Goal: Task Accomplishment & Management: Complete application form

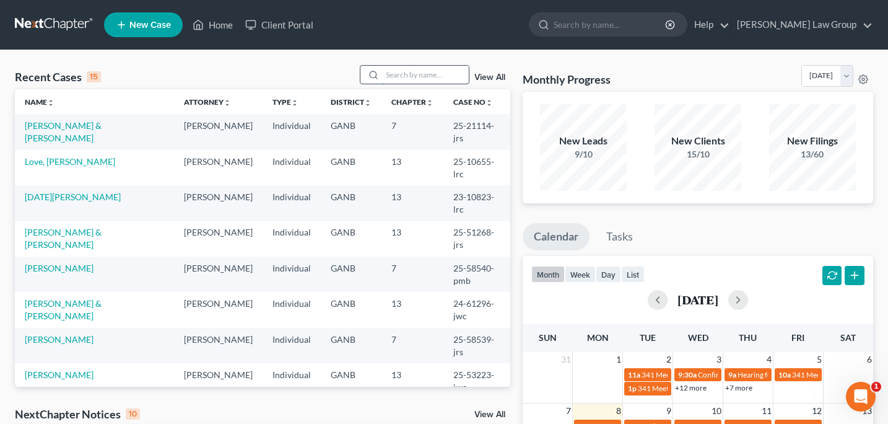
click at [398, 73] on input "search" at bounding box center [425, 75] width 87 height 18
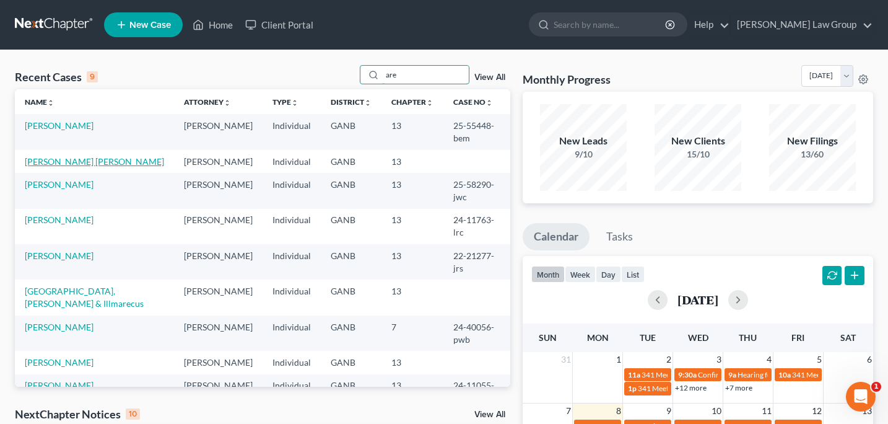
type input "are"
click at [79, 156] on link "[PERSON_NAME] [PERSON_NAME]" at bounding box center [94, 161] width 139 height 11
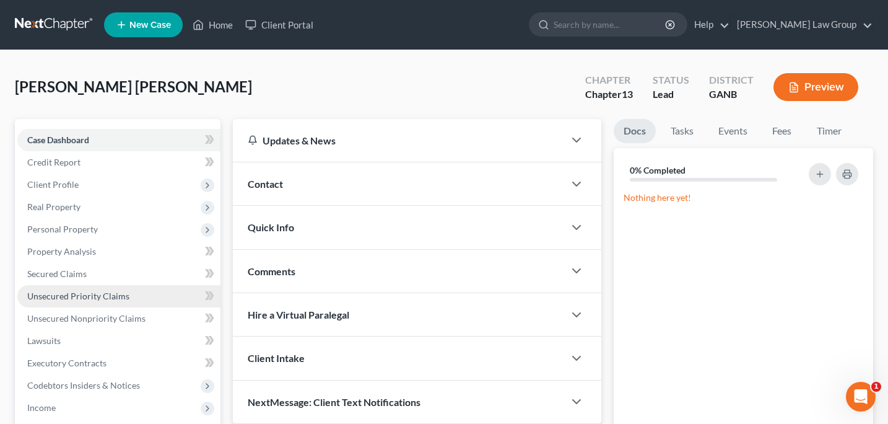
click at [68, 294] on span "Unsecured Priority Claims" at bounding box center [78, 296] width 102 height 11
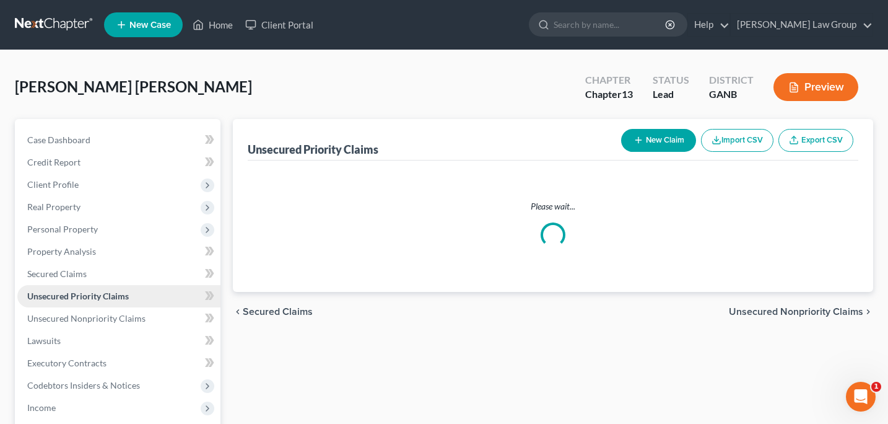
click at [68, 294] on span "Unsecured Priority Claims" at bounding box center [78, 296] width 102 height 11
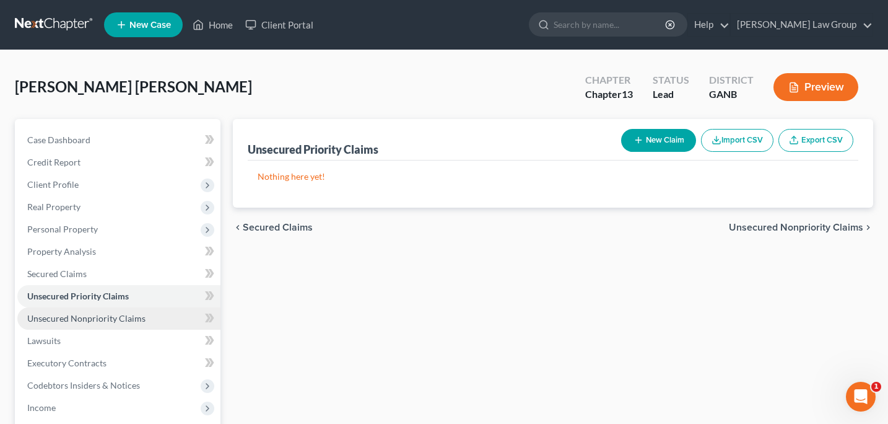
click at [74, 319] on span "Unsecured Nonpriority Claims" at bounding box center [86, 318] width 118 height 11
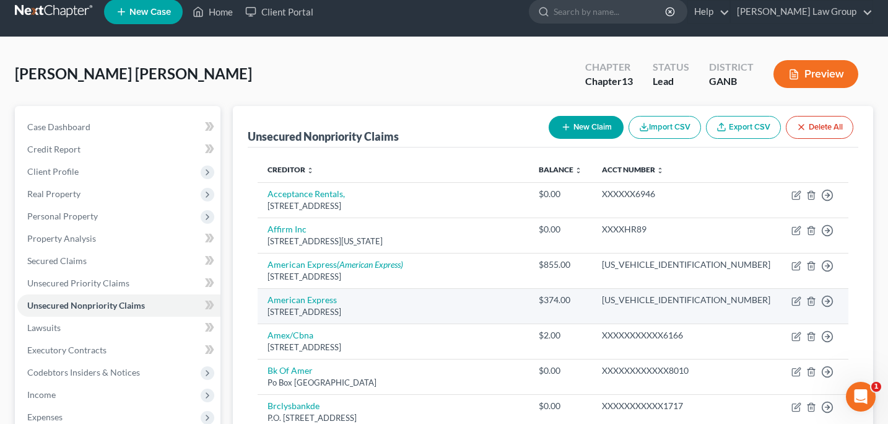
scroll to position [24, 0]
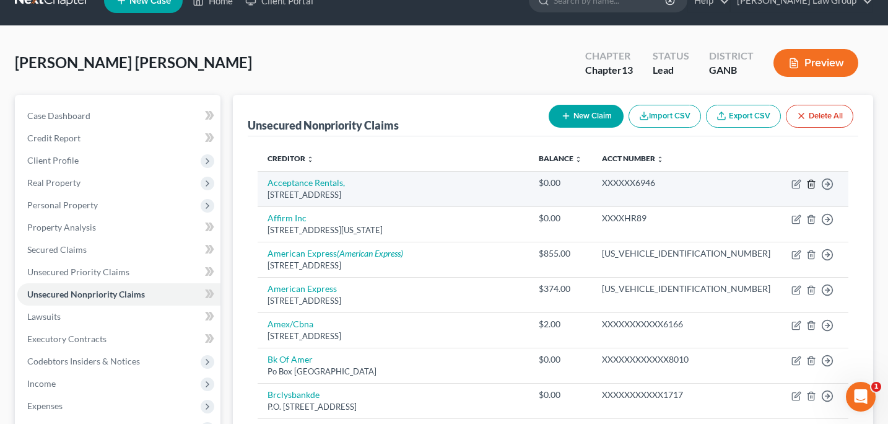
click at [812, 186] on line "button" at bounding box center [812, 184] width 0 height 2
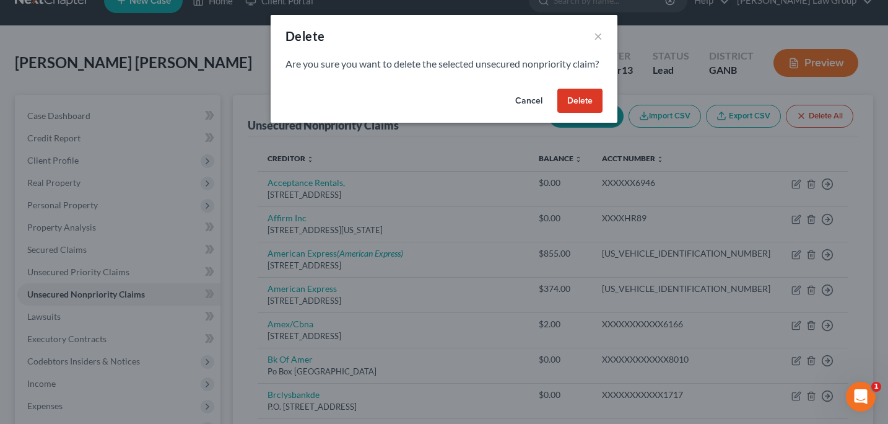
click at [574, 113] on button "Delete" at bounding box center [580, 101] width 45 height 25
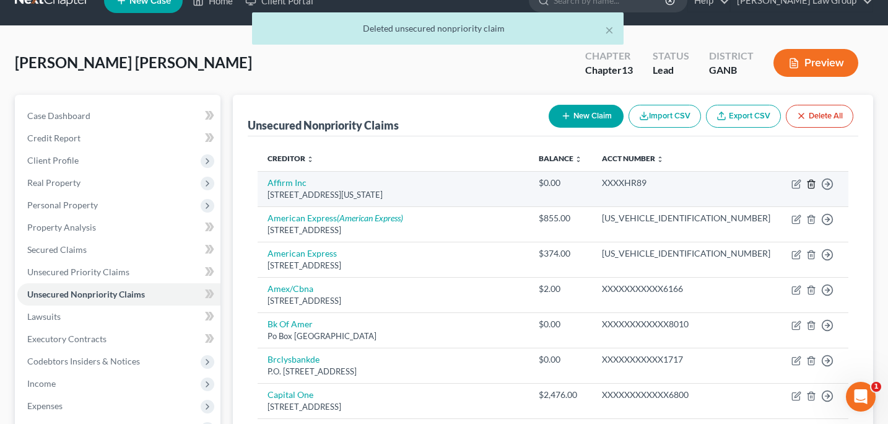
click at [810, 183] on icon "button" at bounding box center [812, 184] width 10 height 10
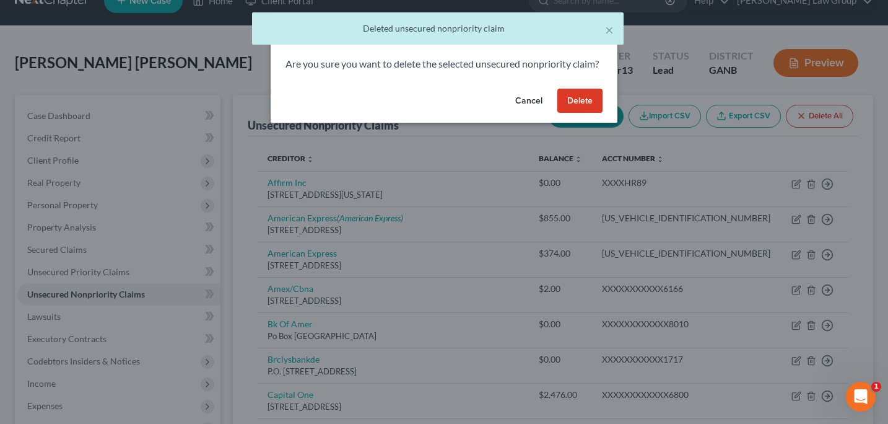
click at [578, 113] on button "Delete" at bounding box center [580, 101] width 45 height 25
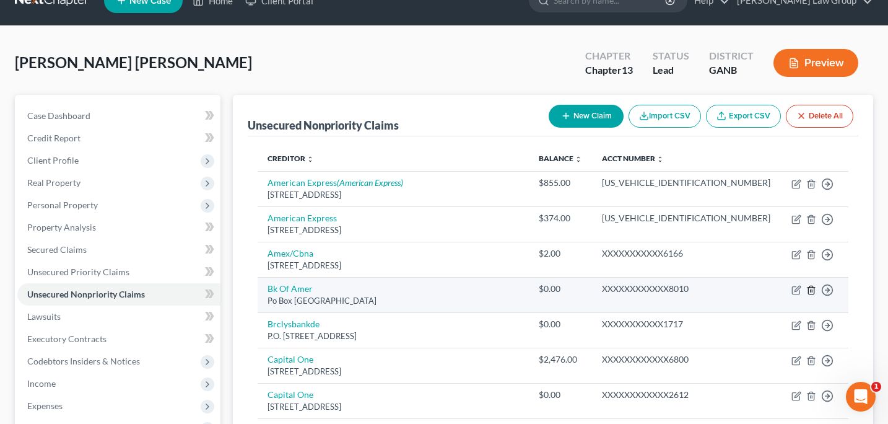
click at [809, 291] on icon "button" at bounding box center [812, 290] width 10 height 10
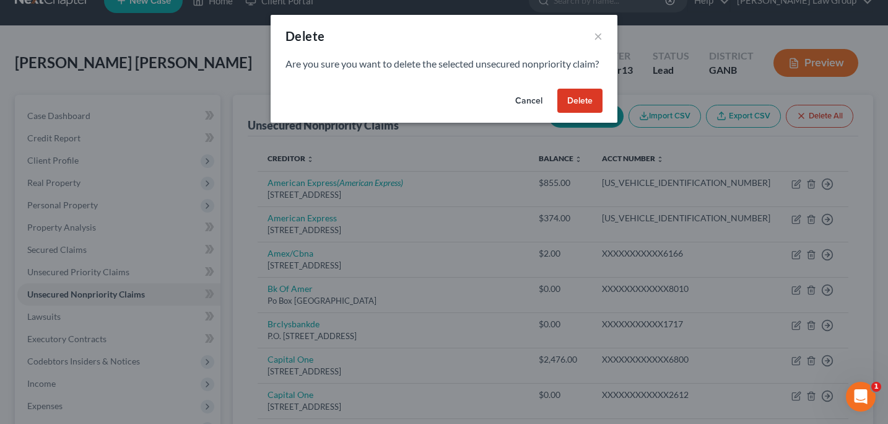
click at [593, 113] on button "Delete" at bounding box center [580, 101] width 45 height 25
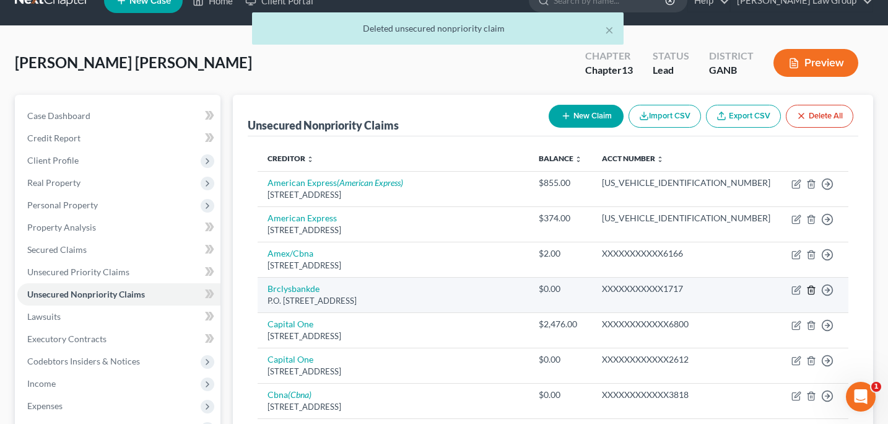
click at [809, 291] on icon "button" at bounding box center [812, 290] width 10 height 10
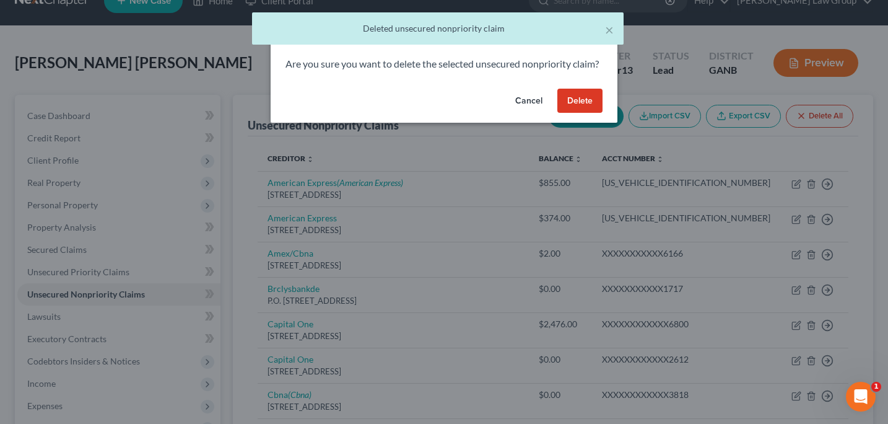
click at [584, 113] on button "Delete" at bounding box center [580, 101] width 45 height 25
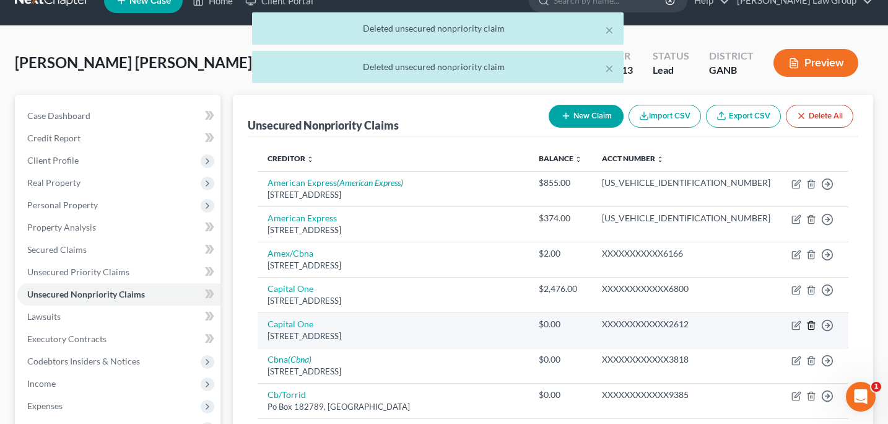
click at [812, 328] on icon "button" at bounding box center [811, 325] width 6 height 8
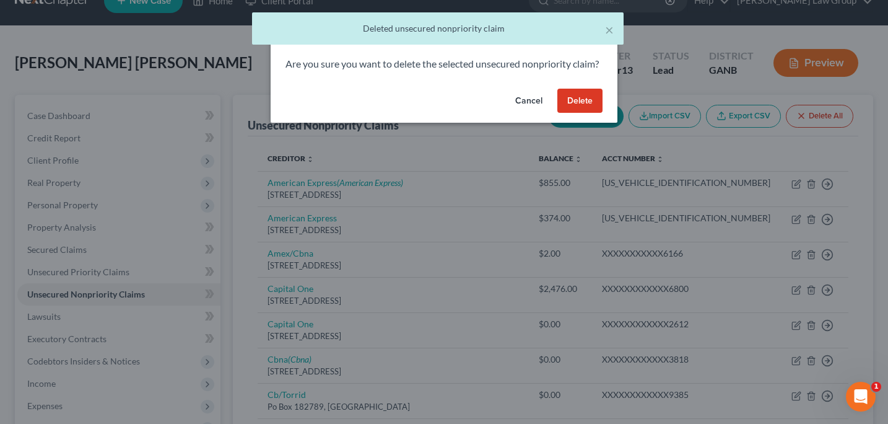
click at [590, 113] on button "Delete" at bounding box center [580, 101] width 45 height 25
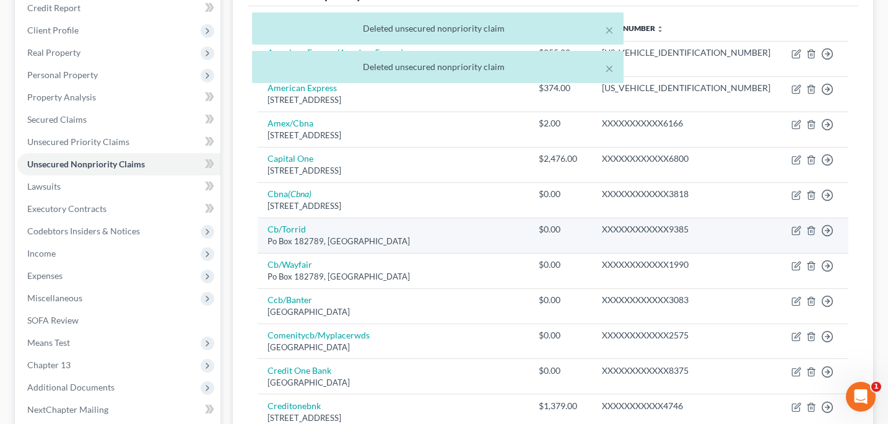
scroll to position [159, 0]
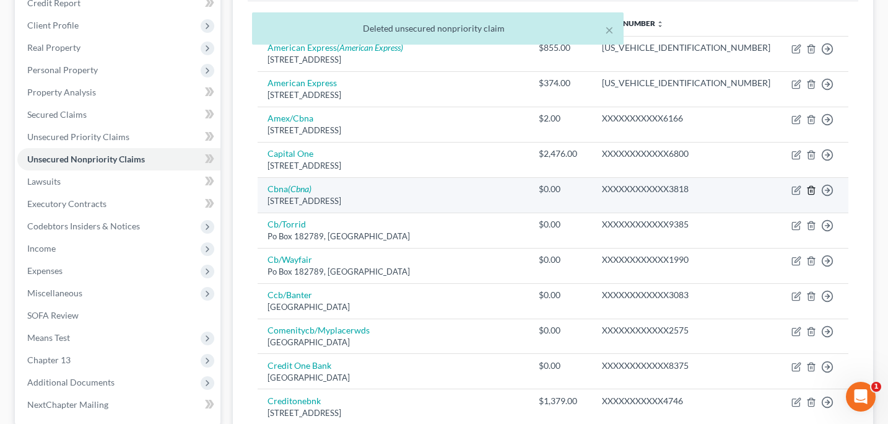
click at [810, 191] on icon "button" at bounding box center [812, 190] width 10 height 10
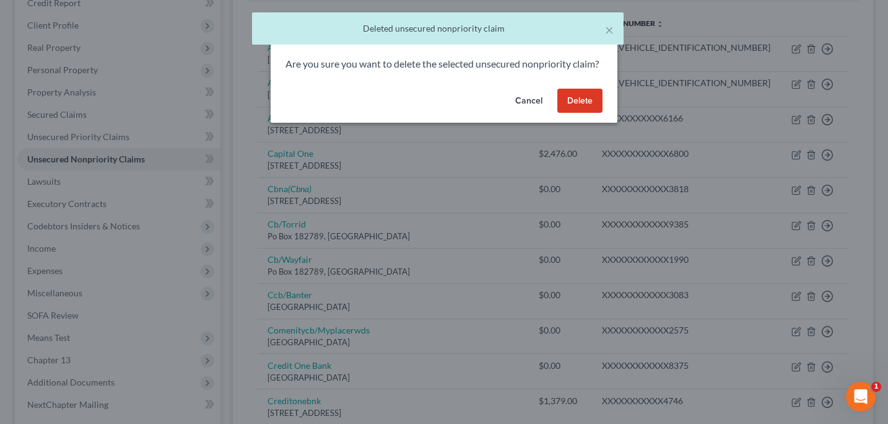
click at [590, 113] on button "Delete" at bounding box center [580, 101] width 45 height 25
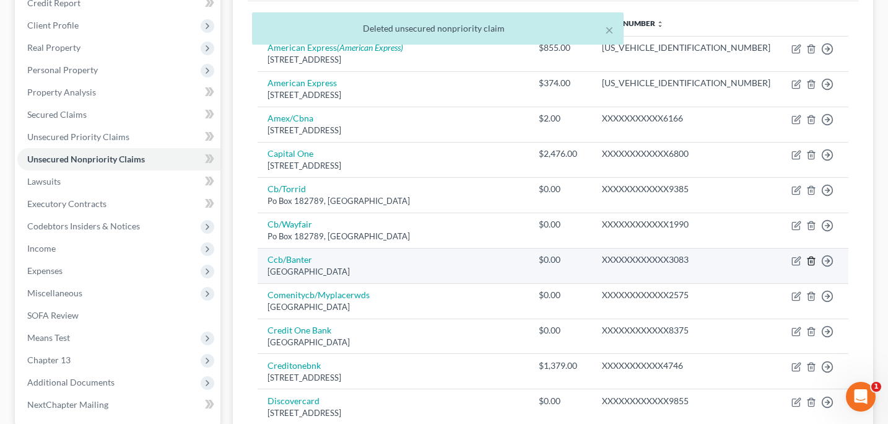
click at [807, 260] on icon "button" at bounding box center [812, 261] width 10 height 10
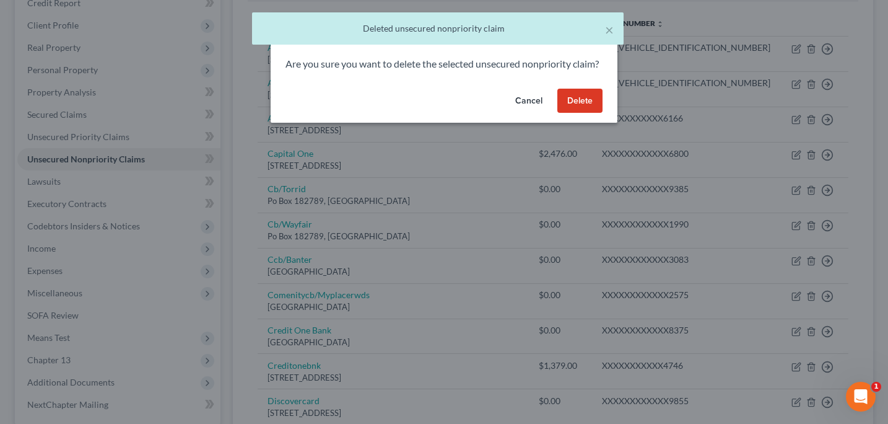
click at [577, 110] on button "Delete" at bounding box center [580, 101] width 45 height 25
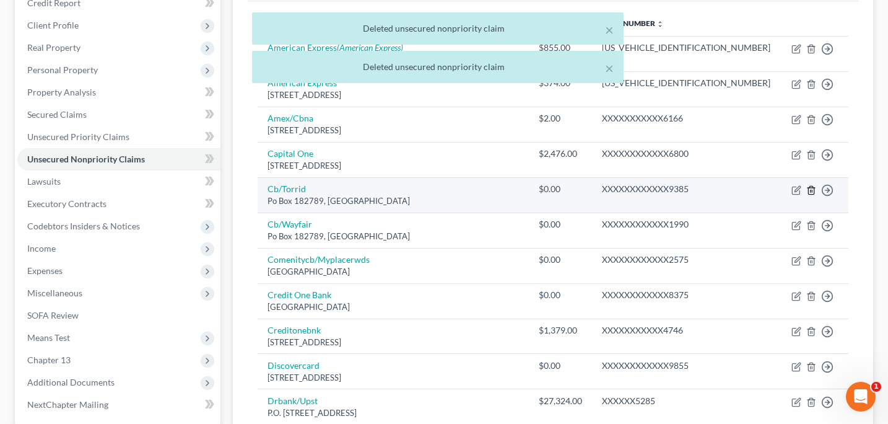
click at [813, 193] on icon "button" at bounding box center [812, 190] width 10 height 10
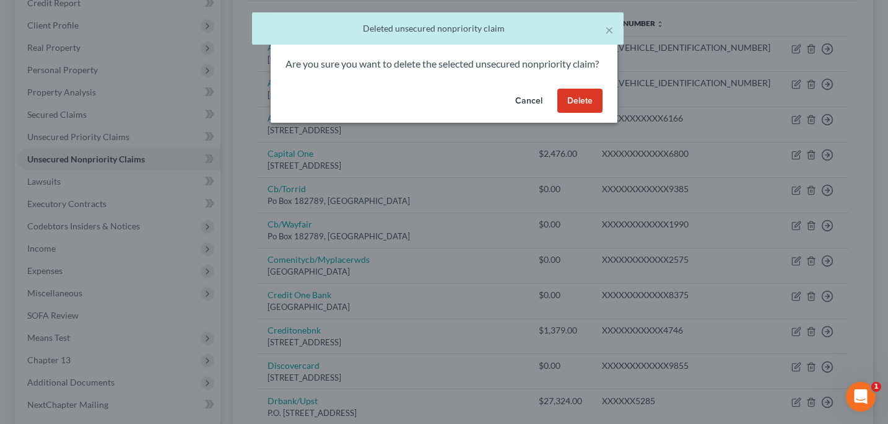
click at [578, 113] on button "Delete" at bounding box center [580, 101] width 45 height 25
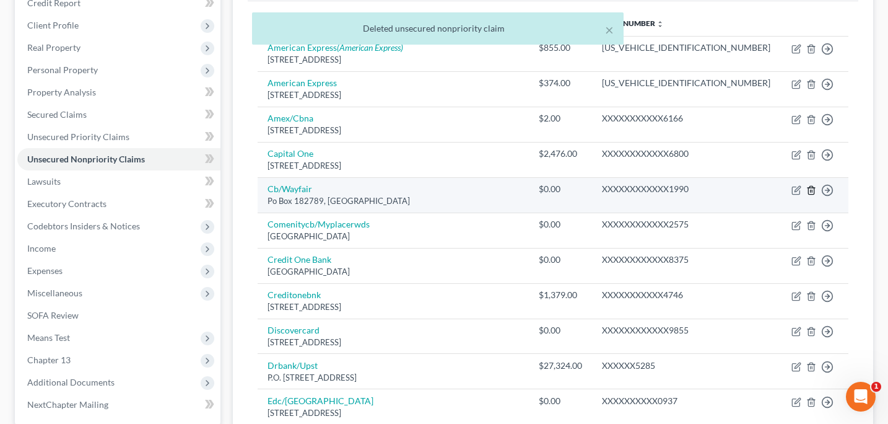
click at [812, 190] on icon "button" at bounding box center [812, 190] width 10 height 10
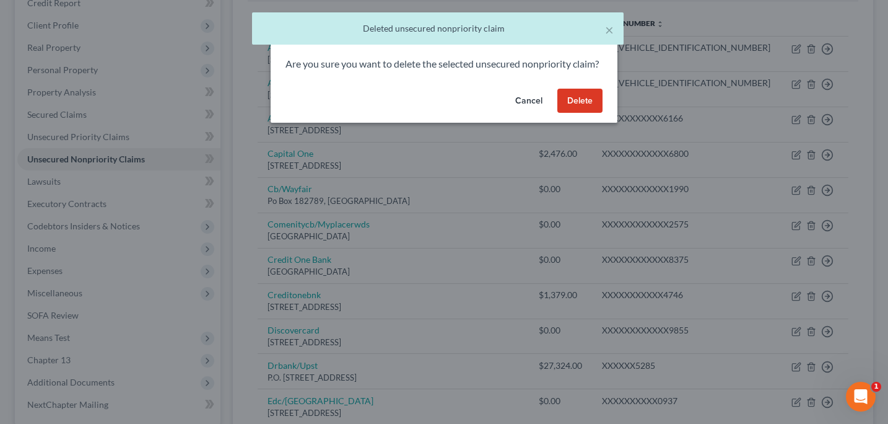
click at [585, 113] on button "Delete" at bounding box center [580, 101] width 45 height 25
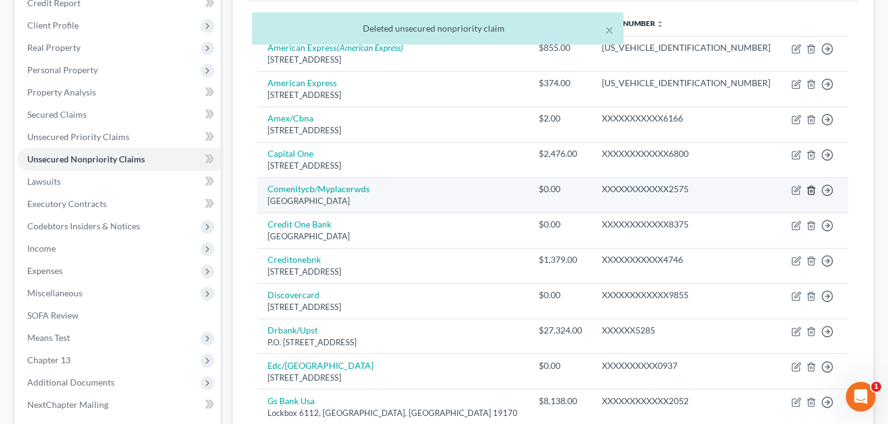
click at [811, 193] on icon "button" at bounding box center [812, 190] width 10 height 10
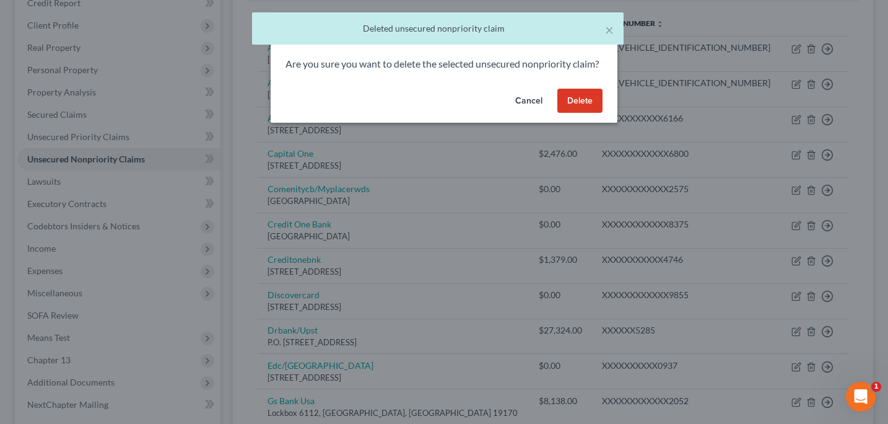
click at [584, 113] on button "Delete" at bounding box center [580, 101] width 45 height 25
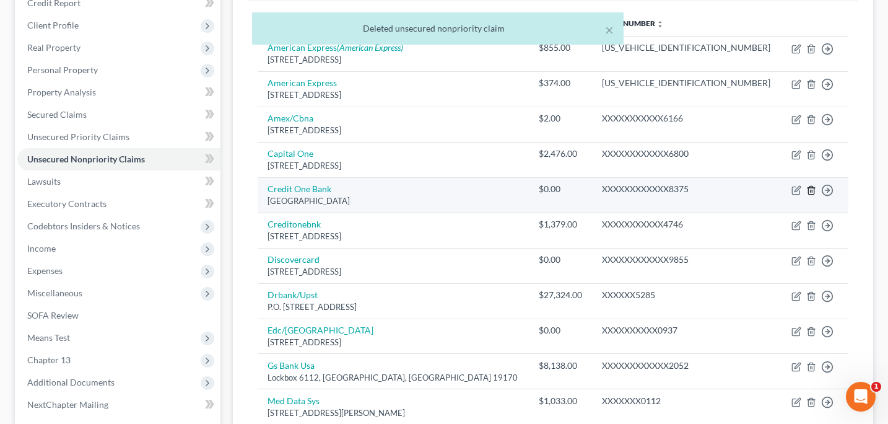
click at [811, 192] on line "button" at bounding box center [811, 191] width 0 height 2
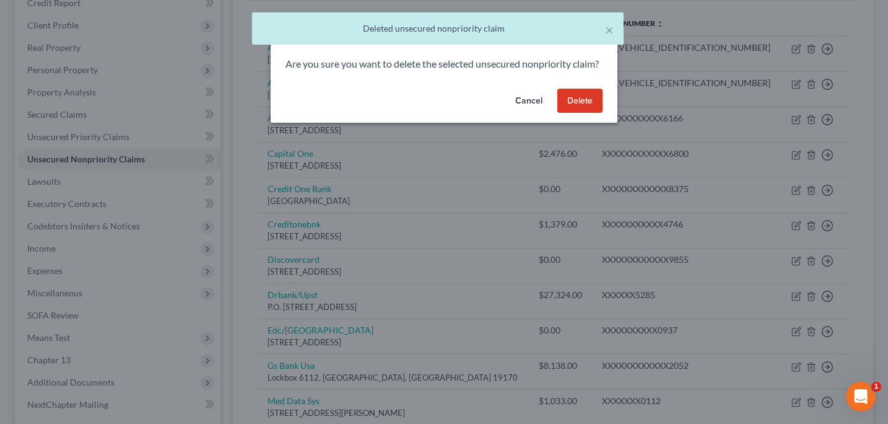
click at [597, 113] on button "Delete" at bounding box center [580, 101] width 45 height 25
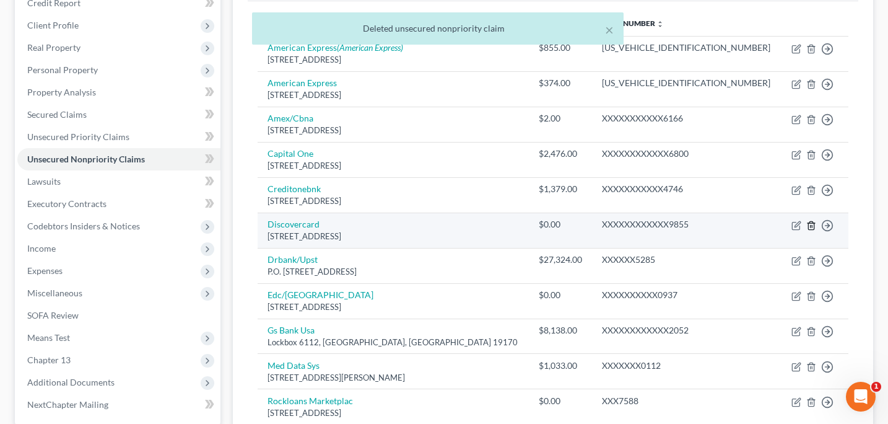
click at [812, 227] on icon "button" at bounding box center [812, 226] width 10 height 10
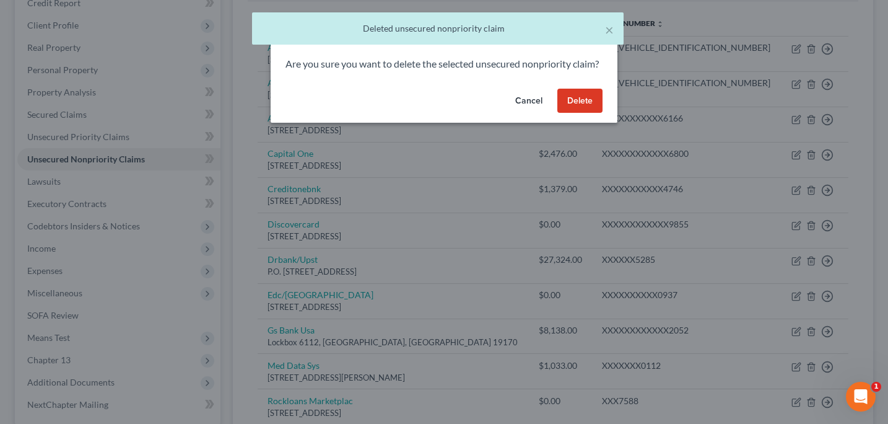
click at [579, 112] on button "Delete" at bounding box center [580, 101] width 45 height 25
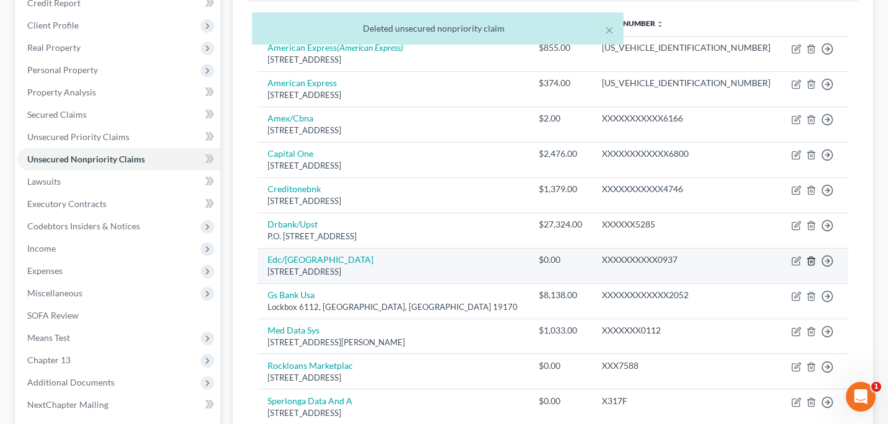
click at [812, 260] on line "button" at bounding box center [812, 261] width 0 height 2
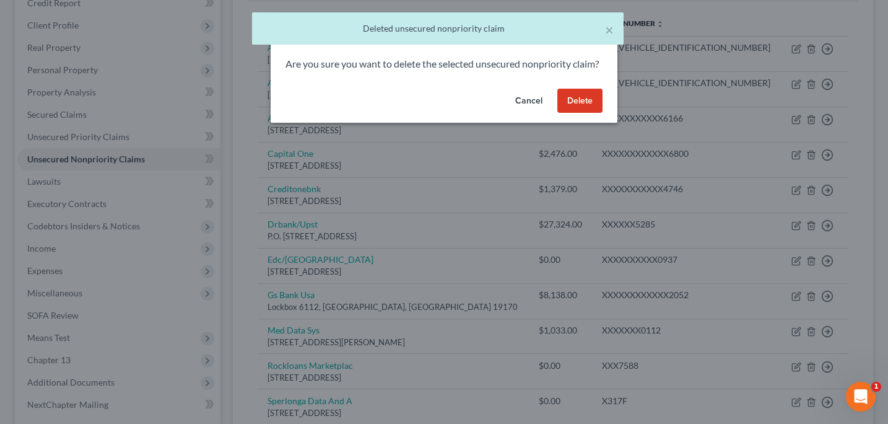
click at [582, 113] on button "Delete" at bounding box center [580, 101] width 45 height 25
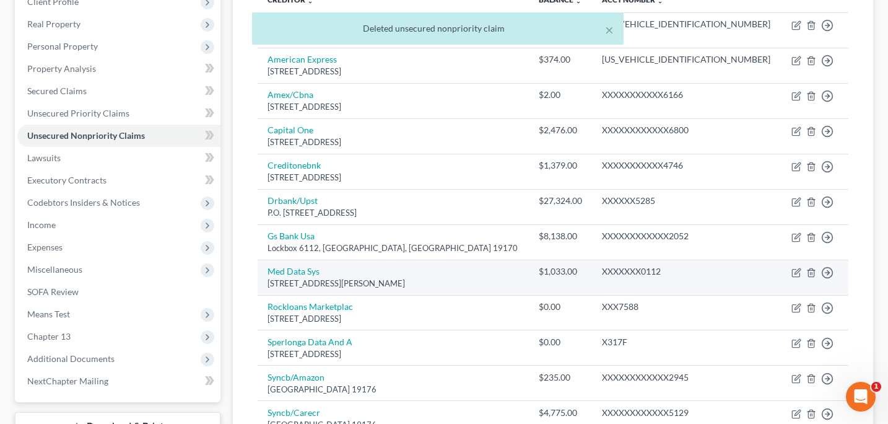
scroll to position [185, 0]
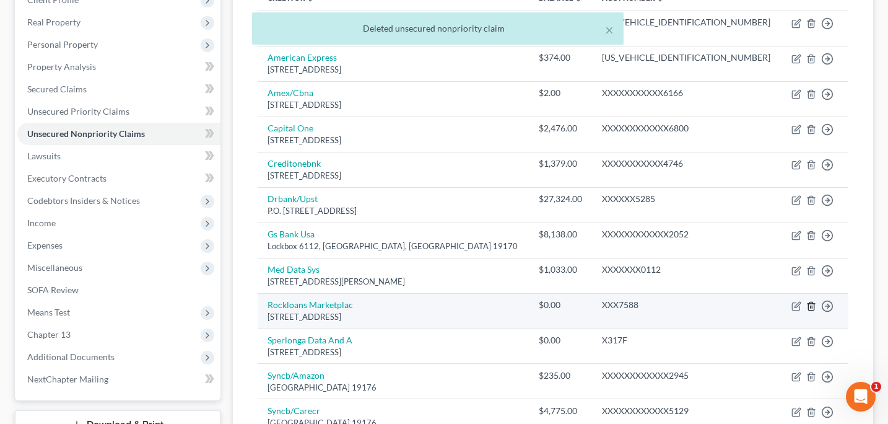
click at [808, 306] on icon "button" at bounding box center [811, 306] width 6 height 8
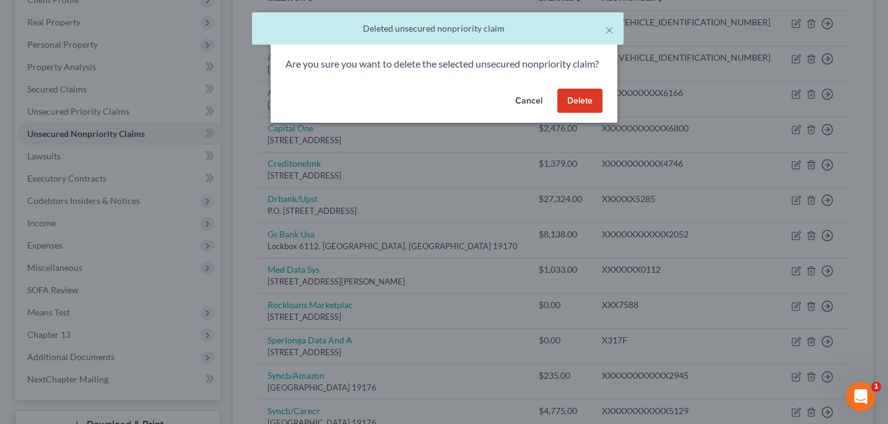
click at [587, 113] on button "Delete" at bounding box center [580, 101] width 45 height 25
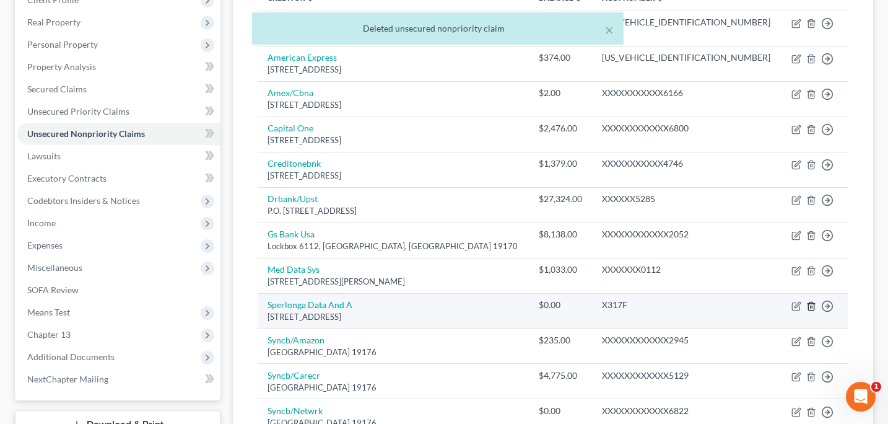
click at [812, 305] on icon "button" at bounding box center [812, 306] width 10 height 10
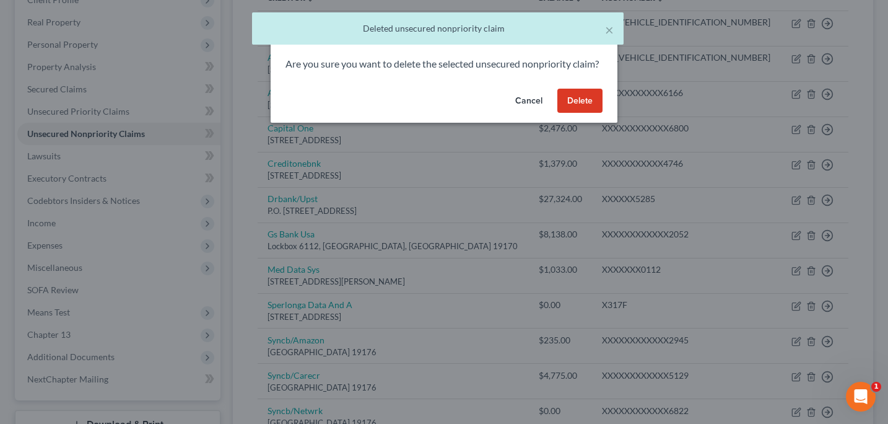
click at [580, 110] on button "Delete" at bounding box center [580, 101] width 45 height 25
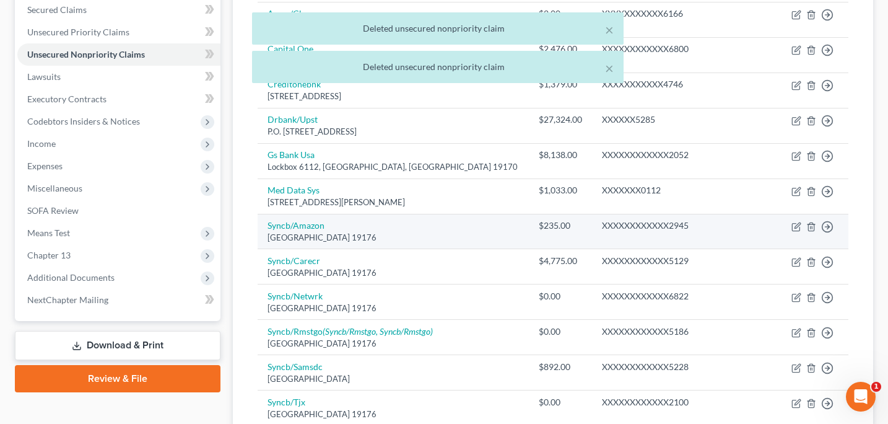
scroll to position [296, 0]
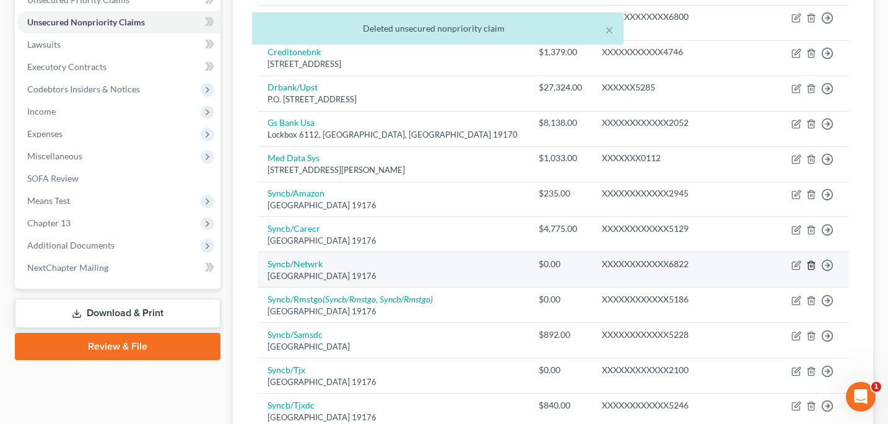
click at [809, 267] on icon "button" at bounding box center [812, 265] width 10 height 10
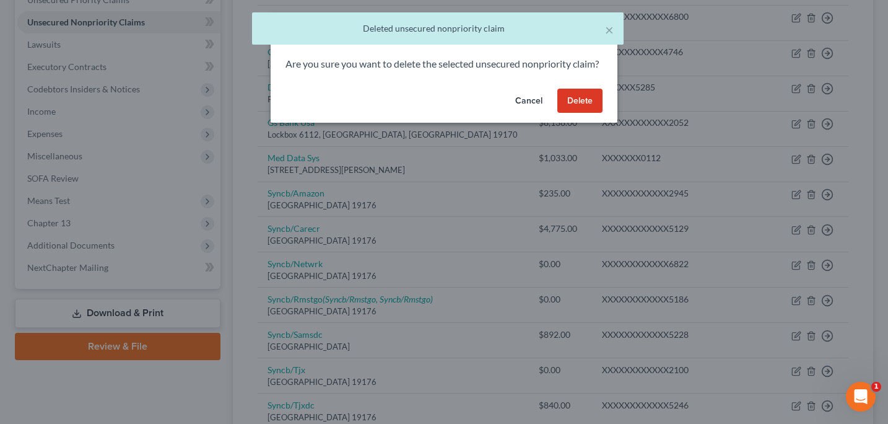
click at [588, 113] on button "Delete" at bounding box center [580, 101] width 45 height 25
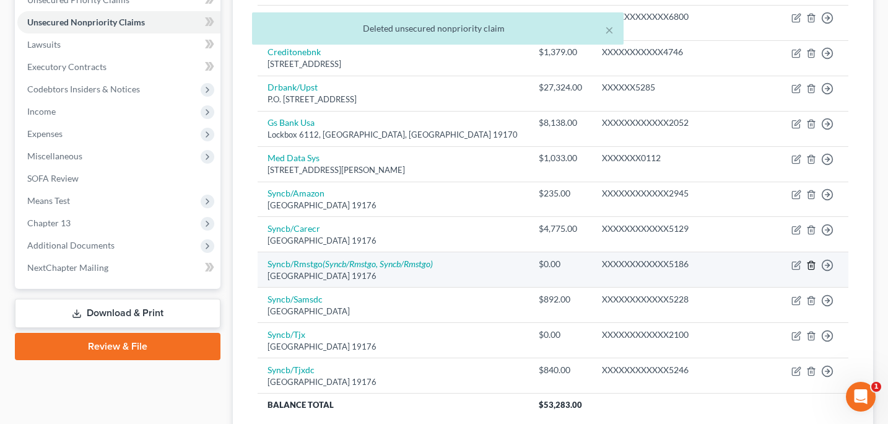
click at [812, 263] on icon "button" at bounding box center [812, 265] width 10 height 10
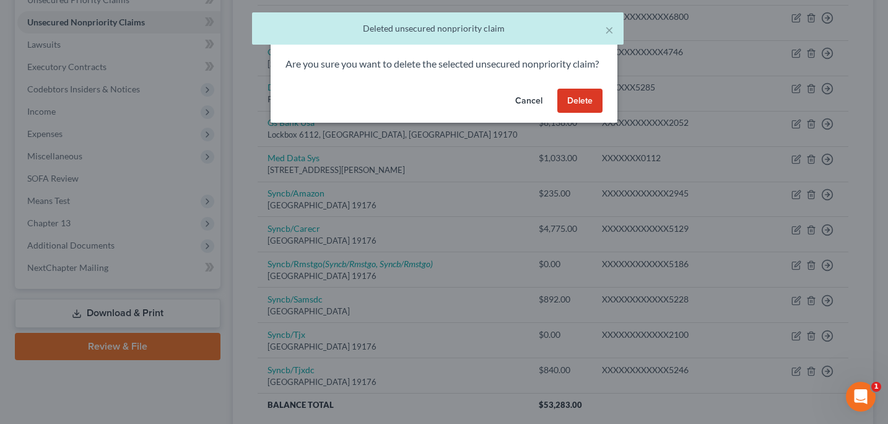
click at [585, 113] on button "Delete" at bounding box center [580, 101] width 45 height 25
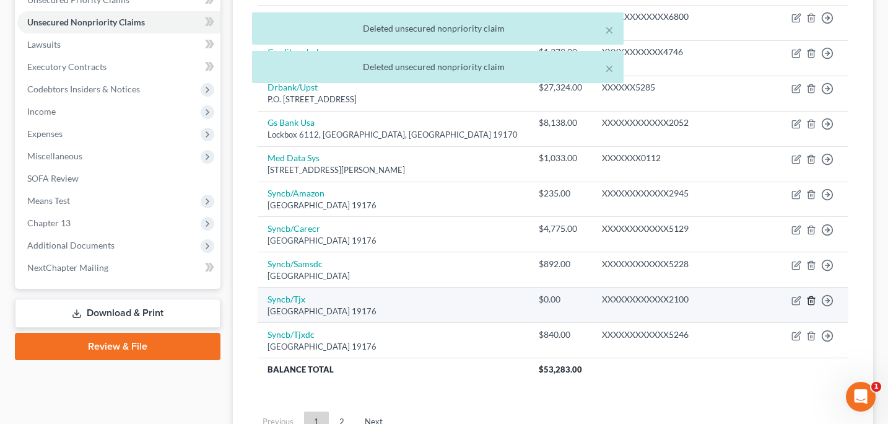
click at [812, 303] on icon "button" at bounding box center [812, 300] width 10 height 10
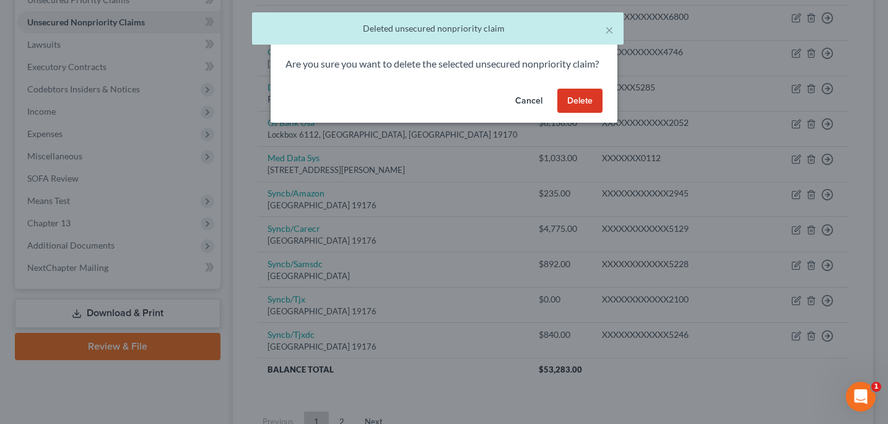
click at [582, 113] on button "Delete" at bounding box center [580, 101] width 45 height 25
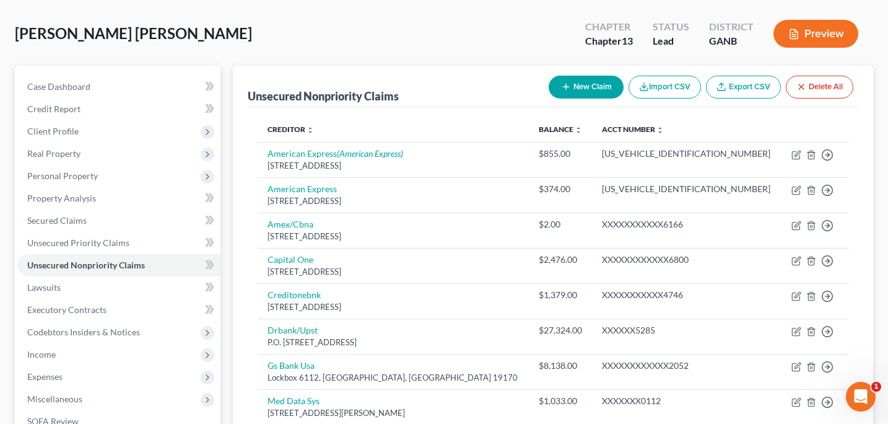
scroll to position [56, 0]
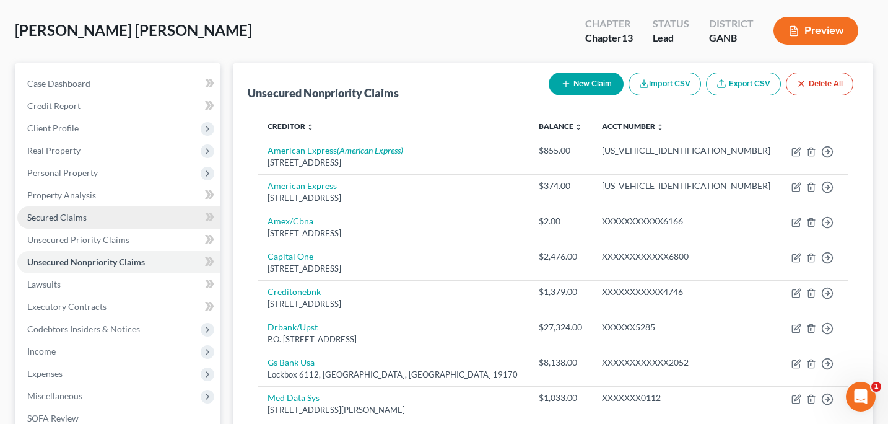
click at [63, 219] on span "Secured Claims" at bounding box center [56, 217] width 59 height 11
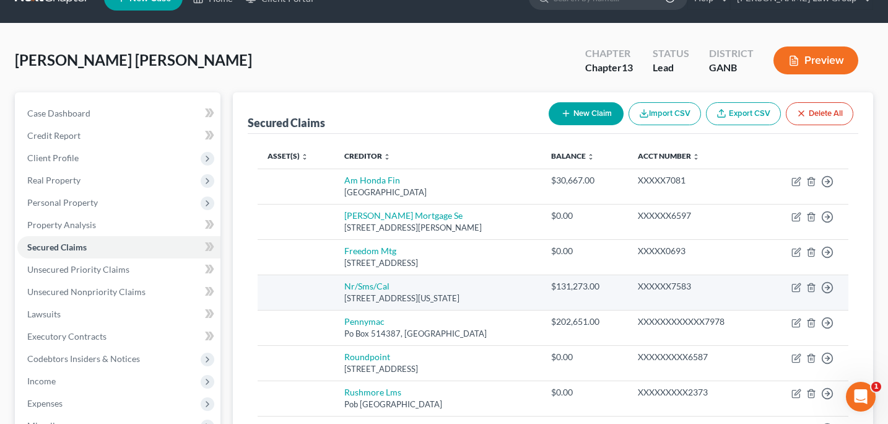
scroll to position [30, 0]
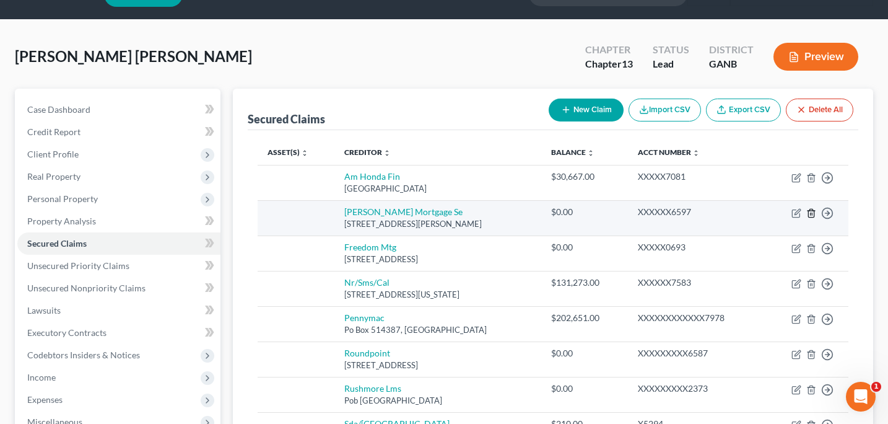
click at [811, 211] on icon "button" at bounding box center [812, 213] width 10 height 10
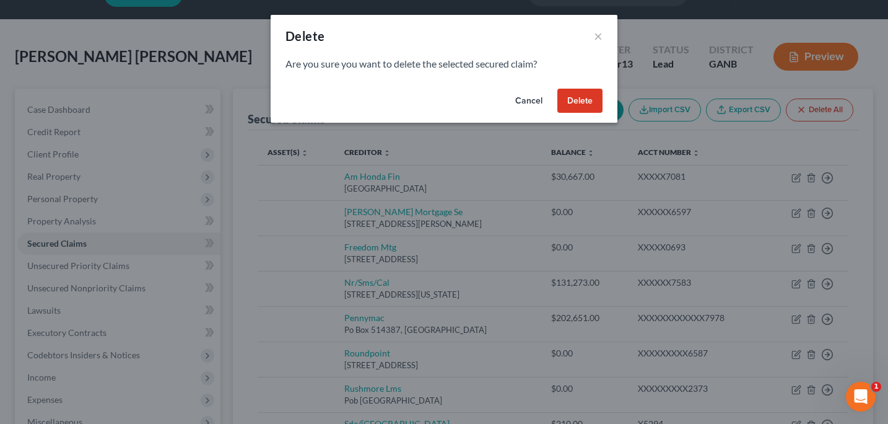
click at [597, 100] on button "Delete" at bounding box center [580, 101] width 45 height 25
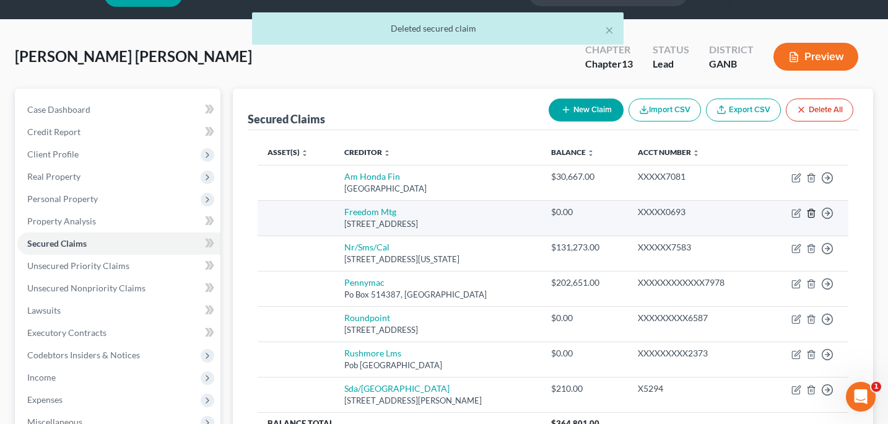
click at [812, 211] on icon "button" at bounding box center [812, 213] width 10 height 10
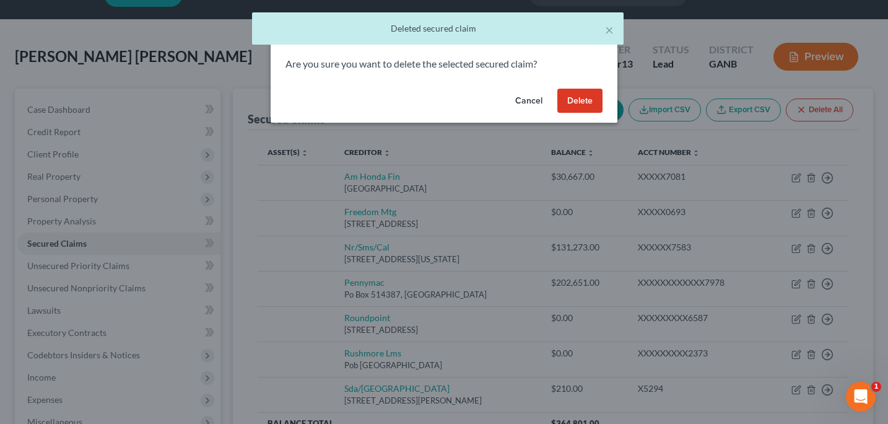
click at [581, 107] on button "Delete" at bounding box center [580, 101] width 45 height 25
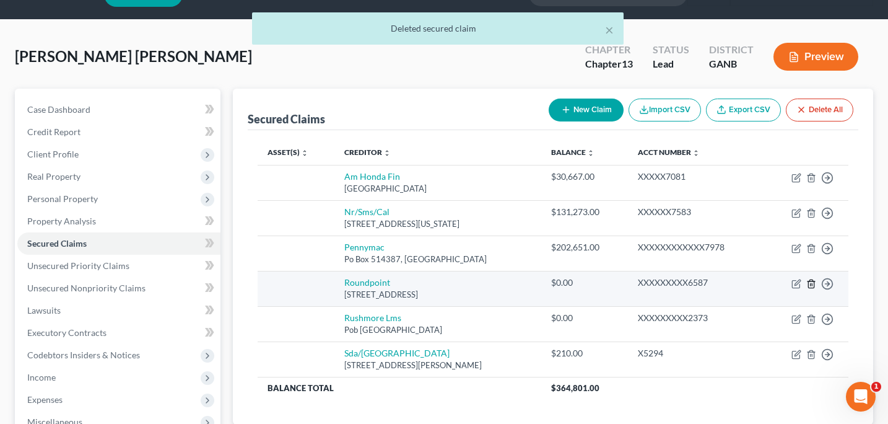
click at [812, 284] on line "button" at bounding box center [812, 284] width 0 height 2
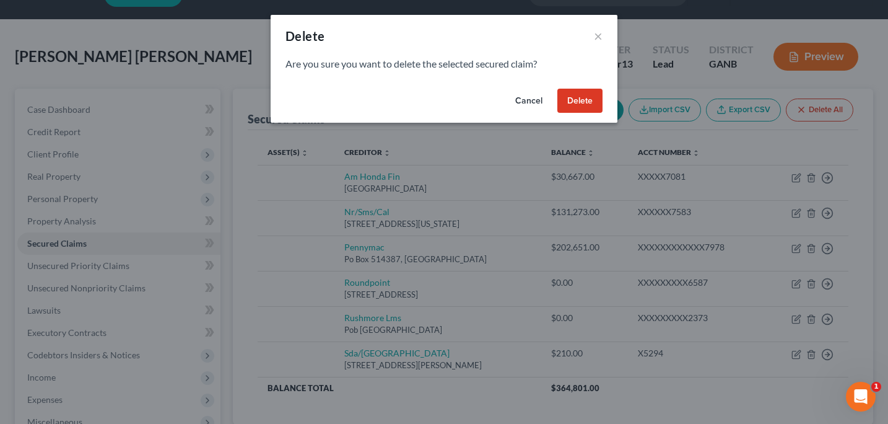
click at [594, 109] on button "Delete" at bounding box center [580, 101] width 45 height 25
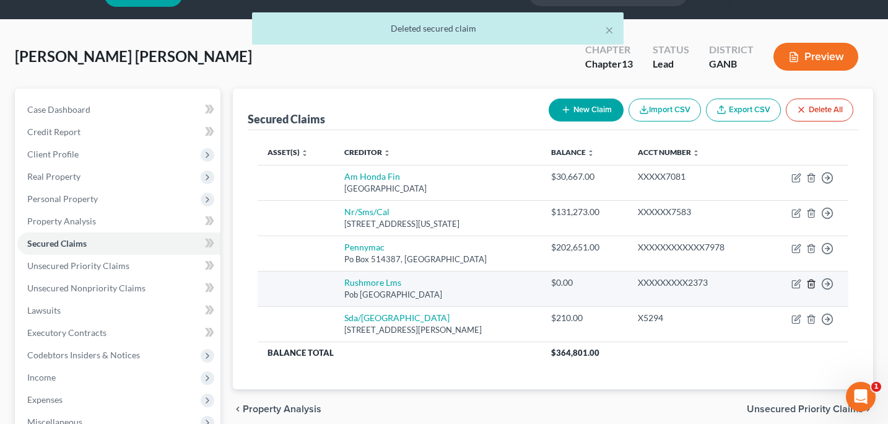
click at [813, 284] on icon "button" at bounding box center [812, 284] width 10 height 10
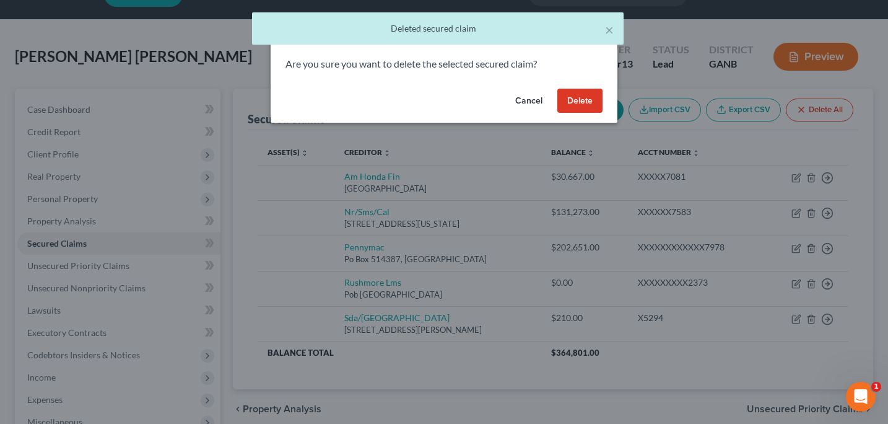
click at [586, 112] on button "Delete" at bounding box center [580, 101] width 45 height 25
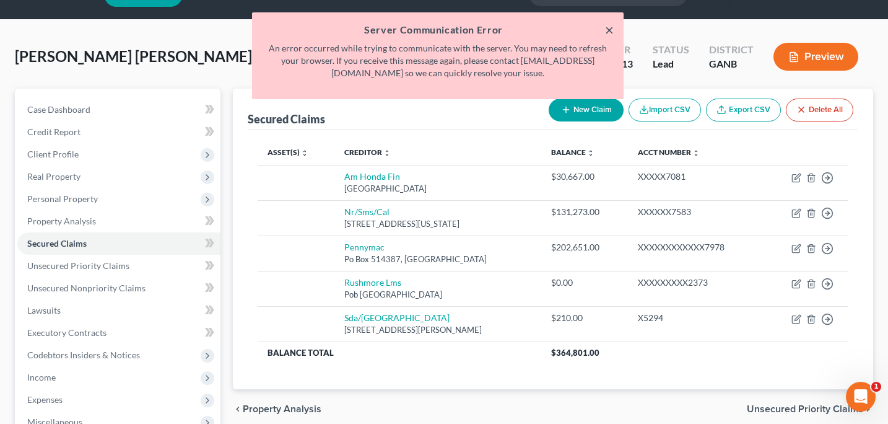
click at [610, 30] on button "×" at bounding box center [609, 29] width 9 height 15
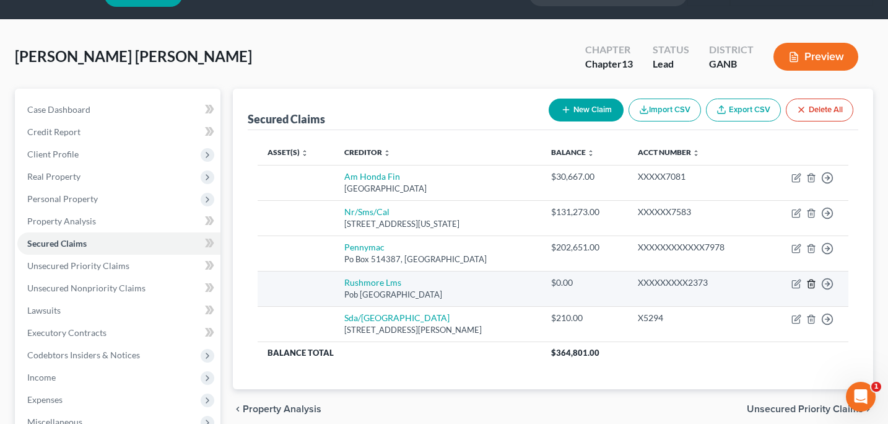
click at [810, 287] on icon "button" at bounding box center [811, 283] width 6 height 8
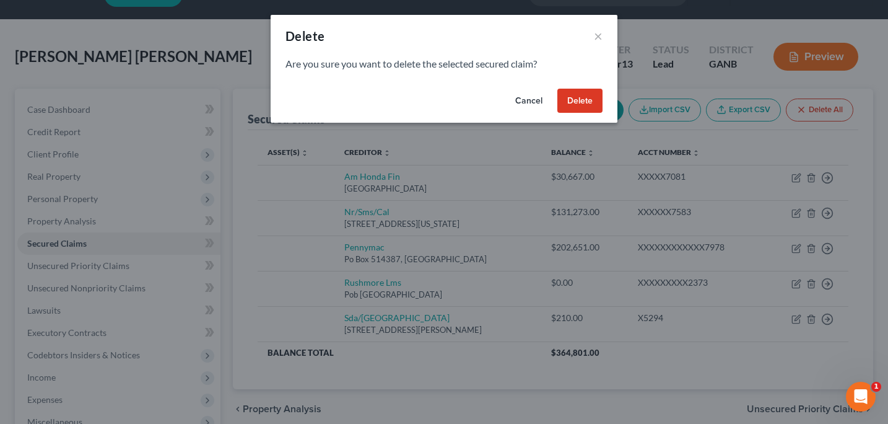
click at [581, 102] on button "Delete" at bounding box center [580, 101] width 45 height 25
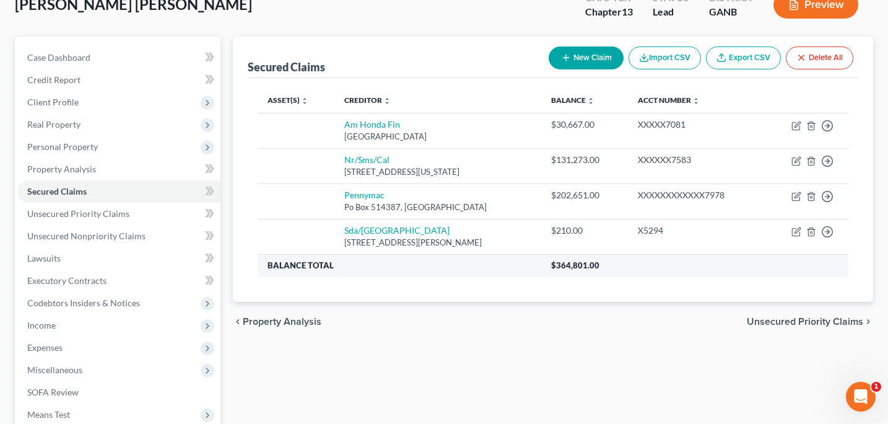
scroll to position [0, 0]
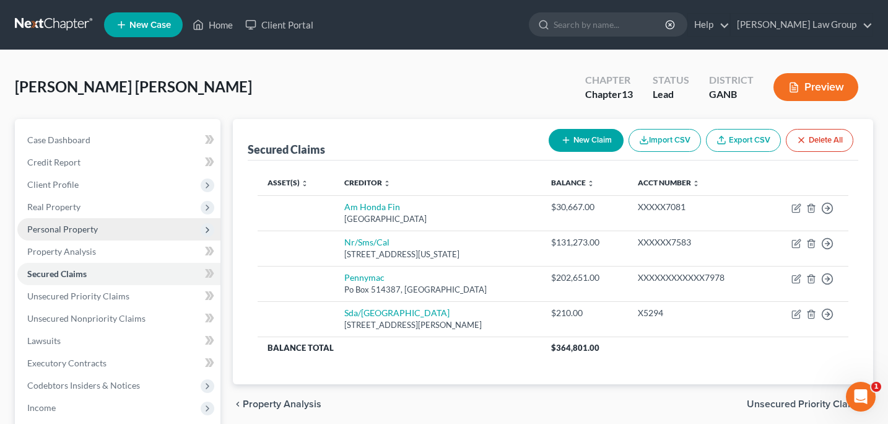
click at [67, 234] on span "Personal Property" at bounding box center [62, 229] width 71 height 11
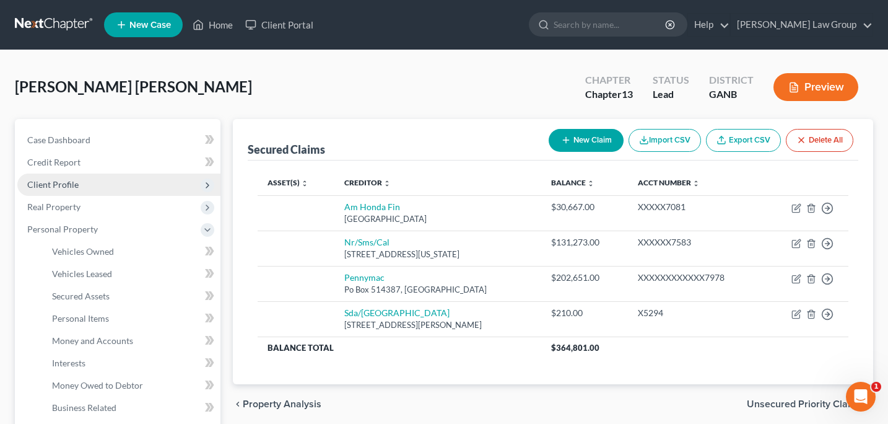
click at [66, 185] on span "Client Profile" at bounding box center [52, 184] width 51 height 11
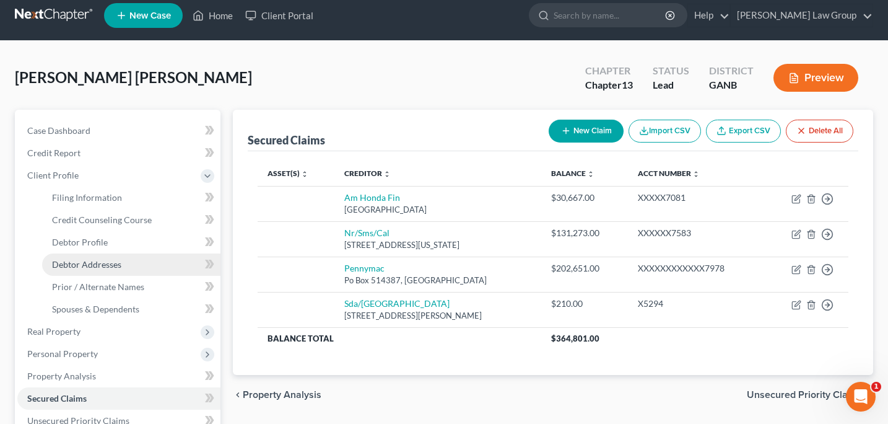
scroll to position [12, 0]
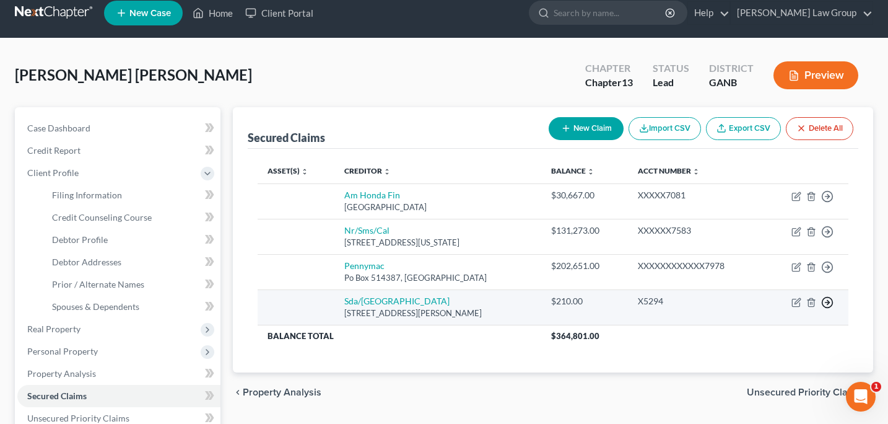
click at [826, 302] on line "button" at bounding box center [828, 302] width 4 height 0
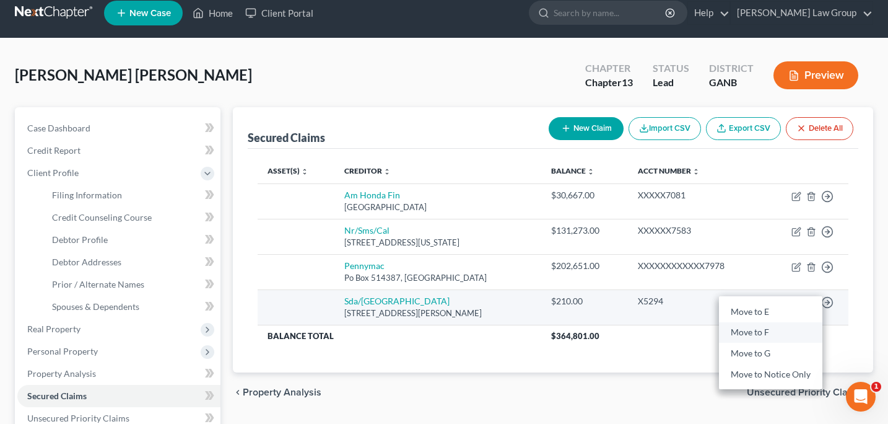
click at [758, 337] on link "Move to F" at bounding box center [770, 332] width 103 height 21
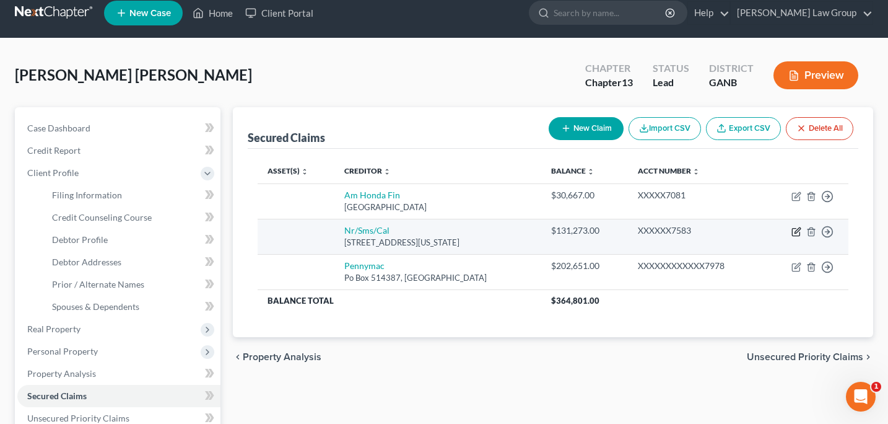
click at [796, 232] on icon "button" at bounding box center [798, 230] width 6 height 6
select select "39"
select select "0"
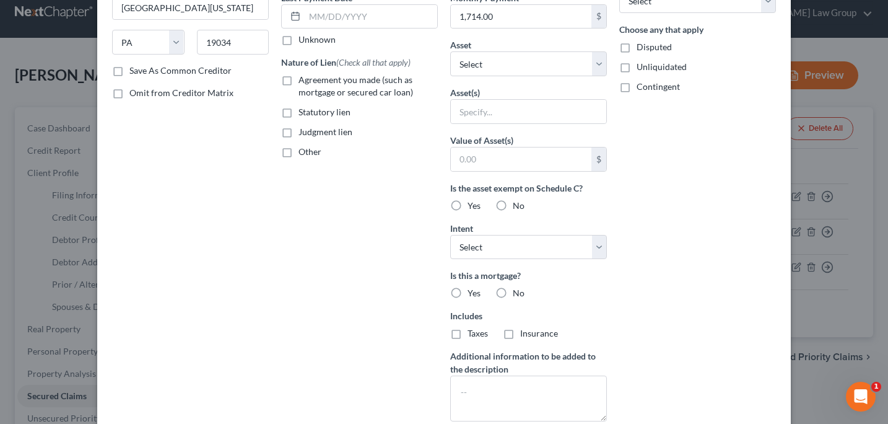
scroll to position [0, 0]
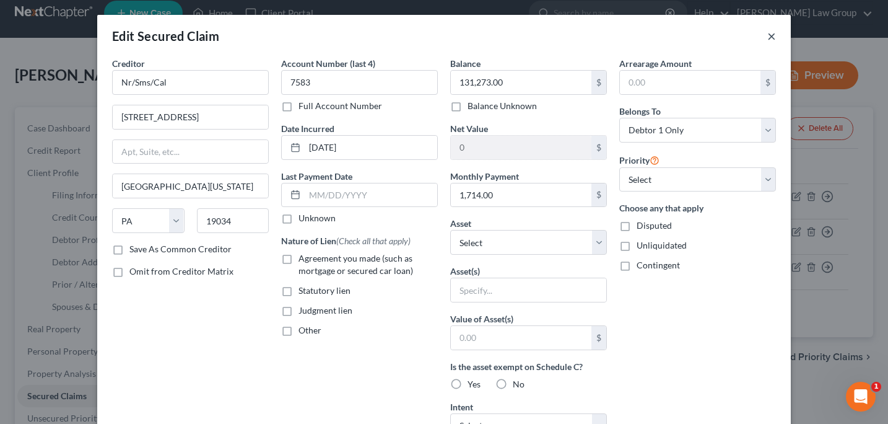
click at [773, 40] on button "×" at bounding box center [772, 35] width 9 height 15
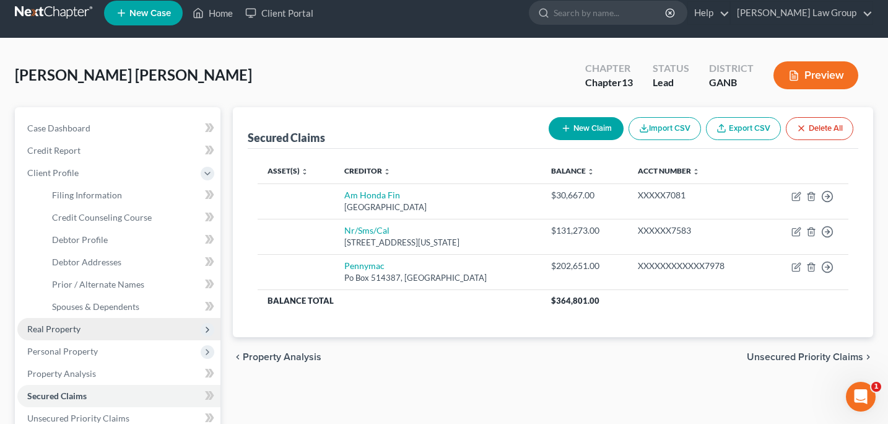
click at [63, 331] on span "Real Property" at bounding box center [53, 328] width 53 height 11
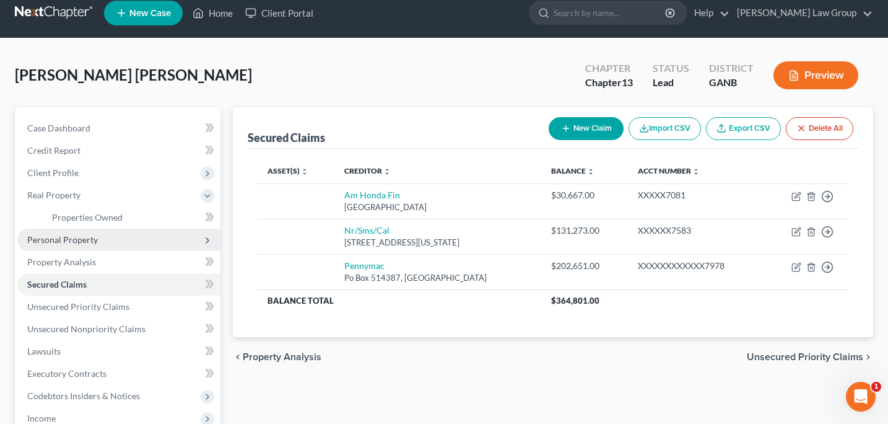
click at [72, 237] on span "Personal Property" at bounding box center [62, 239] width 71 height 11
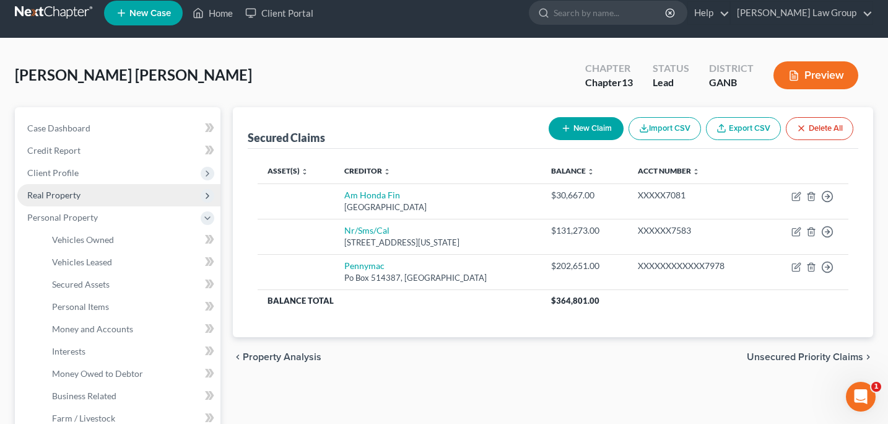
click at [69, 199] on span "Real Property" at bounding box center [53, 195] width 53 height 11
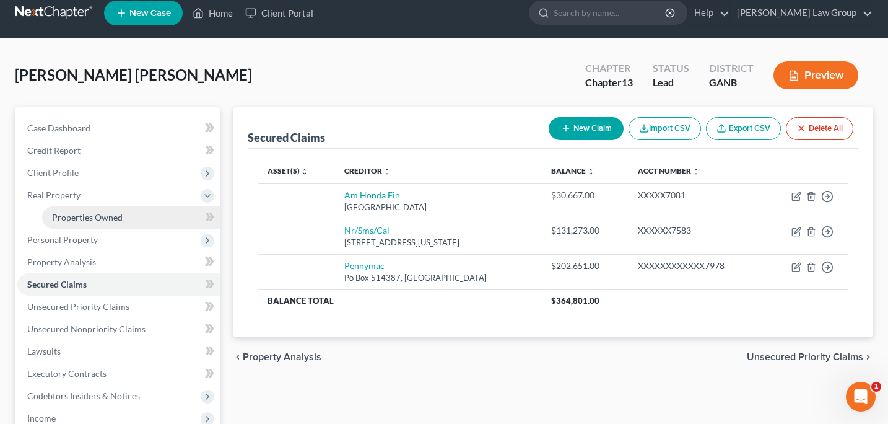
click at [82, 213] on span "Properties Owned" at bounding box center [87, 217] width 71 height 11
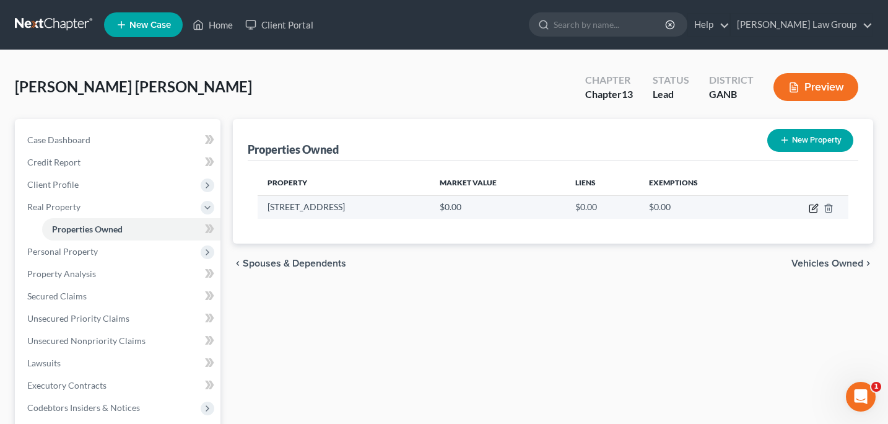
click at [815, 208] on icon "button" at bounding box center [814, 208] width 10 height 10
select select "10"
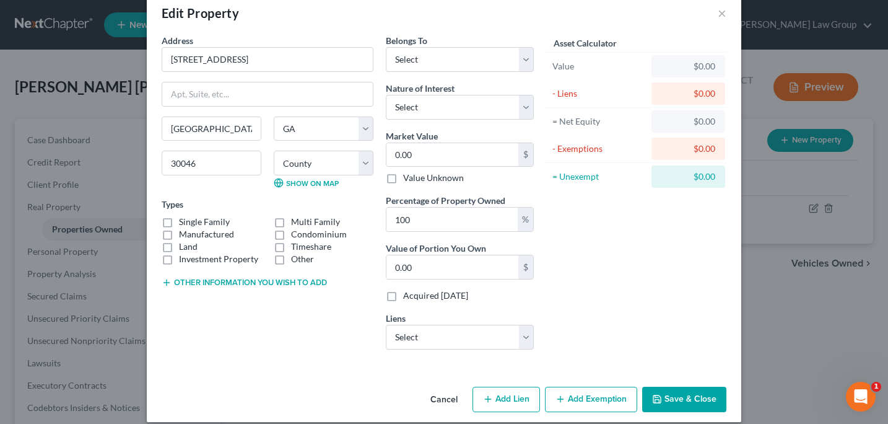
scroll to position [36, 0]
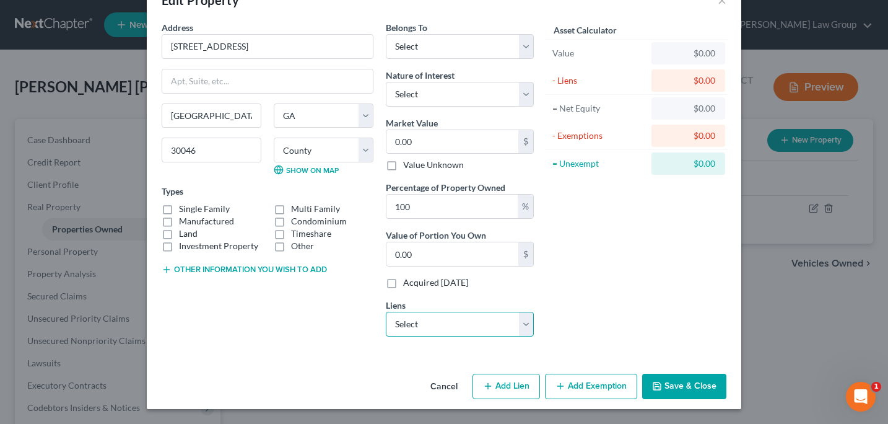
click at [527, 324] on select "Select Pennymac - $202,651.00 Nr/Sms/Cal - $131,273.00 Am Honda Fin - $30,667.00" at bounding box center [460, 324] width 148 height 25
select select "1"
click at [386, 312] on select "Select Pennymac - $202,651.00 Nr/Sms/Cal - $131,273.00 Am Honda Fin - $30,667.00" at bounding box center [460, 324] width 148 height 25
select select
select select "39"
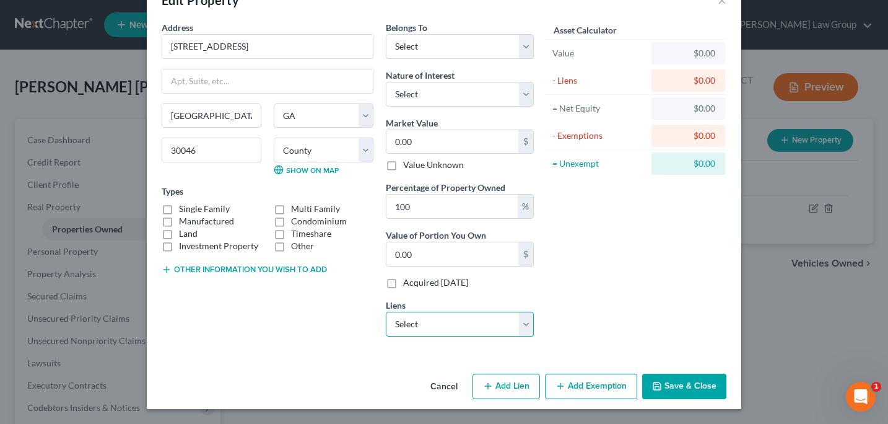
select select "0"
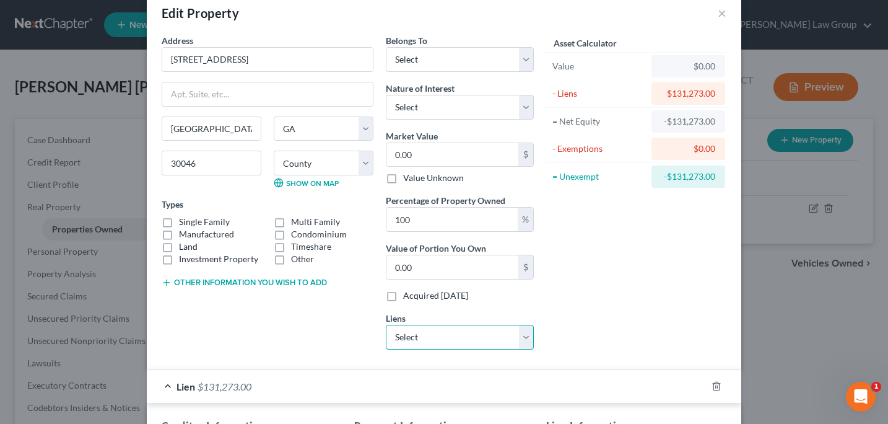
scroll to position [14, 0]
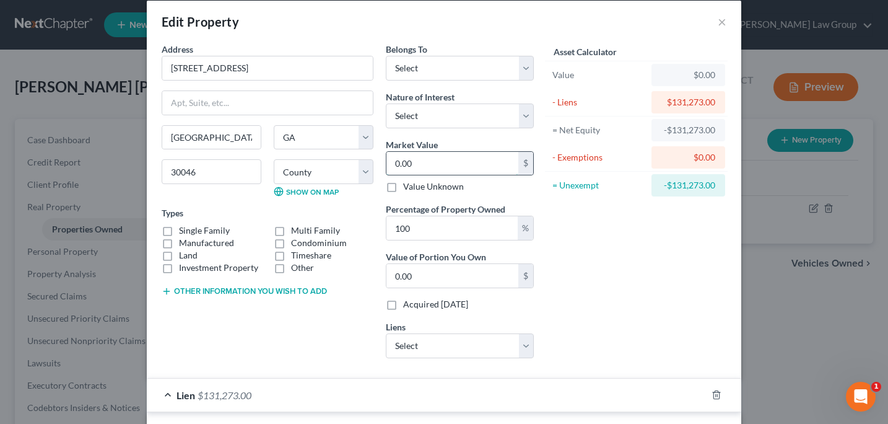
click at [399, 168] on input "0.00" at bounding box center [453, 164] width 132 height 24
type input "0"
type input "3"
type input "3.00"
type input "31"
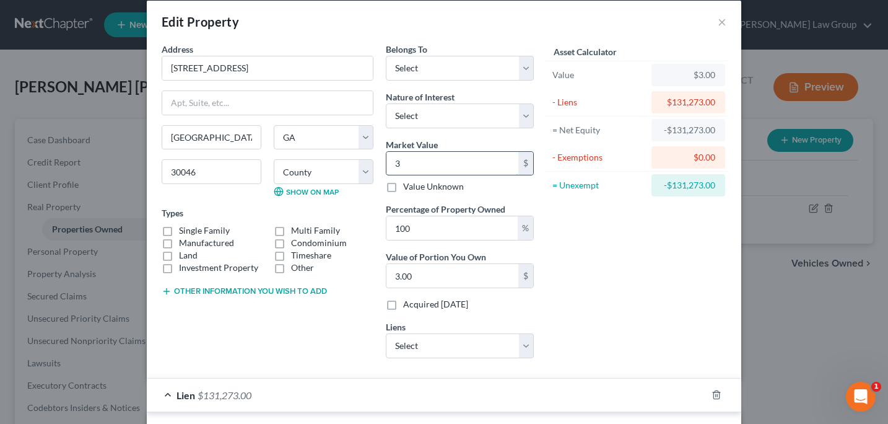
type input "31.00"
type input "318"
type input "318.00"
type input "3181"
type input "3,181.00"
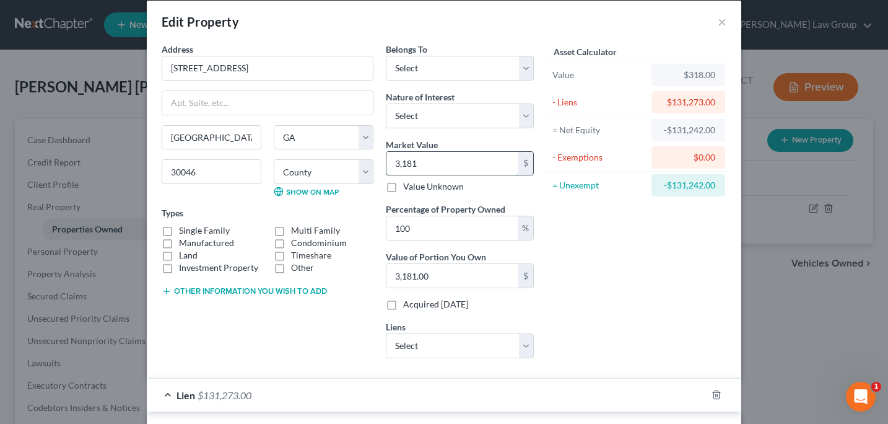
type input "3,1810"
type input "31,810.00"
type input "31,8100"
type input "318,100.00"
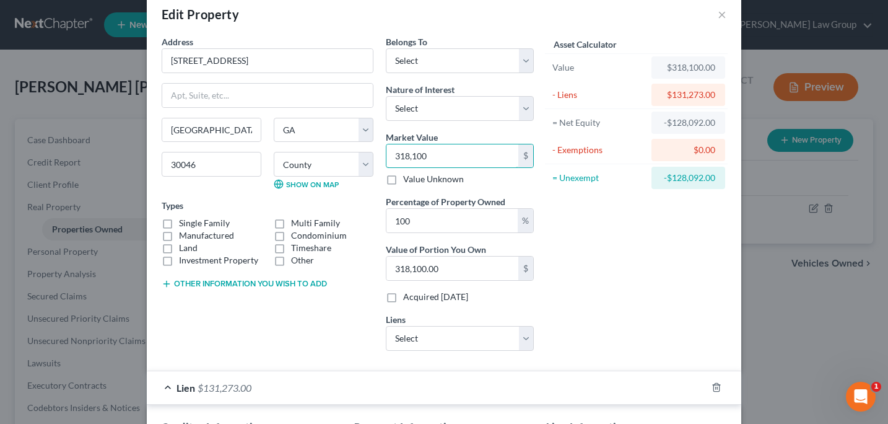
scroll to position [0, 0]
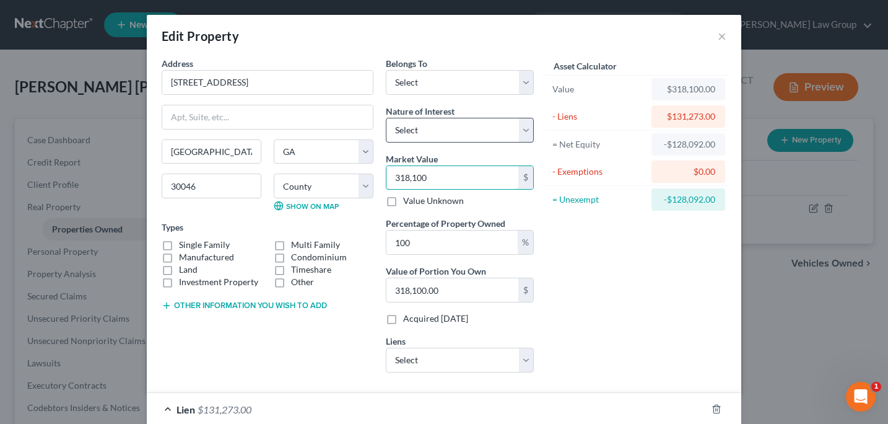
type input "318,100"
click at [523, 128] on select "Select Fee Simple Joint Tenant Life Estate Equitable Interest Future Interest T…" at bounding box center [460, 130] width 148 height 25
select select "7"
click at [386, 118] on select "Select Fee Simple Joint Tenant Life Estate Equitable Interest Future Interest T…" at bounding box center [460, 130] width 148 height 25
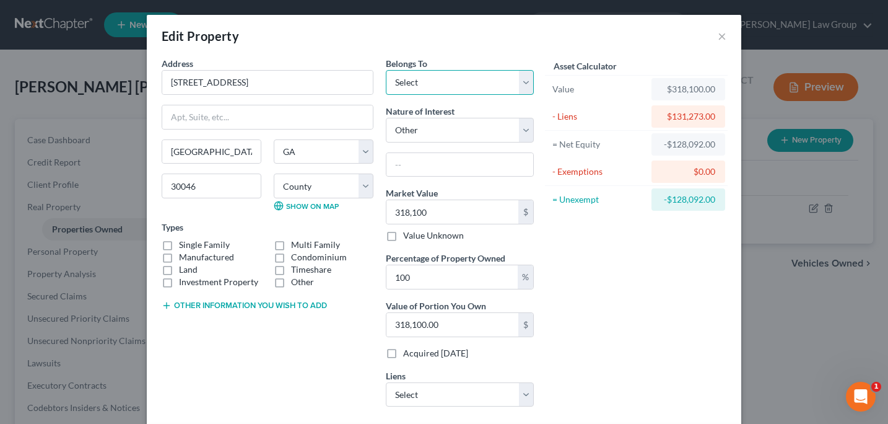
click at [524, 81] on select "Select Debtor 1 Only Debtor 2 Only Debtor 1 And Debtor 2 Only At Least One Of T…" at bounding box center [460, 82] width 148 height 25
select select "3"
click at [386, 70] on select "Select Debtor 1 Only Debtor 2 Only Debtor 1 And Debtor 2 Only At Least One Of T…" at bounding box center [460, 82] width 148 height 25
click at [431, 274] on input "100" at bounding box center [452, 277] width 131 height 24
type input "10"
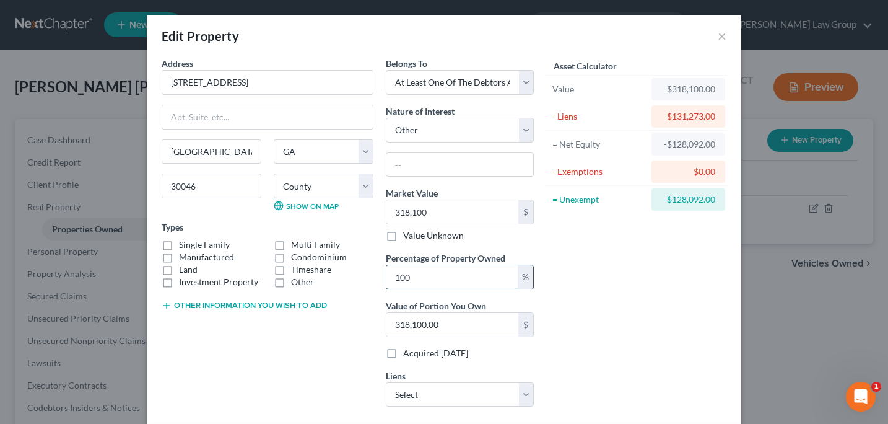
type input "31,810.00"
type input "1"
type input "3,181.00"
type input "5"
type input "15,905.00"
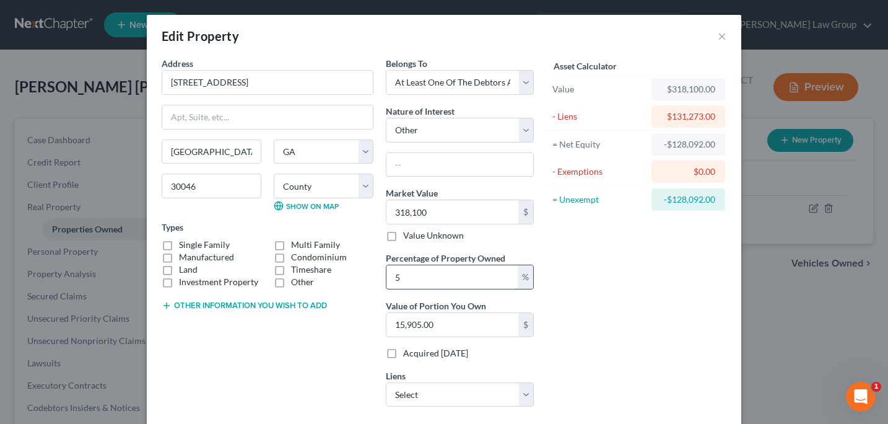
type input "50"
type input "159,050.00"
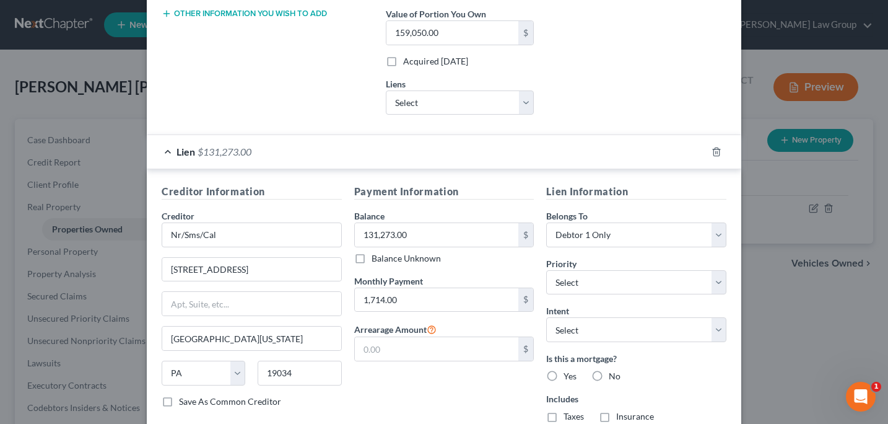
scroll to position [299, 0]
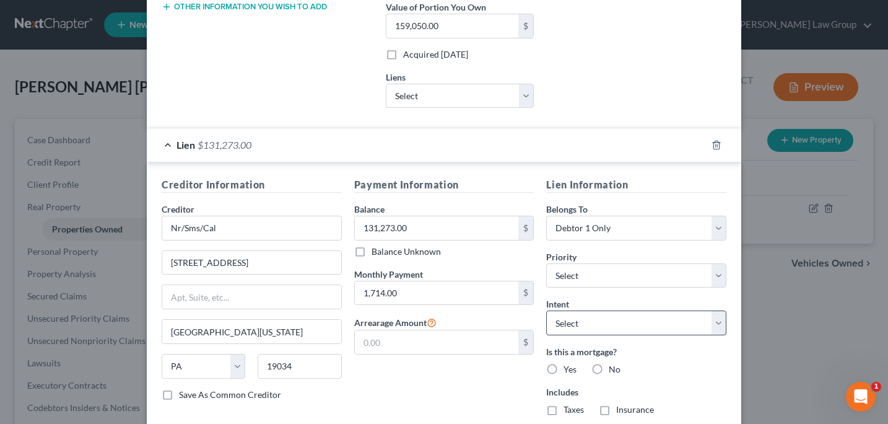
type input "50"
click at [719, 324] on select "Select Surrender Redeem Reaffirm Avoid Other" at bounding box center [636, 322] width 180 height 25
select select "2"
click at [546, 310] on select "Select Surrender Redeem Reaffirm Avoid Other" at bounding box center [636, 322] width 180 height 25
click at [564, 370] on label "Yes" at bounding box center [570, 369] width 13 height 12
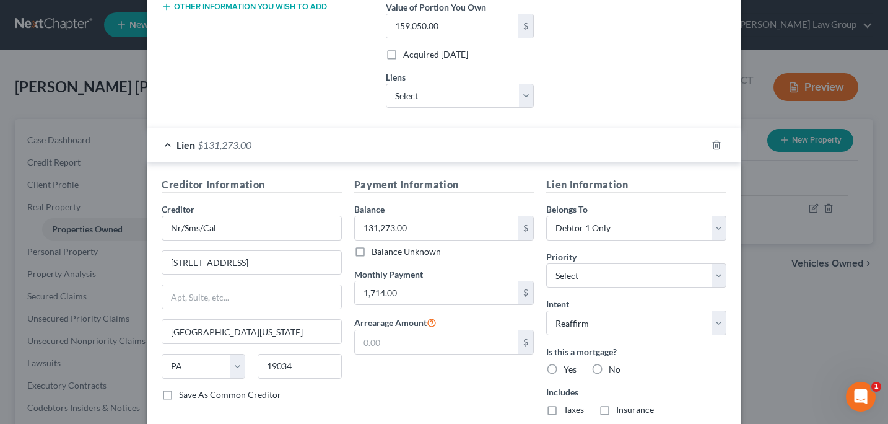
click at [569, 370] on input "Yes" at bounding box center [573, 367] width 8 height 8
radio input "true"
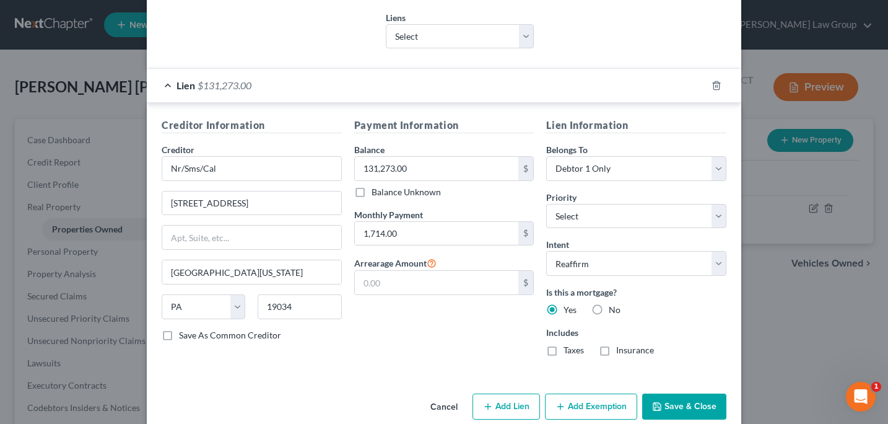
scroll to position [379, 0]
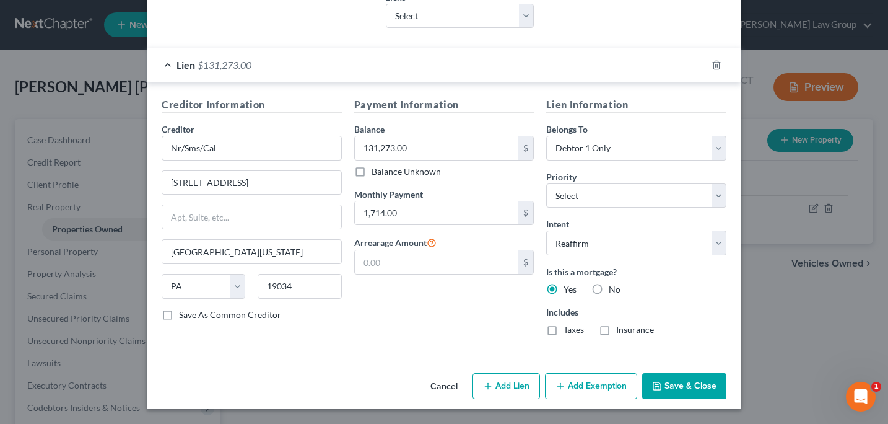
click at [678, 383] on button "Save & Close" at bounding box center [684, 386] width 84 height 26
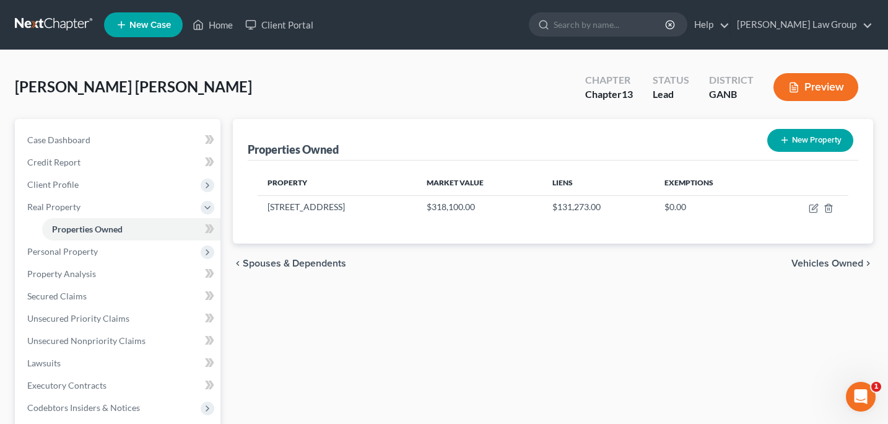
click at [795, 134] on button "New Property" at bounding box center [811, 140] width 86 height 23
select select "10"
select select "66"
select select "0"
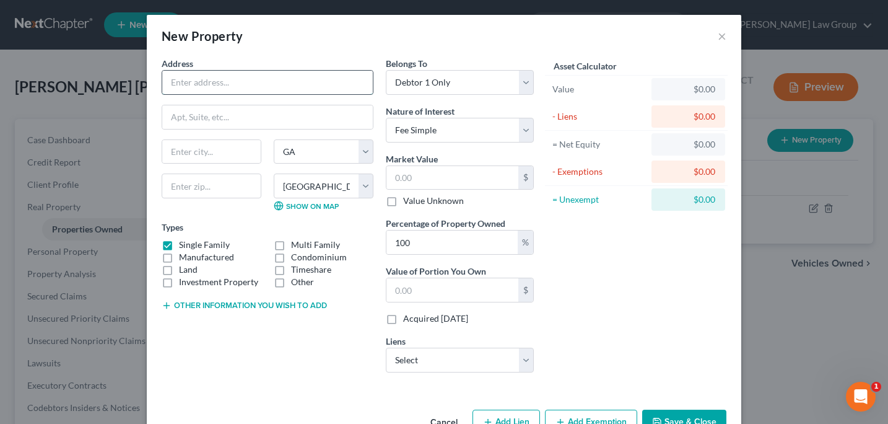
click at [186, 86] on input "text" at bounding box center [267, 83] width 211 height 24
type input "361 Highland Pointe Cir E"
click at [180, 183] on input "text" at bounding box center [212, 185] width 100 height 25
type input "30534"
click at [239, 117] on input "text" at bounding box center [267, 117] width 211 height 24
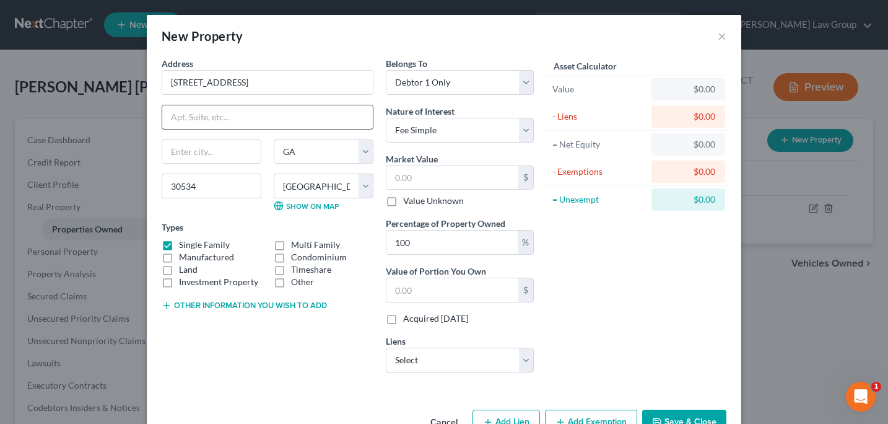
type input "Dawsonville"
click at [396, 182] on input "text" at bounding box center [453, 178] width 132 height 24
type input "3"
type input "3.00"
type input "38"
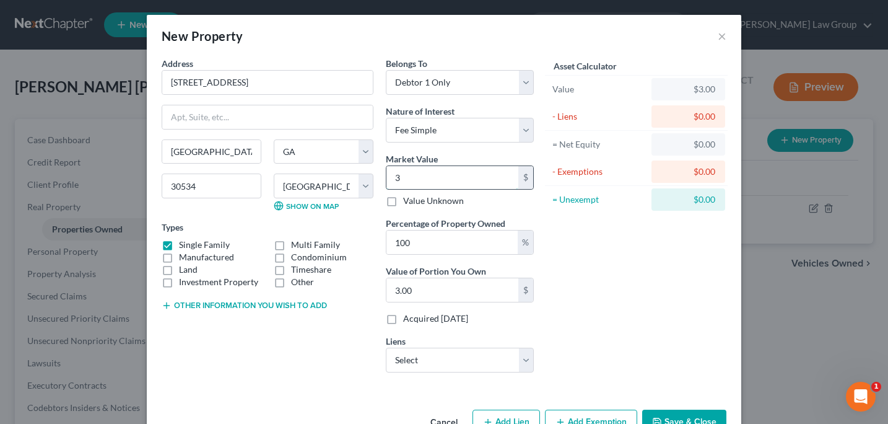
type input "38.00"
type input "387"
type input "387.00"
type input "3871"
type input "3,871.00"
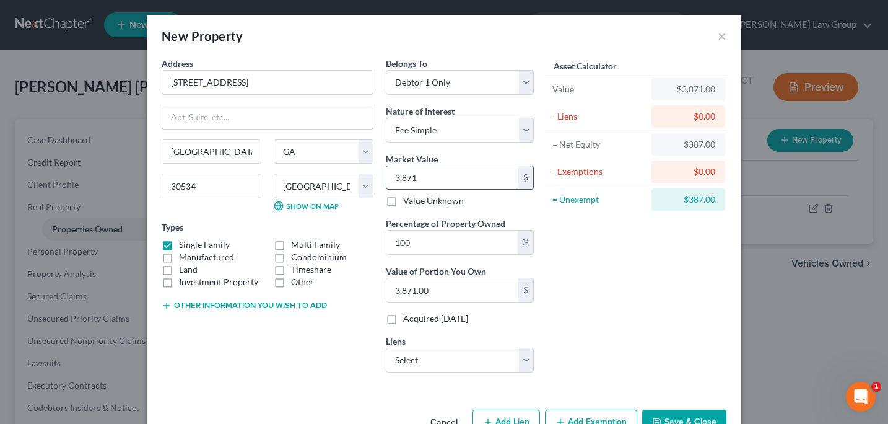
type input "3,8710"
type input "38,710.00"
type input "38,7100"
type input "387,100.00"
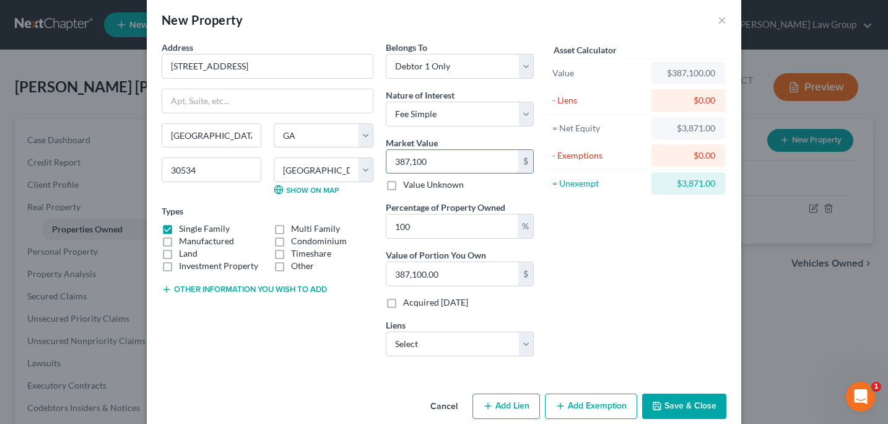
scroll to position [36, 0]
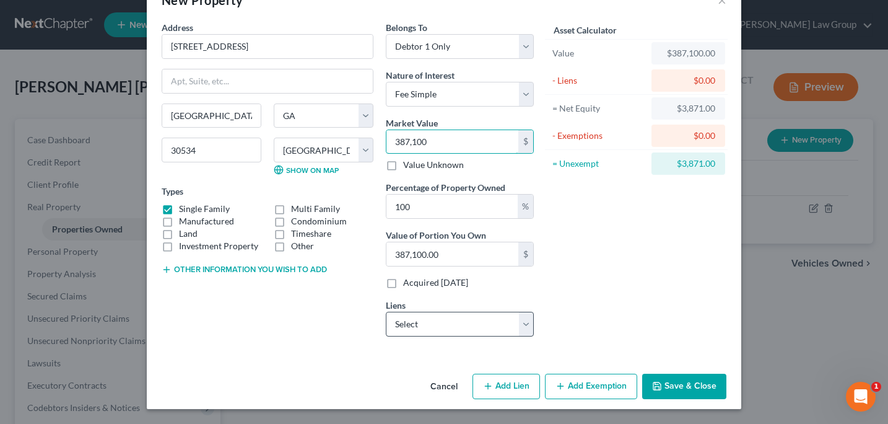
type input "387,100"
click at [525, 324] on select "Select Pennymac - $202,651.00 Am Honda Fin - $30,667.00" at bounding box center [460, 324] width 148 height 25
select select "0"
click at [386, 312] on select "Select Pennymac - $202,651.00 Am Honda Fin - $30,667.00" at bounding box center [460, 324] width 148 height 25
select select
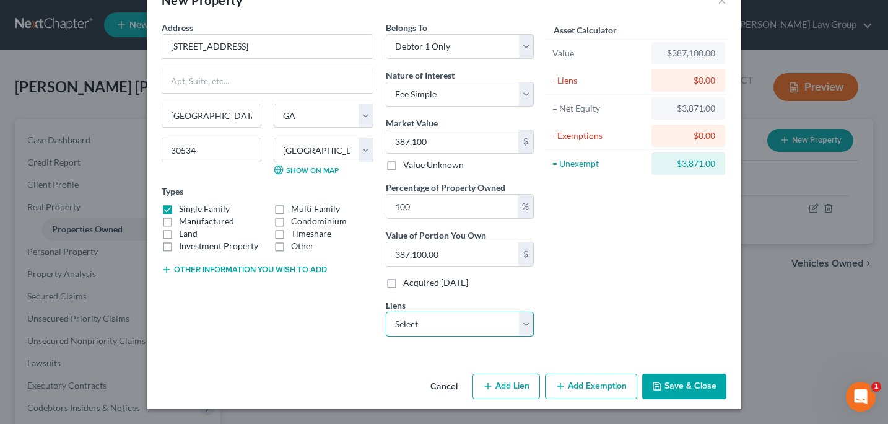
select select "4"
select select "0"
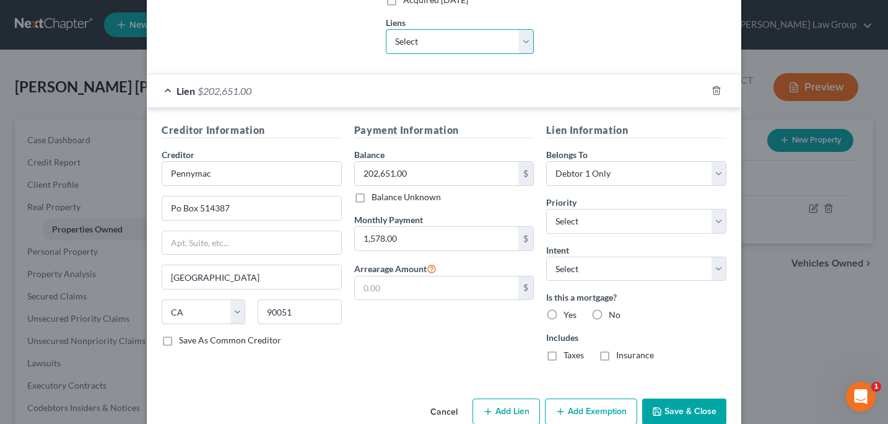
scroll to position [344, 0]
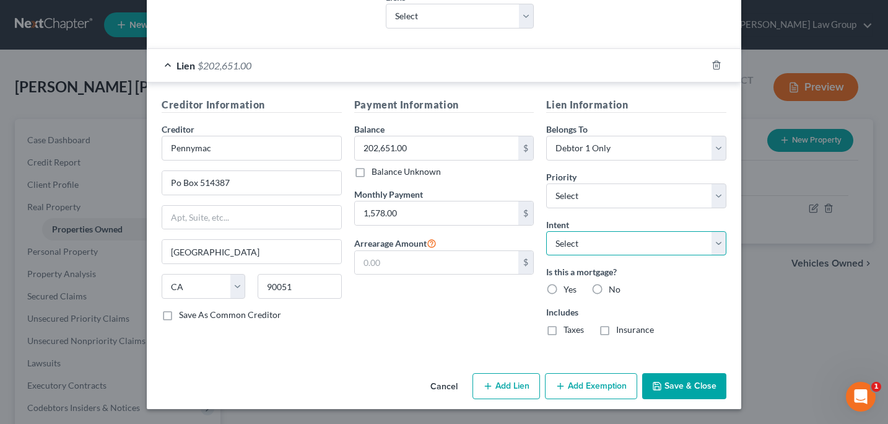
click at [722, 251] on select "Select Surrender Redeem Reaffirm Avoid Other" at bounding box center [636, 243] width 180 height 25
select select "2"
click at [546, 231] on select "Select Surrender Redeem Reaffirm Avoid Other" at bounding box center [636, 243] width 180 height 25
click at [564, 288] on label "Yes" at bounding box center [570, 289] width 13 height 12
click at [569, 288] on input "Yes" at bounding box center [573, 287] width 8 height 8
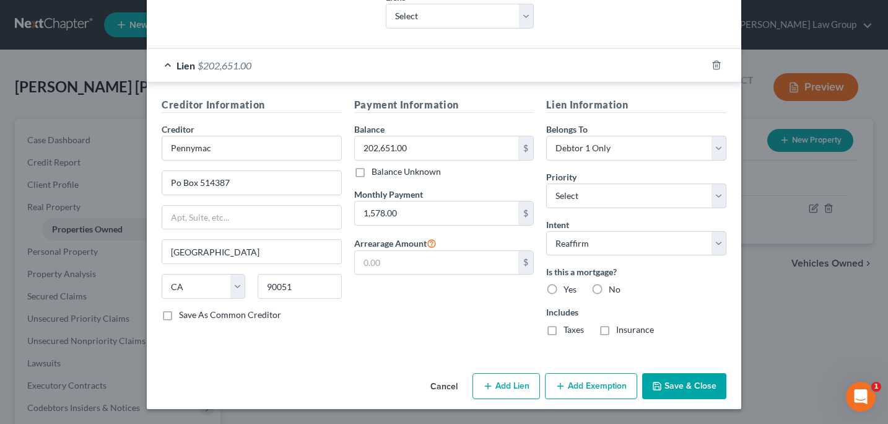
radio input "true"
click at [679, 389] on button "Save & Close" at bounding box center [684, 386] width 84 height 26
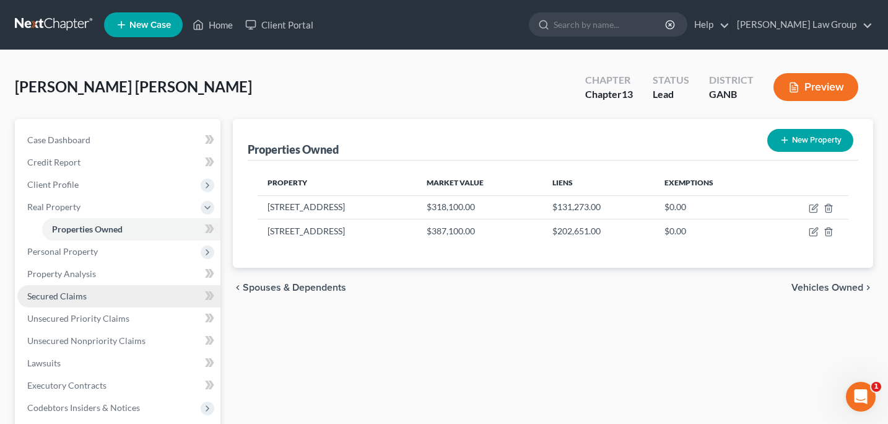
click at [77, 295] on span "Secured Claims" at bounding box center [56, 296] width 59 height 11
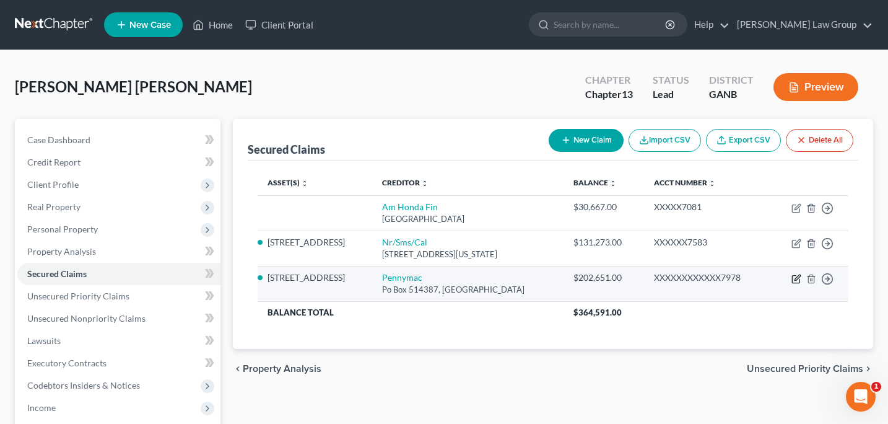
click at [797, 276] on icon "button" at bounding box center [797, 279] width 10 height 10
select select "4"
select select "2"
select select "0"
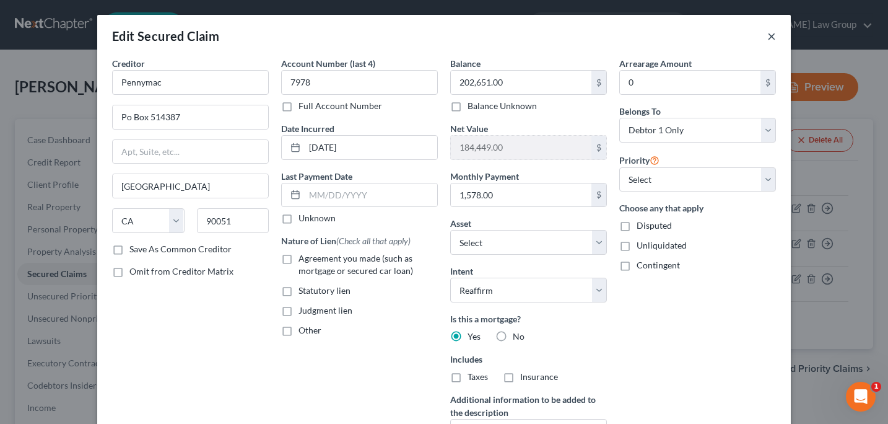
click at [774, 36] on button "×" at bounding box center [772, 35] width 9 height 15
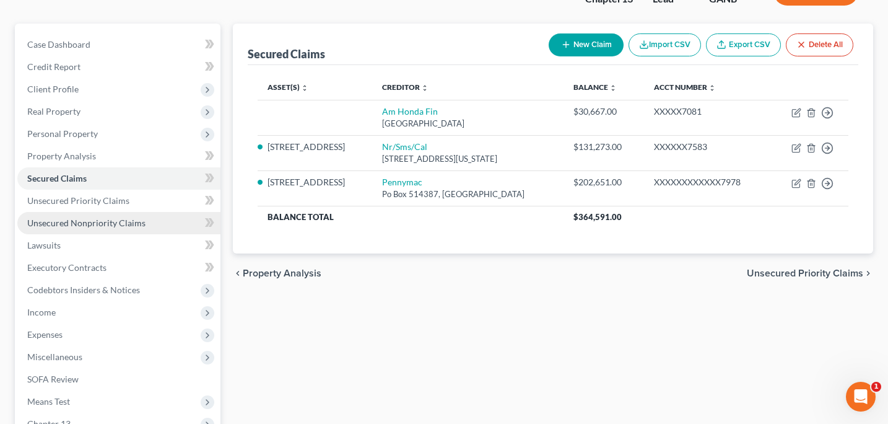
scroll to position [97, 0]
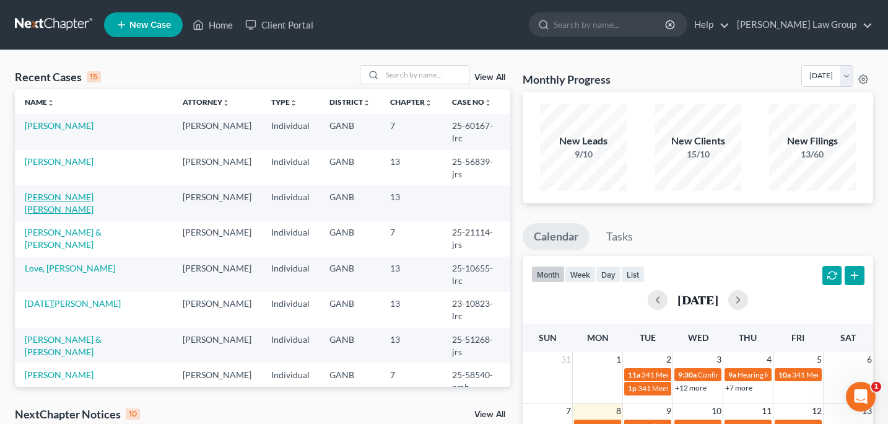
click at [94, 196] on link "[PERSON_NAME] [PERSON_NAME]" at bounding box center [59, 202] width 69 height 23
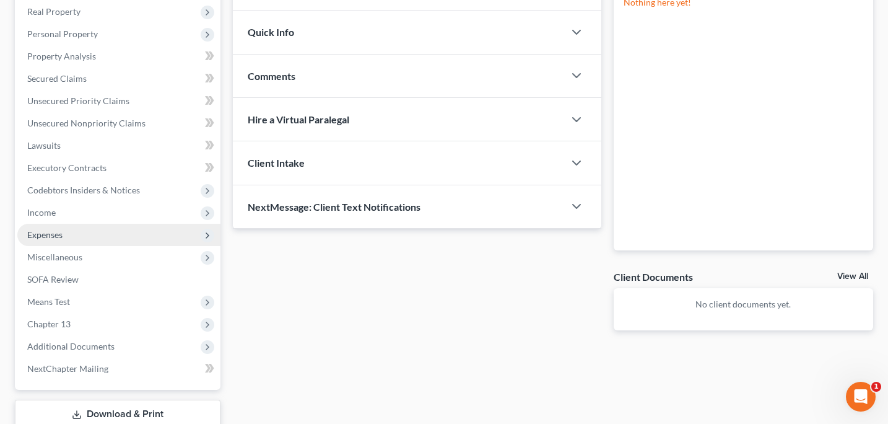
scroll to position [198, 0]
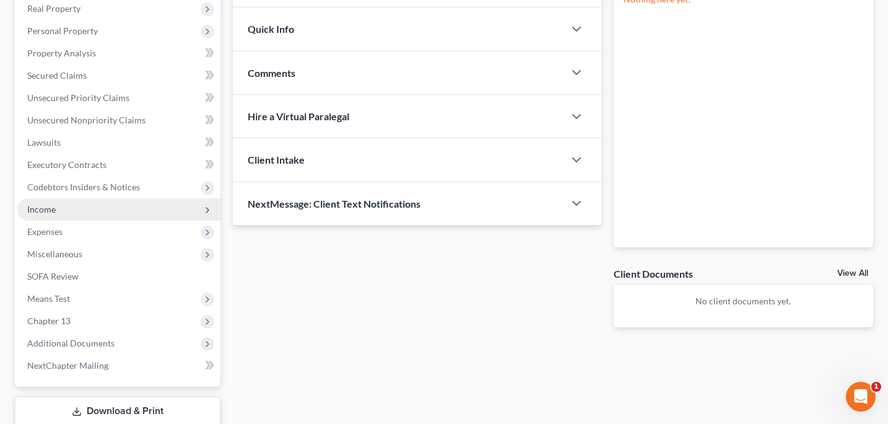
click at [47, 210] on span "Income" at bounding box center [41, 209] width 28 height 11
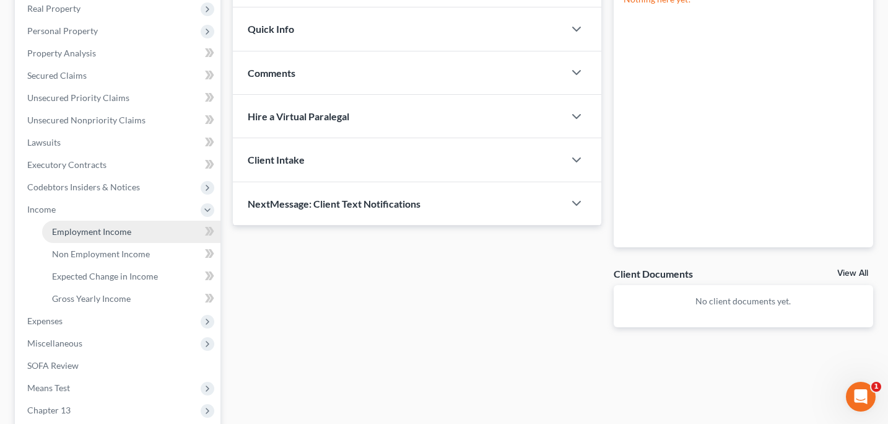
click at [74, 232] on span "Employment Income" at bounding box center [91, 231] width 79 height 11
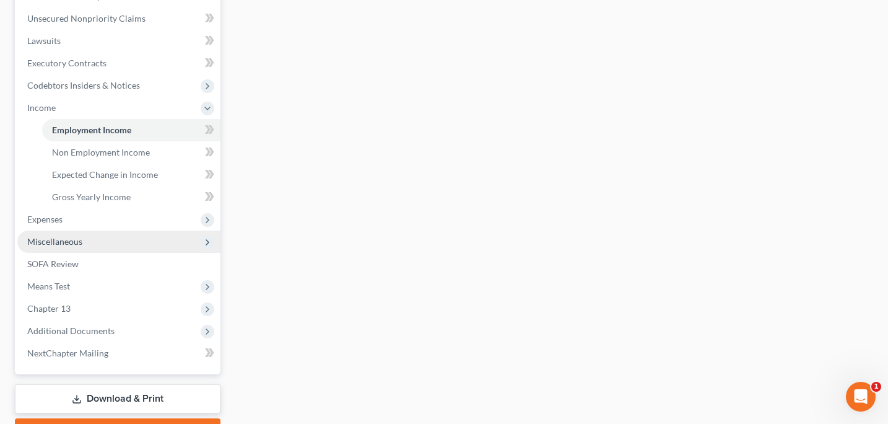
scroll to position [282, 0]
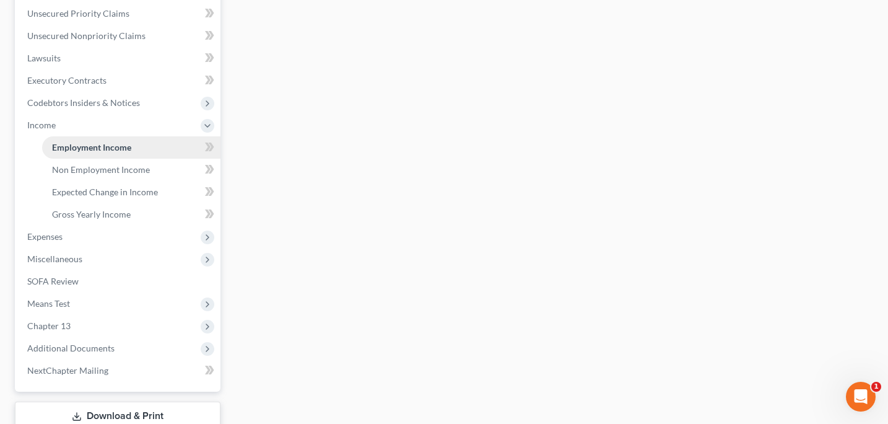
click at [89, 150] on span "Employment Income" at bounding box center [91, 147] width 79 height 11
click at [99, 149] on span "Employment Income" at bounding box center [91, 147] width 79 height 11
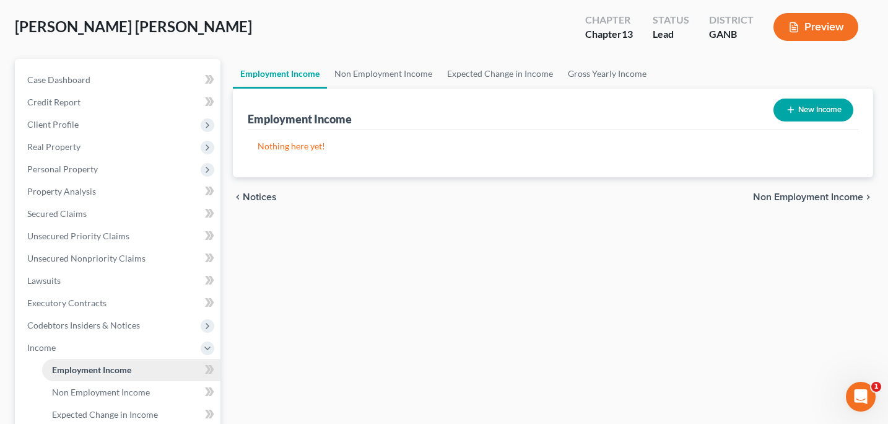
scroll to position [0, 0]
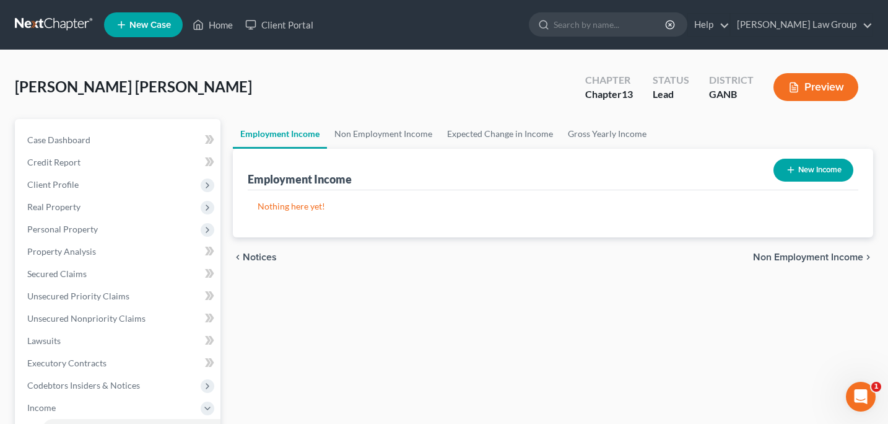
click at [800, 164] on button "New Income" at bounding box center [814, 170] width 80 height 23
select select "0"
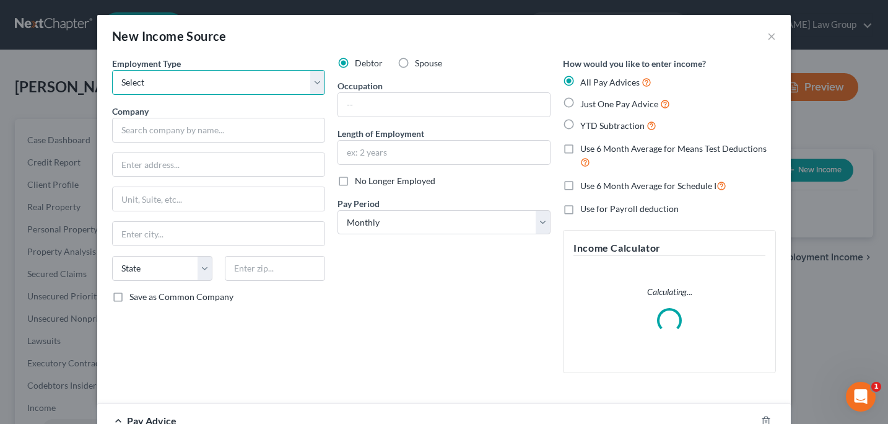
click at [319, 84] on select "Select Full or Part Time Employment Self Employment" at bounding box center [218, 82] width 213 height 25
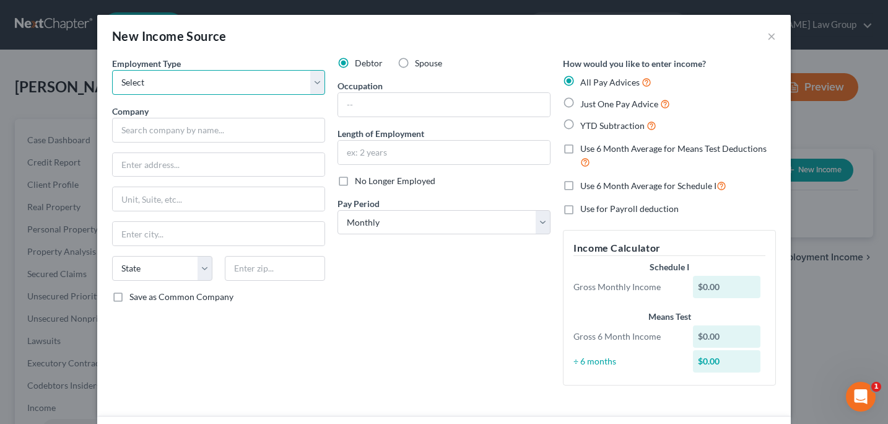
select select "0"
click at [112, 70] on select "Select Full or Part Time Employment Self Employment" at bounding box center [218, 82] width 213 height 25
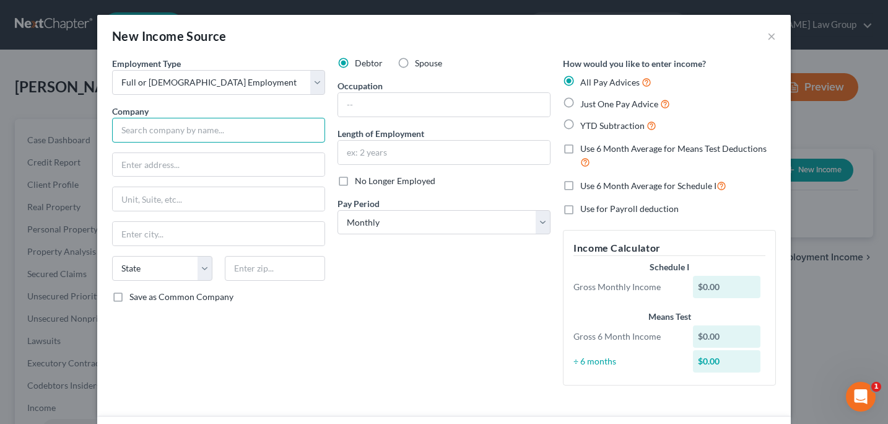
click at [142, 136] on input "text" at bounding box center [218, 130] width 213 height 25
type input "North Fulton Pediatrics PC"
click at [131, 169] on input "text" at bounding box center [219, 165] width 212 height 24
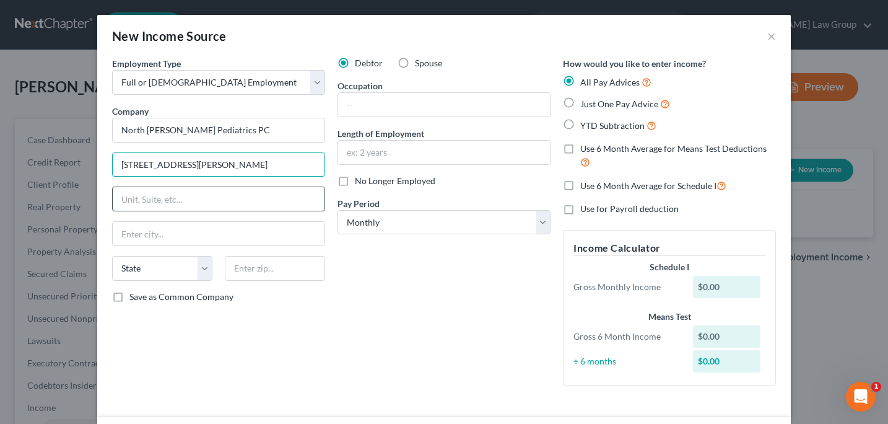
type input "1285 Hembree Rd"
click at [126, 204] on input "text" at bounding box center [219, 199] width 212 height 24
type input "Suite 100"
click at [245, 278] on input "text" at bounding box center [275, 268] width 100 height 25
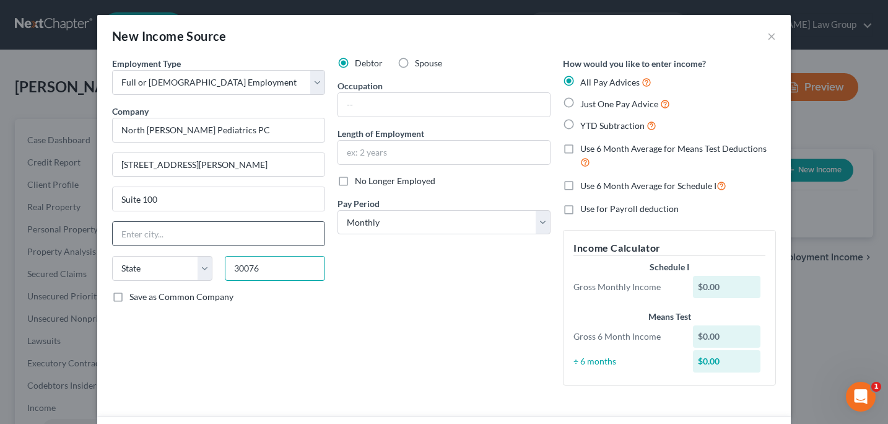
type input "30076"
type input "Roswell"
select select "10"
click at [213, 233] on input "Roswell" at bounding box center [219, 234] width 212 height 24
click at [374, 346] on div "Debtor Spouse Occupation Length of Employment No Longer Employed Pay Period * S…" at bounding box center [443, 226] width 225 height 338
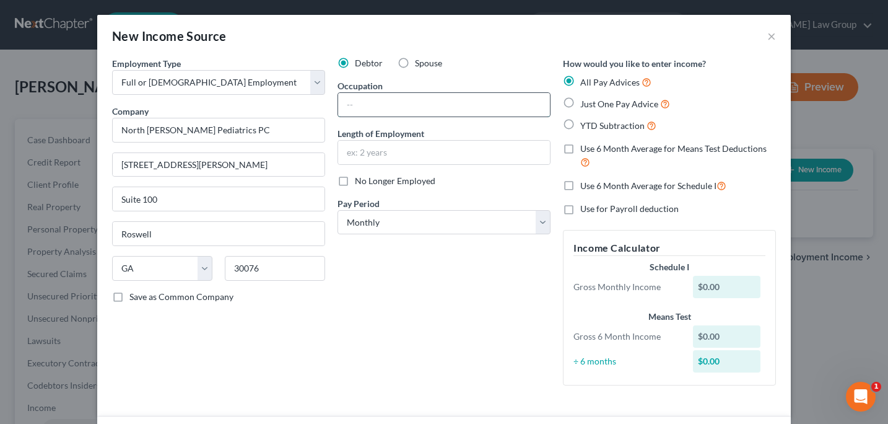
click at [352, 110] on input "text" at bounding box center [444, 105] width 212 height 24
type input "Patience Service"
click at [347, 160] on input "text" at bounding box center [444, 153] width 212 height 24
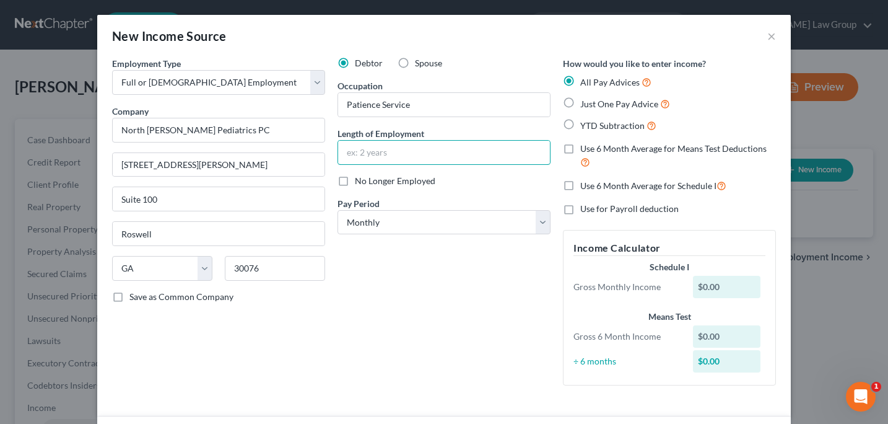
type input "1 year"
click at [540, 227] on select "Select Monthly Twice Monthly Every Other Week Weekly" at bounding box center [444, 222] width 213 height 25
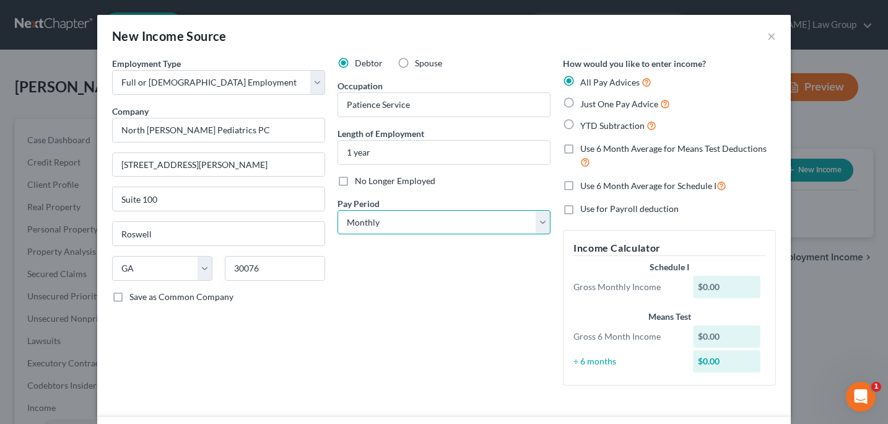
select select "1"
click at [338, 210] on select "Select Monthly Twice Monthly Every Other Week Weekly" at bounding box center [444, 222] width 213 height 25
click at [580, 103] on label "Just One Pay Advice" at bounding box center [625, 104] width 90 height 14
click at [585, 103] on input "Just One Pay Advice" at bounding box center [589, 101] width 8 height 8
radio input "true"
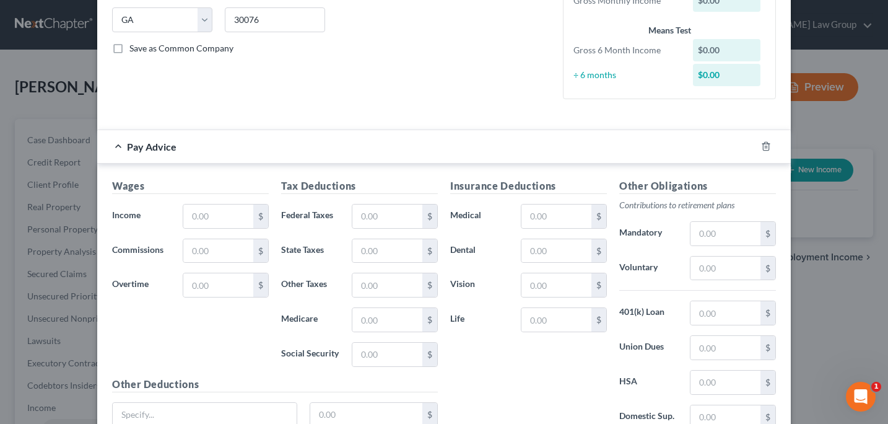
scroll to position [263, 0]
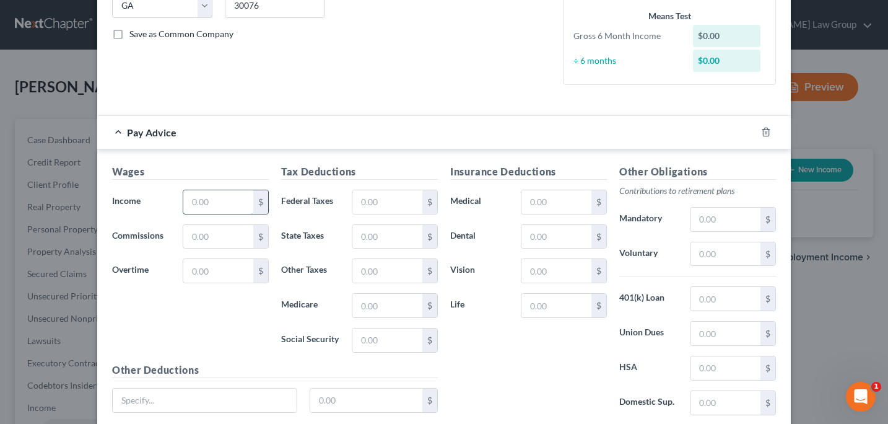
click at [203, 204] on input "text" at bounding box center [218, 202] width 70 height 24
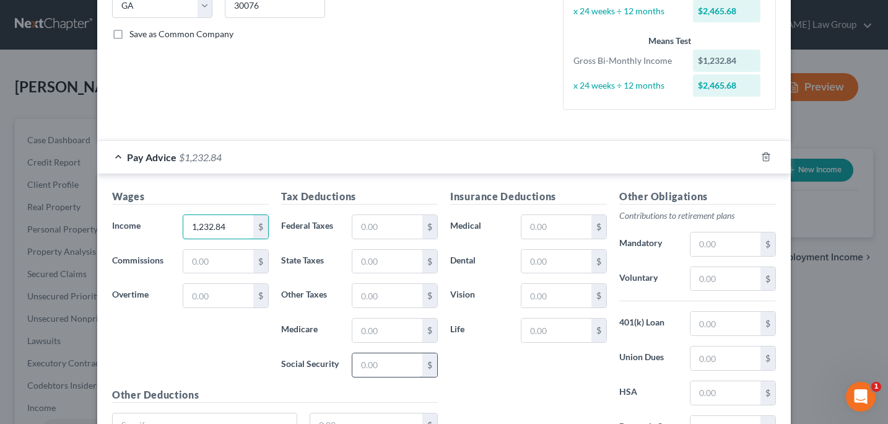
type input "1,232.84"
click at [358, 369] on input "text" at bounding box center [387, 365] width 70 height 24
type input "72.56"
click at [364, 335] on input "text" at bounding box center [387, 330] width 70 height 24
type input "16.97"
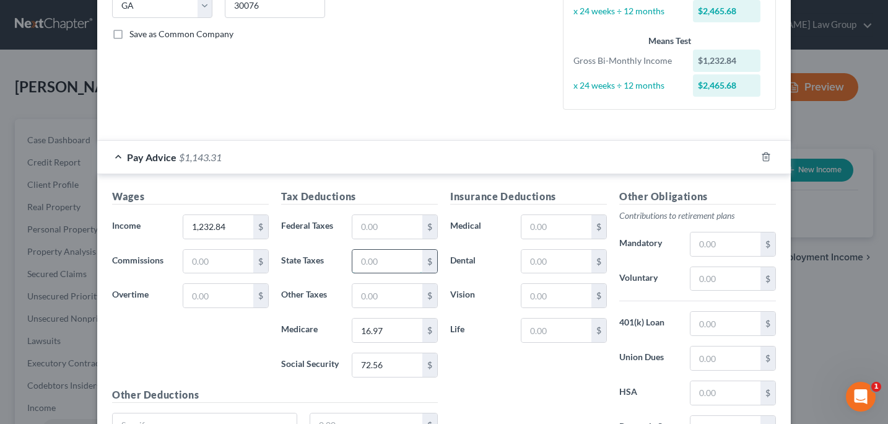
click at [369, 261] on input "text" at bounding box center [387, 262] width 70 height 24
type input "36.78"
click at [362, 232] on input "text" at bounding box center [387, 227] width 70 height 24
type input "36.78"
click at [393, 263] on input "36.78" at bounding box center [387, 262] width 70 height 24
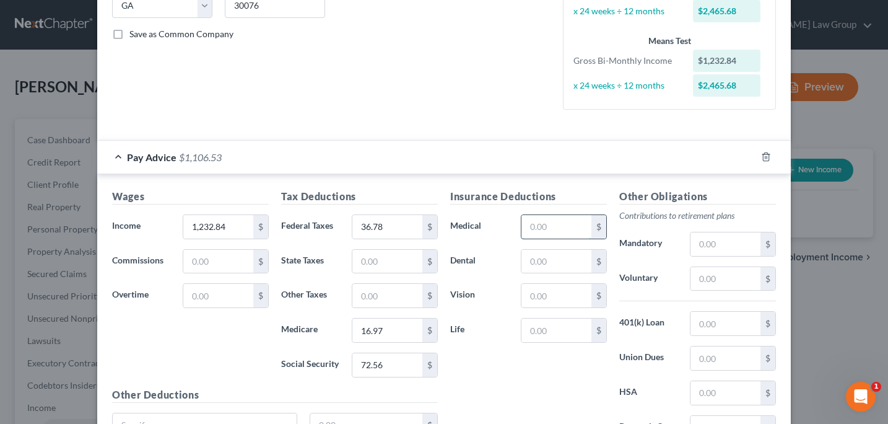
click at [543, 227] on input "text" at bounding box center [557, 227] width 70 height 24
type input "33.09"
click at [366, 299] on input "text" at bounding box center [387, 296] width 70 height 24
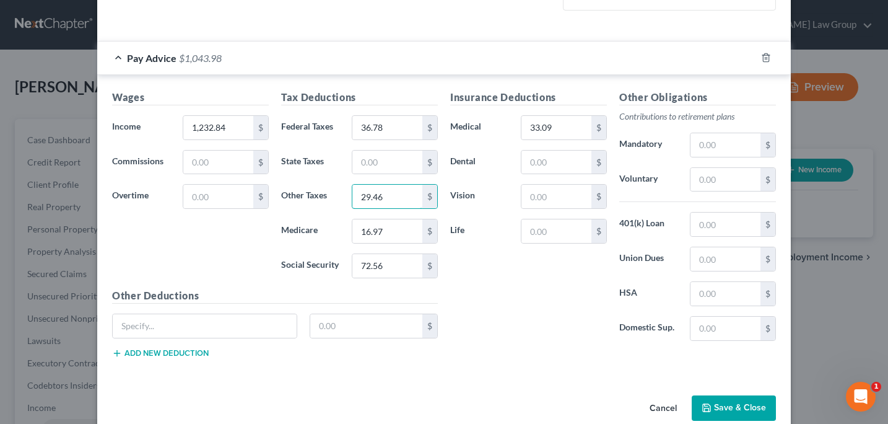
scroll to position [361, 0]
type input "29.46"
click at [729, 406] on button "Save & Close" at bounding box center [734, 409] width 84 height 26
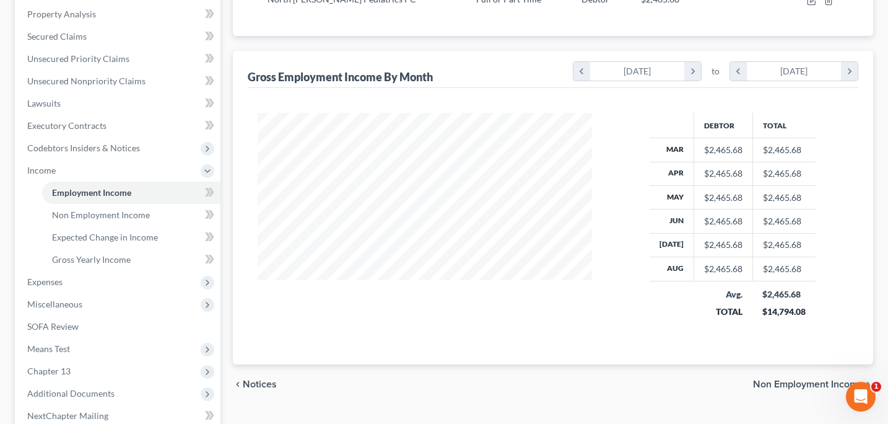
scroll to position [269, 0]
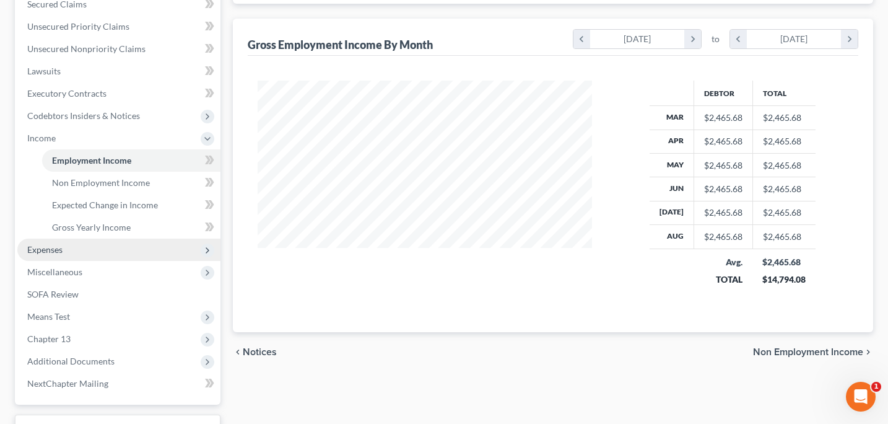
click at [59, 251] on span "Expenses" at bounding box center [44, 249] width 35 height 11
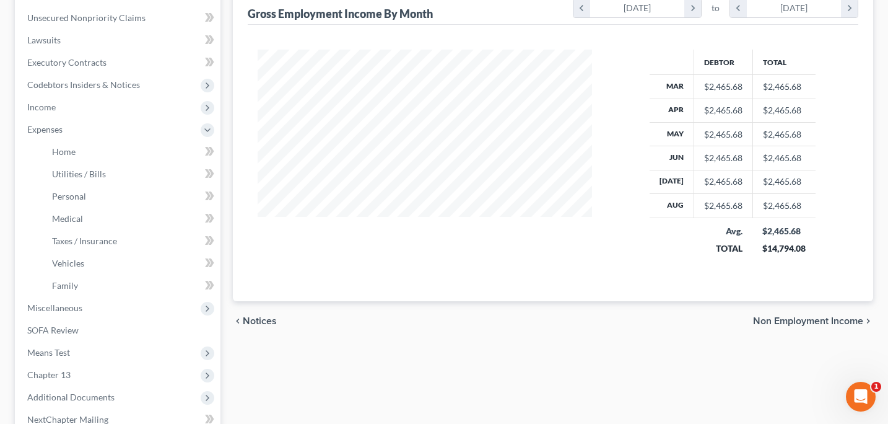
scroll to position [301, 0]
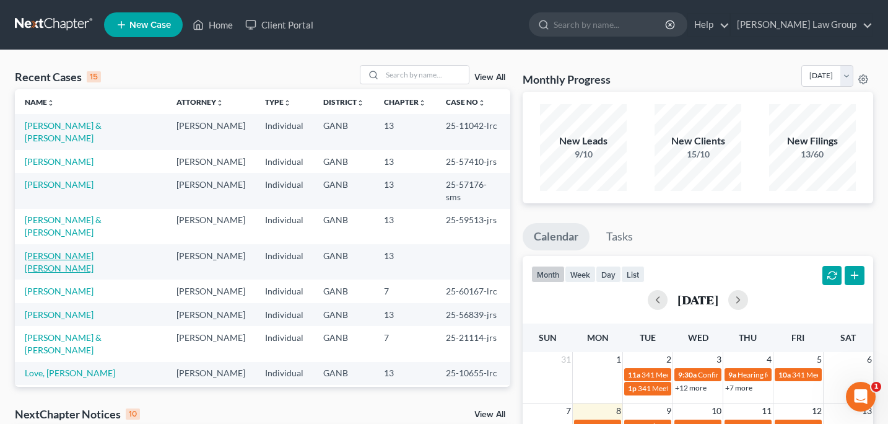
click at [94, 250] on link "[PERSON_NAME] [PERSON_NAME]" at bounding box center [59, 261] width 69 height 23
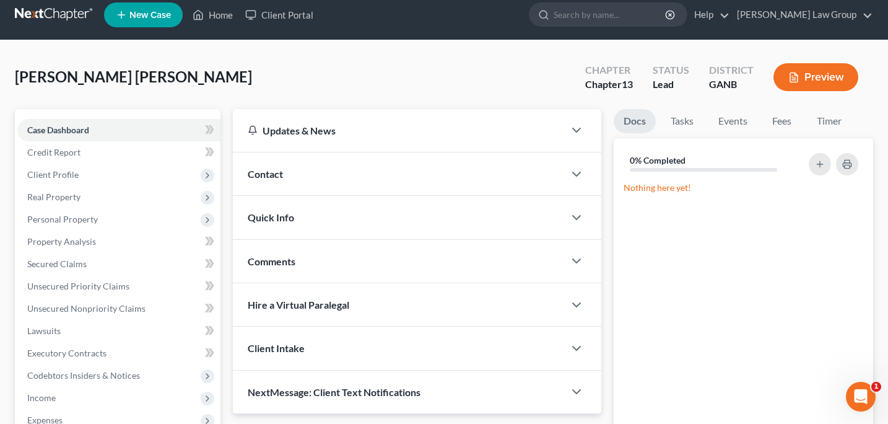
scroll to position [21, 0]
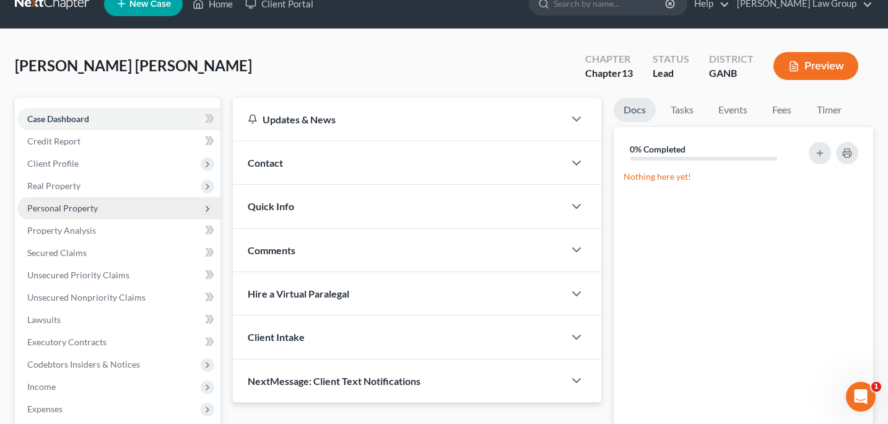
click at [63, 206] on span "Personal Property" at bounding box center [62, 208] width 71 height 11
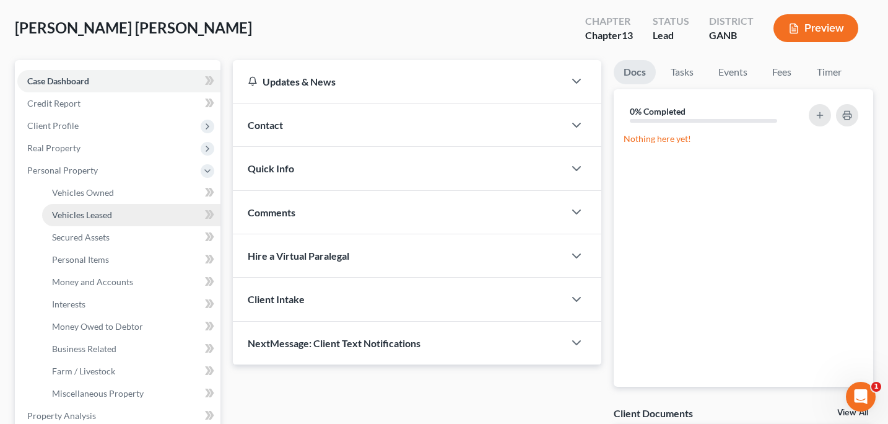
scroll to position [62, 0]
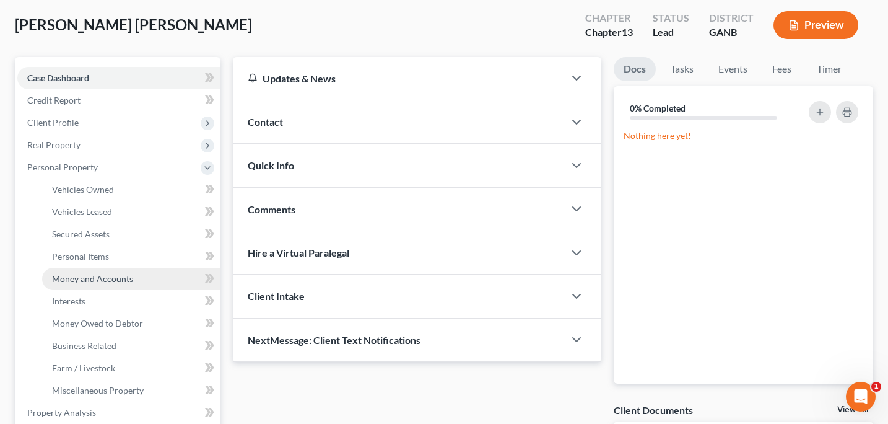
click at [85, 279] on span "Money and Accounts" at bounding box center [92, 278] width 81 height 11
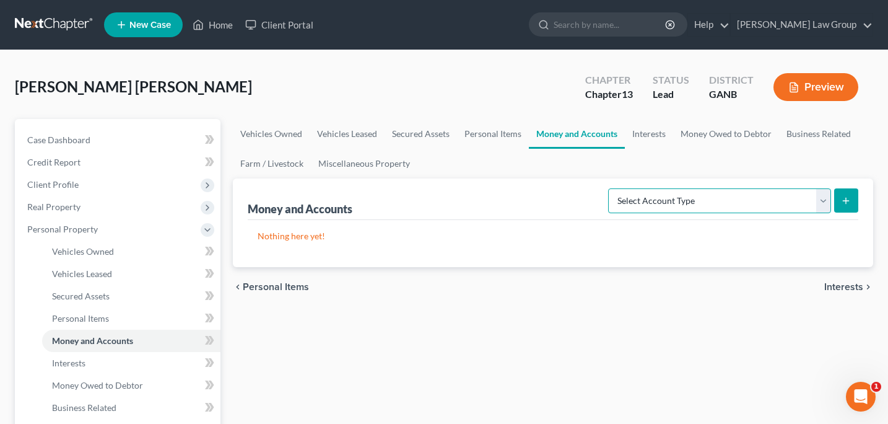
click at [821, 206] on select "Select Account Type Brokerage Cash on Hand Certificates of Deposit Checking Acc…" at bounding box center [719, 200] width 223 height 25
select select "cash_on_hand"
click at [611, 188] on select "Select Account Type Brokerage Cash on Hand Certificates of Deposit Checking Acc…" at bounding box center [719, 200] width 223 height 25
click at [852, 201] on button "submit" at bounding box center [846, 200] width 24 height 24
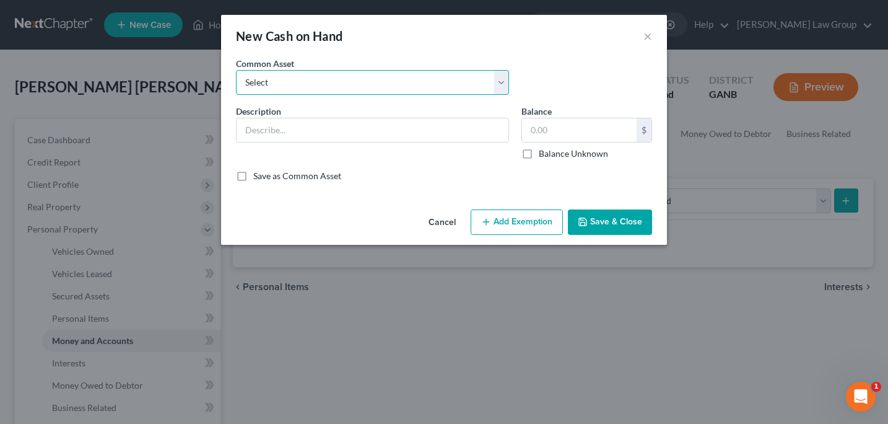
click at [498, 84] on select "Select Cash" at bounding box center [372, 82] width 273 height 25
select select "0"
click at [236, 70] on select "Select Cash" at bounding box center [372, 82] width 273 height 25
type input "Cash"
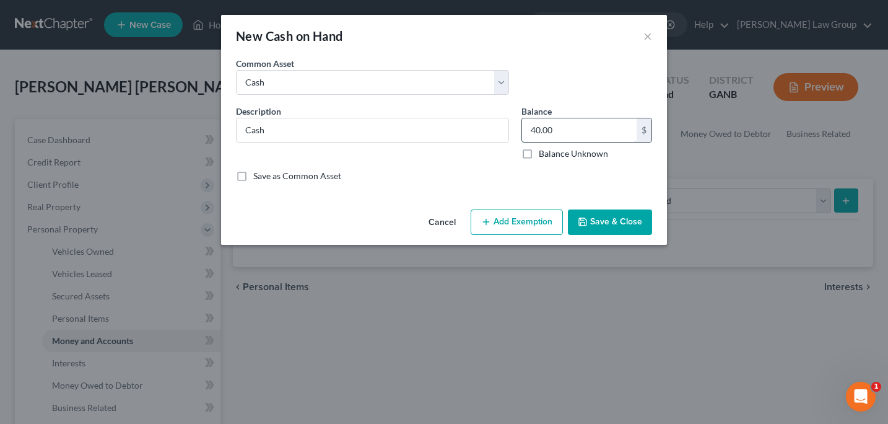
click at [538, 132] on input "40.00" at bounding box center [579, 130] width 115 height 24
type input "100.00"
click at [603, 227] on button "Save & Close" at bounding box center [610, 222] width 84 height 26
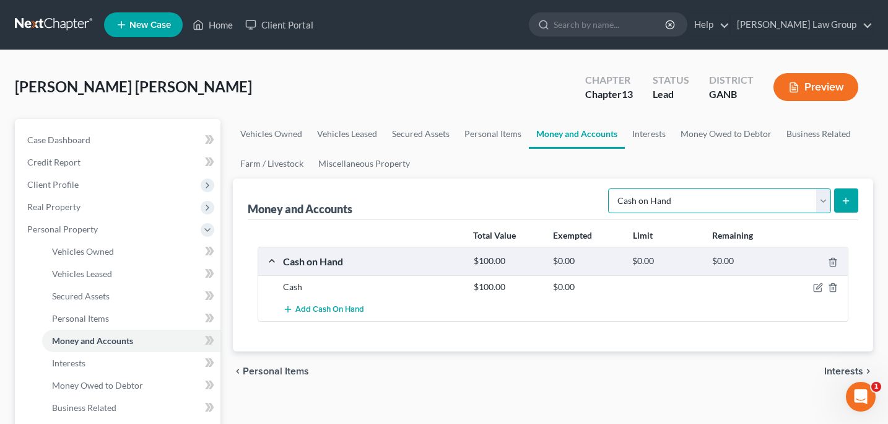
click at [823, 199] on select "Select Account Type Brokerage Cash on Hand Certificates of Deposit Checking Acc…" at bounding box center [719, 200] width 223 height 25
select select "checking"
click at [611, 188] on select "Select Account Type Brokerage Cash on Hand Certificates of Deposit Checking Acc…" at bounding box center [719, 200] width 223 height 25
click at [852, 201] on button "submit" at bounding box center [846, 200] width 24 height 24
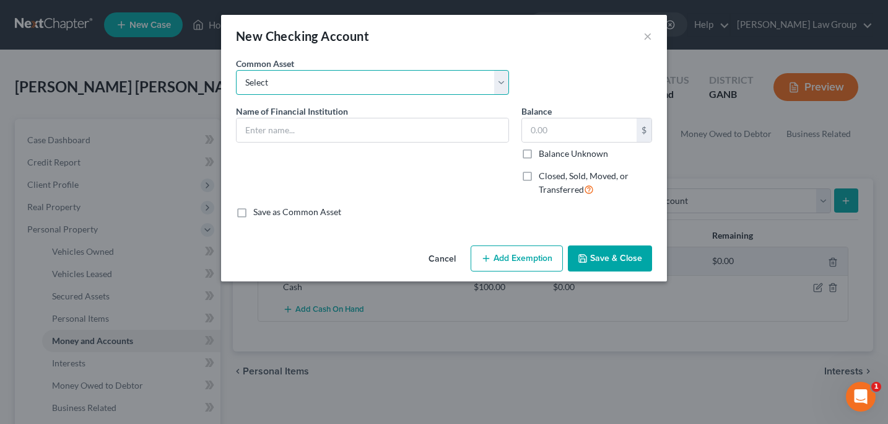
click at [504, 84] on select "Select PLATINUM FEDERAL CREDIT UNION UNITED COMMUNITY BANK Truist PNC Bank Navy…" at bounding box center [372, 82] width 273 height 25
select select "46"
click at [236, 70] on select "Select PLATINUM FEDERAL CREDIT UNION UNITED COMMUNITY BANK Truist PNC Bank Navy…" at bounding box center [372, 82] width 273 height 25
type input "Wells Fargo Bank"
type input "5,900.00"
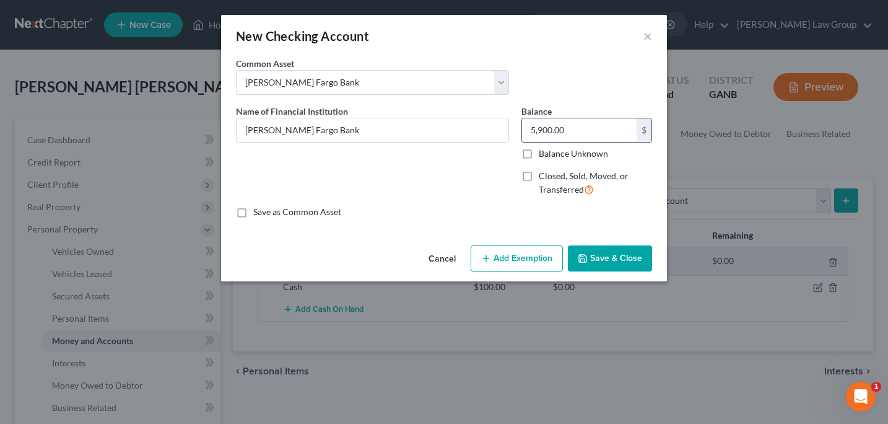
click at [590, 128] on input "5,900.00" at bounding box center [579, 130] width 115 height 24
type input "300"
click at [624, 262] on button "Save & Close" at bounding box center [610, 258] width 84 height 26
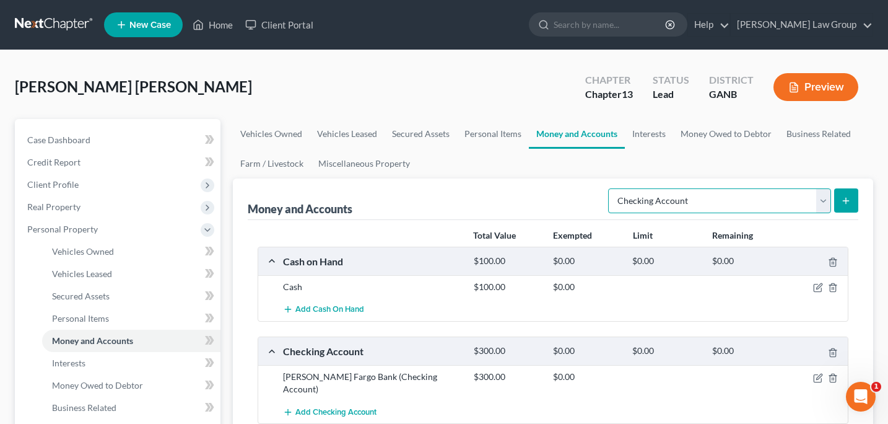
click at [825, 203] on select "Select Account Type Brokerage Cash on Hand Certificates of Deposit Checking Acc…" at bounding box center [719, 200] width 223 height 25
click at [611, 188] on select "Select Account Type Brokerage Cash on Hand Certificates of Deposit Checking Acc…" at bounding box center [719, 200] width 223 height 25
click at [847, 204] on icon "submit" at bounding box center [846, 201] width 10 height 10
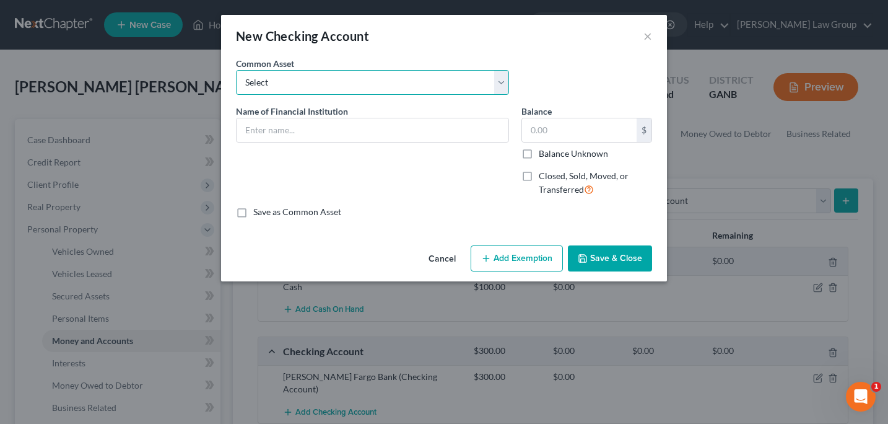
click at [502, 79] on select "Select PLATINUM FEDERAL CREDIT UNION UNITED COMMUNITY BANK Truist PNC Bank Navy…" at bounding box center [372, 82] width 273 height 25
select select "43"
click at [236, 70] on select "Select PLATINUM FEDERAL CREDIT UNION UNITED COMMUNITY BANK Truist PNC Bank Navy…" at bounding box center [372, 82] width 273 height 25
type input "Bank of America"
type input "500.00"
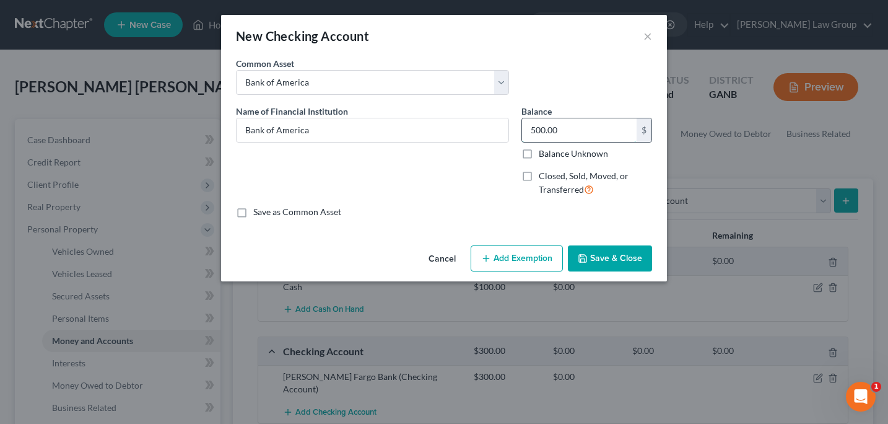
click at [583, 129] on input "500.00" at bounding box center [579, 130] width 115 height 24
type input "350"
click at [611, 267] on button "Save & Close" at bounding box center [610, 258] width 84 height 26
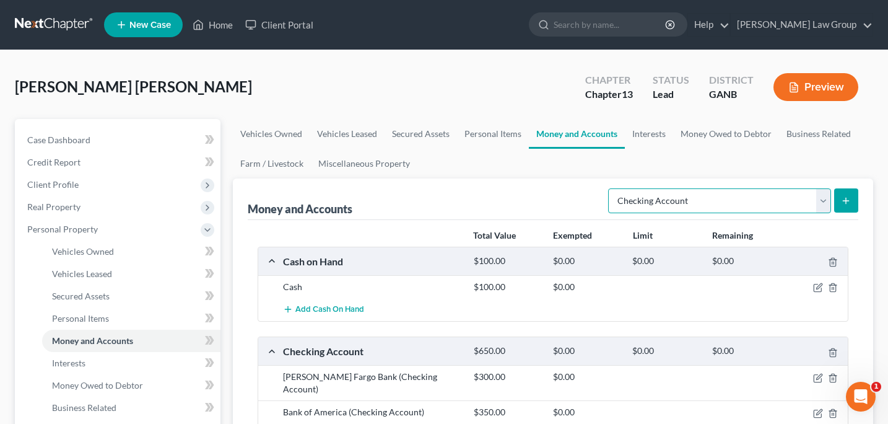
click at [824, 200] on select "Select Account Type Brokerage Cash on Hand Certificates of Deposit Checking Acc…" at bounding box center [719, 200] width 223 height 25
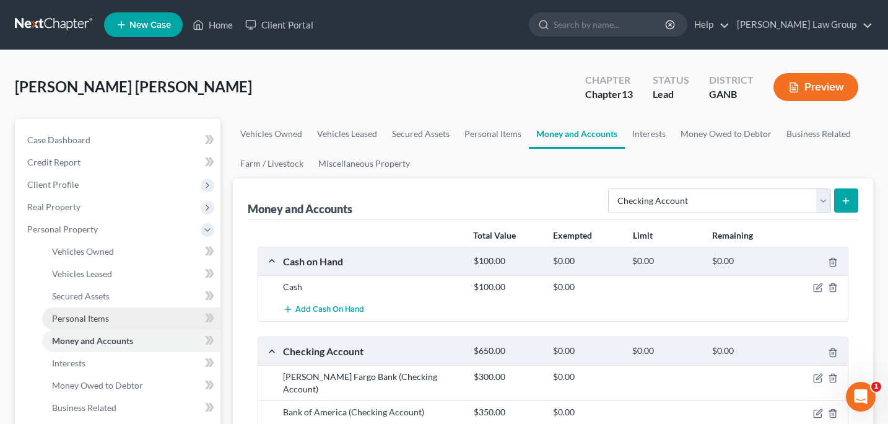
click at [97, 323] on link "Personal Items" at bounding box center [131, 318] width 178 height 22
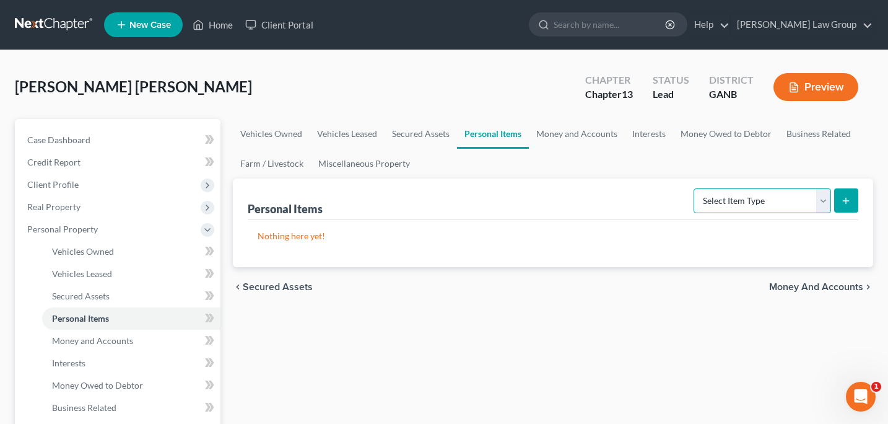
click at [828, 204] on select "Select Item Type Clothing Collectibles Of Value Electronics Firearms Household …" at bounding box center [763, 200] width 138 height 25
select select "clothing"
click at [695, 188] on select "Select Item Type Clothing Collectibles Of Value Electronics Firearms Household …" at bounding box center [763, 200] width 138 height 25
click at [854, 198] on button "submit" at bounding box center [846, 200] width 24 height 24
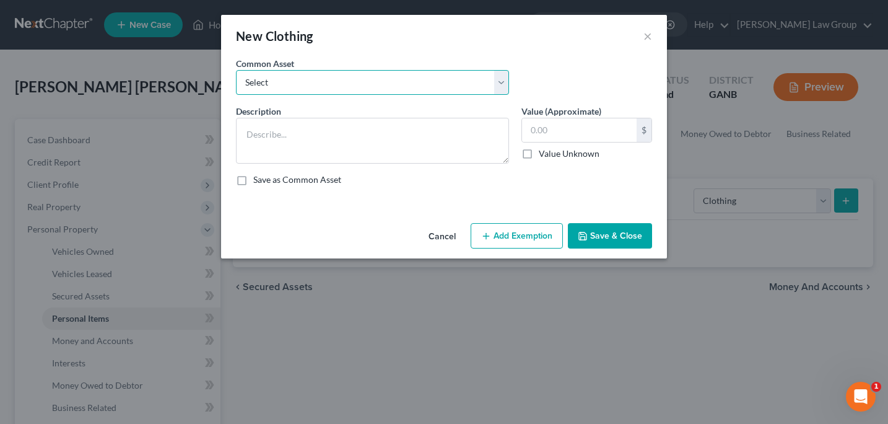
click at [505, 82] on select "Select Clothing" at bounding box center [372, 82] width 273 height 25
select select "0"
click at [236, 70] on select "Select Clothing" at bounding box center [372, 82] width 273 height 25
type textarea "Clothing"
type input "500.00"
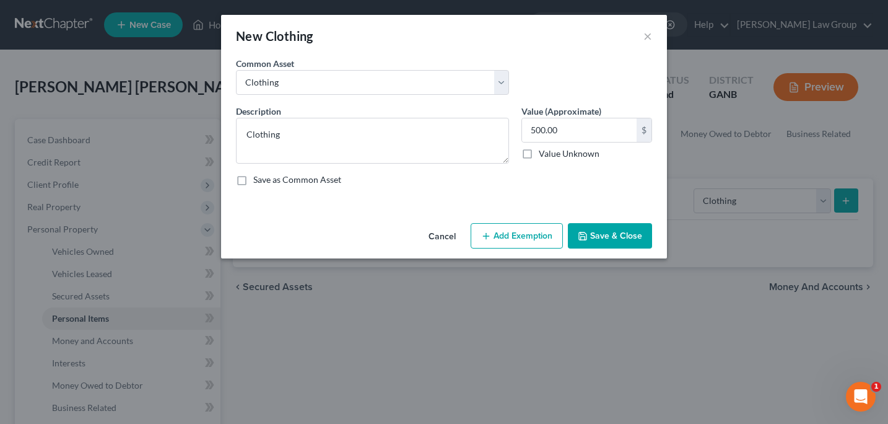
click at [600, 235] on button "Save & Close" at bounding box center [610, 236] width 84 height 26
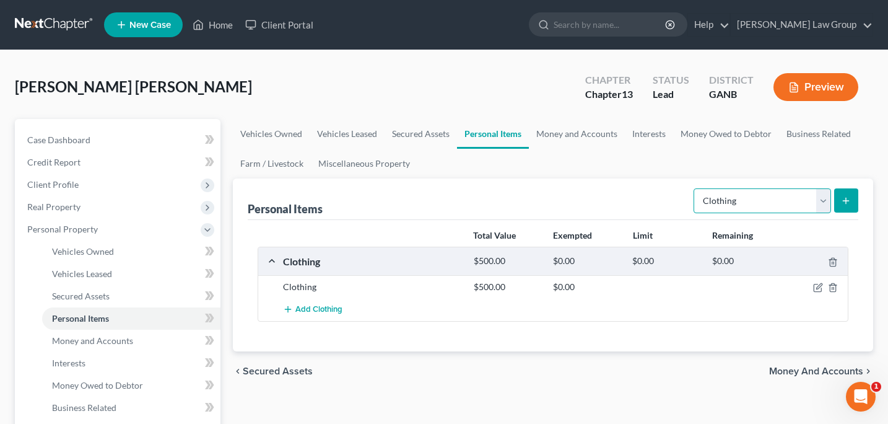
click at [824, 201] on select "Select Item Type Clothing Collectibles Of Value Electronics Firearms Household …" at bounding box center [763, 200] width 138 height 25
select select "electronics"
click at [695, 188] on select "Select Item Type Clothing Collectibles Of Value Electronics Firearms Household …" at bounding box center [763, 200] width 138 height 25
click at [849, 201] on icon "submit" at bounding box center [846, 201] width 10 height 10
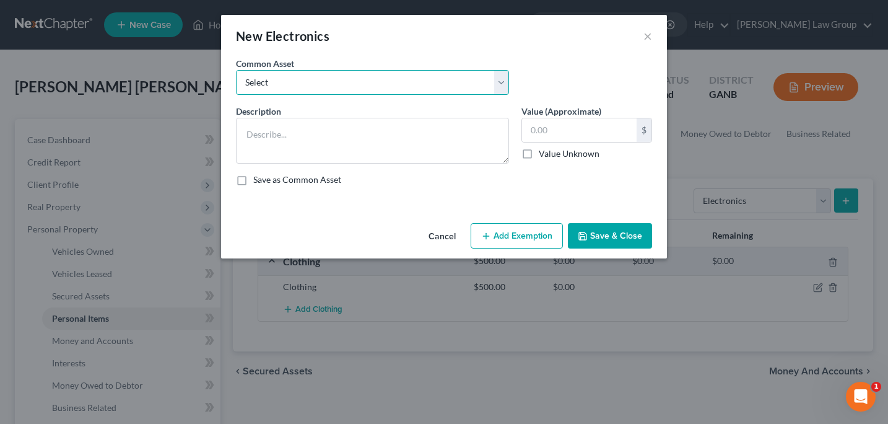
click at [500, 89] on select "Select TV, phone and computer Electronics" at bounding box center [372, 82] width 273 height 25
select select "0"
click at [236, 70] on select "Select TV, phone and computer Electronics" at bounding box center [372, 82] width 273 height 25
type textarea "TV, phone and computer"
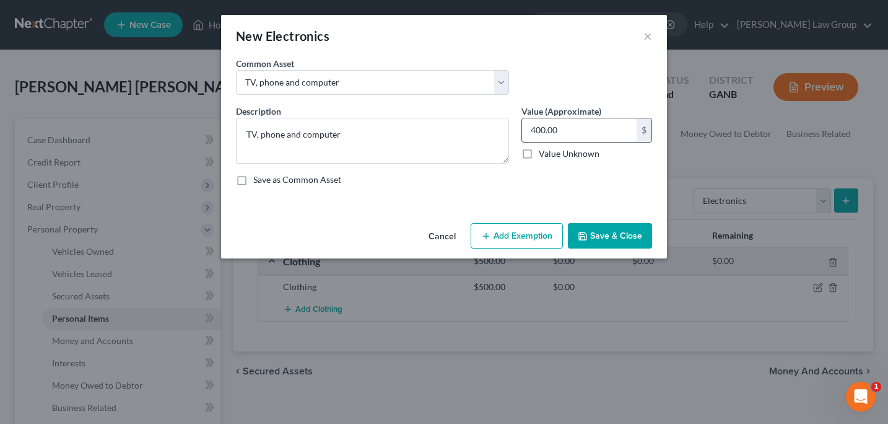
click at [538, 133] on input "400.00" at bounding box center [579, 130] width 115 height 24
type input "800.00"
click at [608, 243] on button "Save & Close" at bounding box center [610, 236] width 84 height 26
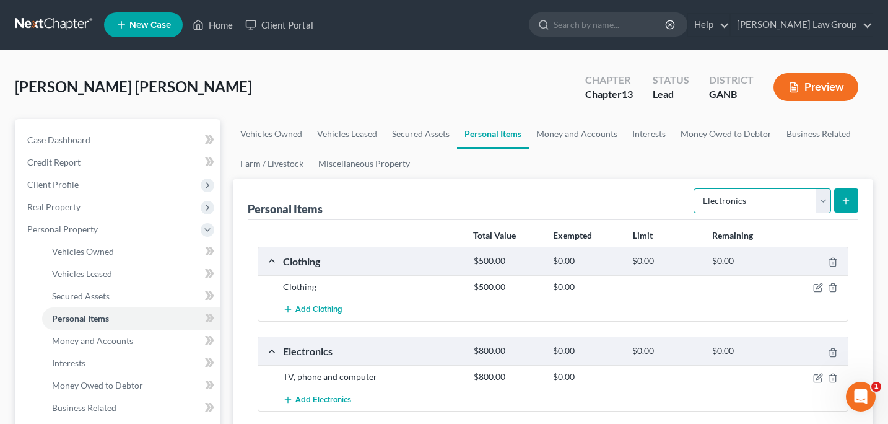
click at [826, 199] on select "Select Item Type Clothing Collectibles Of Value Electronics Firearms Household …" at bounding box center [763, 200] width 138 height 25
select select "household_goods"
click at [695, 188] on select "Select Item Type Clothing Collectibles Of Value Electronics Firearms Household …" at bounding box center [763, 200] width 138 height 25
click at [848, 201] on icon "submit" at bounding box center [846, 201] width 10 height 10
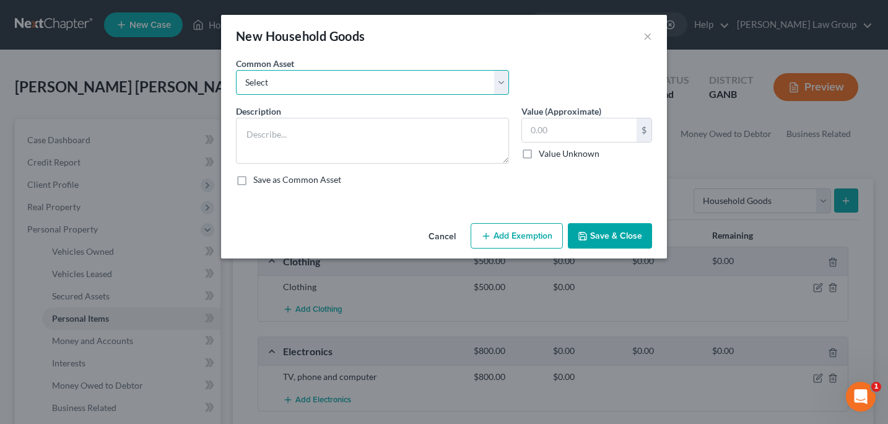
click at [501, 88] on select "Select Household goods" at bounding box center [372, 82] width 273 height 25
select select "0"
click at [236, 70] on select "Select Household goods" at bounding box center [372, 82] width 273 height 25
type textarea "Household goods"
type input "1,200.00"
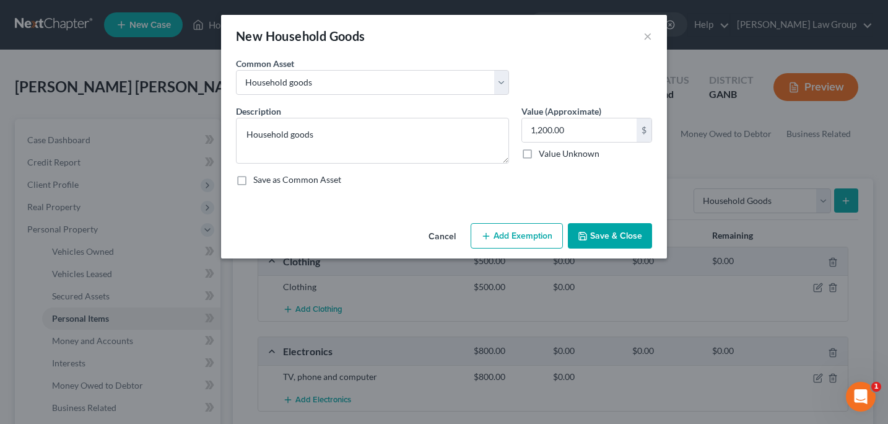
click at [605, 237] on button "Save & Close" at bounding box center [610, 236] width 84 height 26
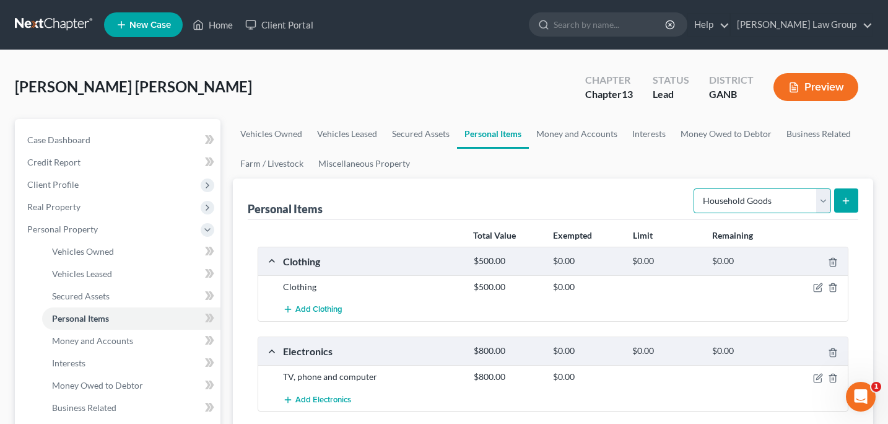
click at [825, 203] on select "Select Item Type Clothing Collectibles Of Value Electronics Firearms Household …" at bounding box center [763, 200] width 138 height 25
select select "jewelry"
click at [695, 188] on select "Select Item Type Clothing Collectibles Of Value Electronics Firearms Household …" at bounding box center [763, 200] width 138 height 25
click at [851, 206] on button "submit" at bounding box center [846, 200] width 24 height 24
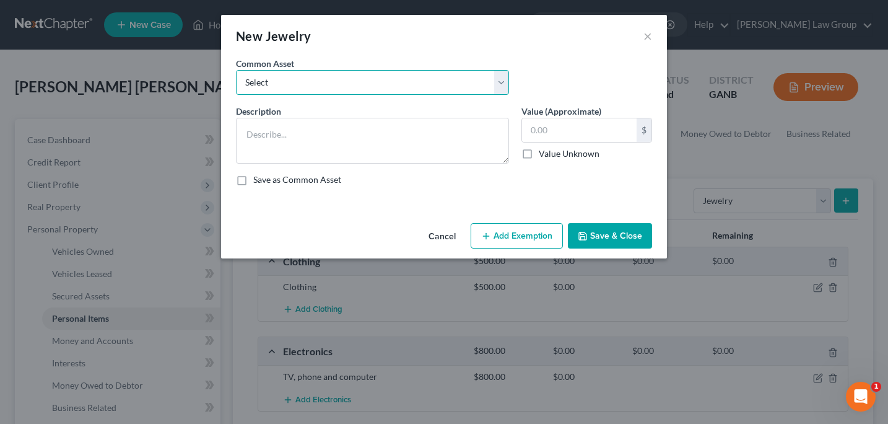
click at [502, 89] on select "Select Costume jewelry Jewelry" at bounding box center [372, 82] width 273 height 25
select select "1"
click at [236, 70] on select "Select Costume jewelry Jewelry" at bounding box center [372, 82] width 273 height 25
type textarea "Jewelry"
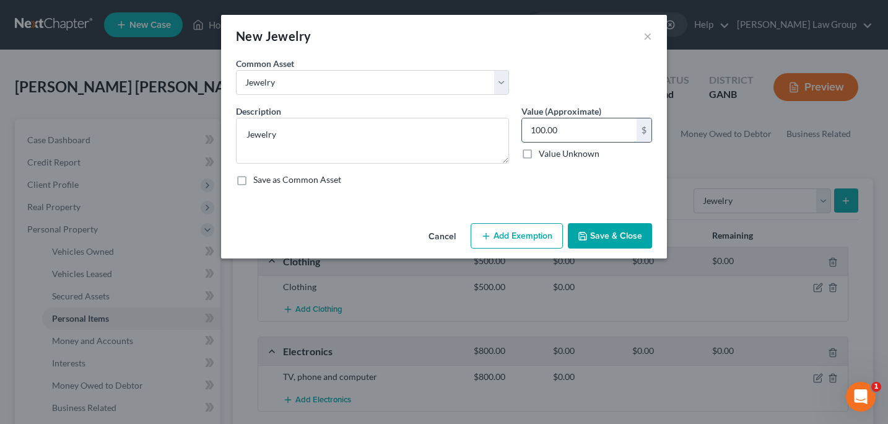
click at [536, 133] on input "100.00" at bounding box center [579, 130] width 115 height 24
click at [535, 130] on input "100.00" at bounding box center [579, 130] width 115 height 24
type input "300.00"
click at [598, 236] on button "Save & Close" at bounding box center [610, 236] width 84 height 26
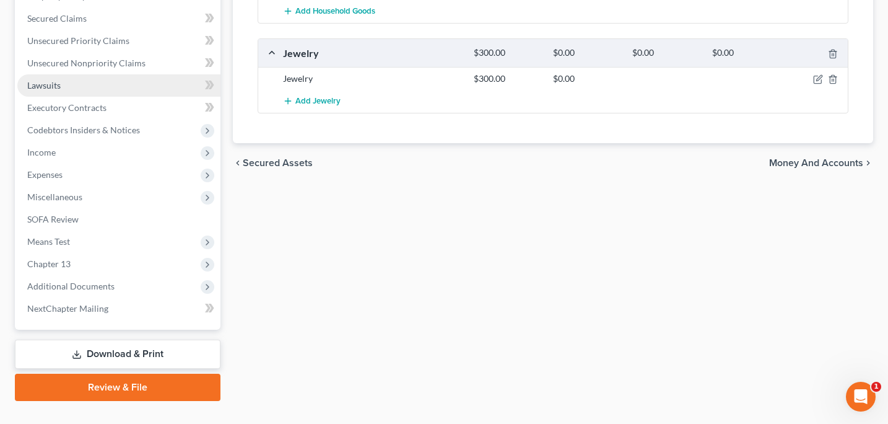
scroll to position [481, 0]
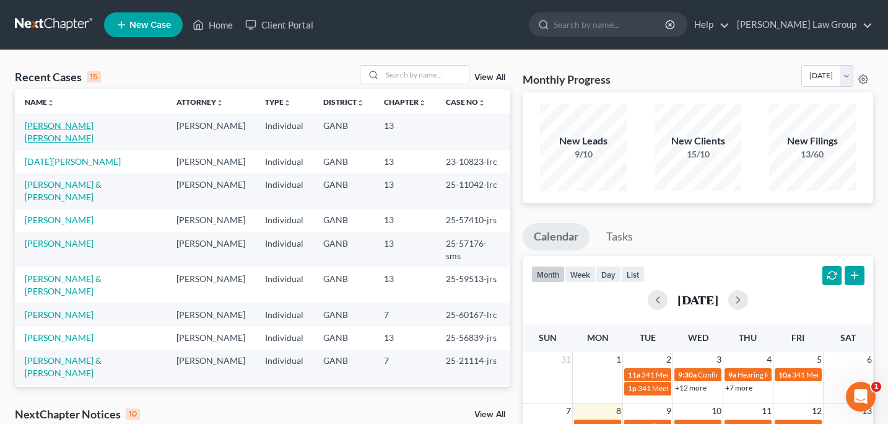
click at [94, 124] on link "[PERSON_NAME] [PERSON_NAME]" at bounding box center [59, 131] width 69 height 23
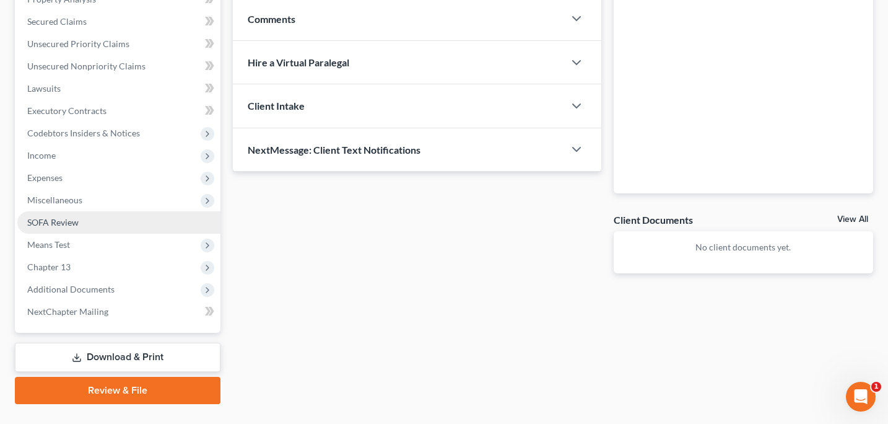
scroll to position [255, 0]
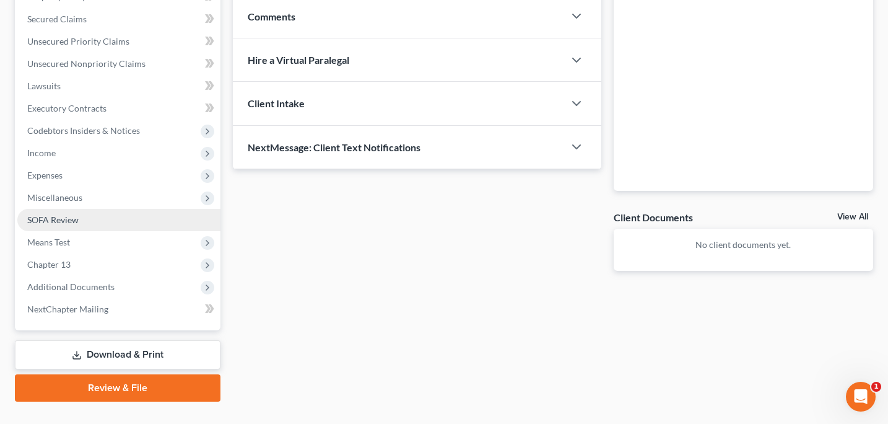
click at [72, 216] on span "SOFA Review" at bounding box center [52, 219] width 51 height 11
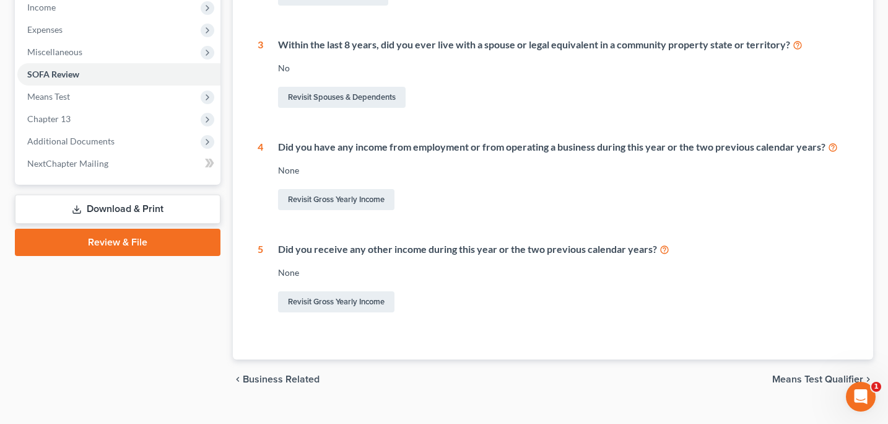
scroll to position [422, 0]
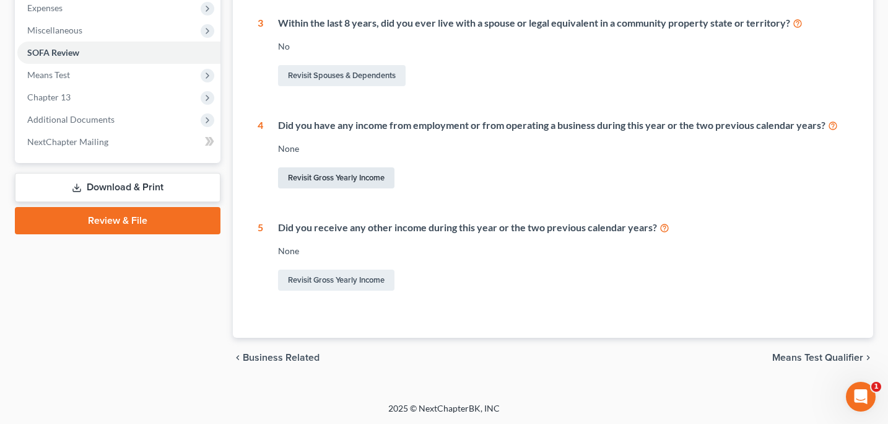
click at [349, 179] on link "Revisit Gross Yearly Income" at bounding box center [336, 177] width 116 height 21
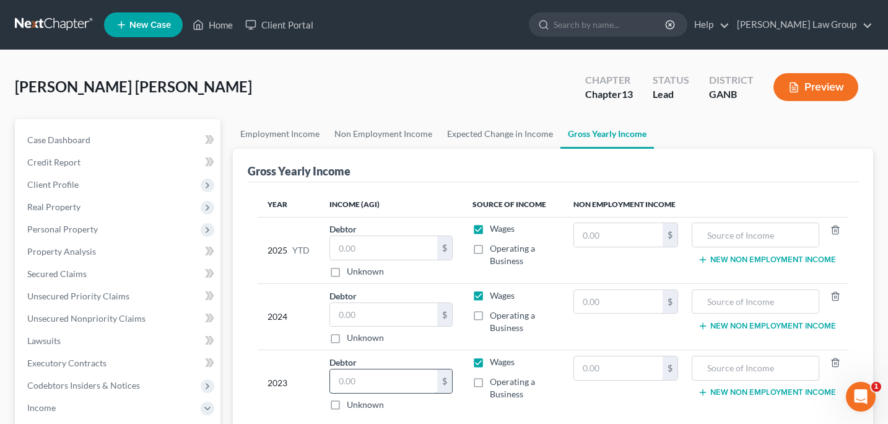
click at [345, 379] on input "text" at bounding box center [384, 381] width 108 height 24
type input "59,887"
click at [338, 316] on input "text" at bounding box center [384, 315] width 108 height 24
type input "19,858"
click at [344, 250] on input "text" at bounding box center [384, 248] width 108 height 24
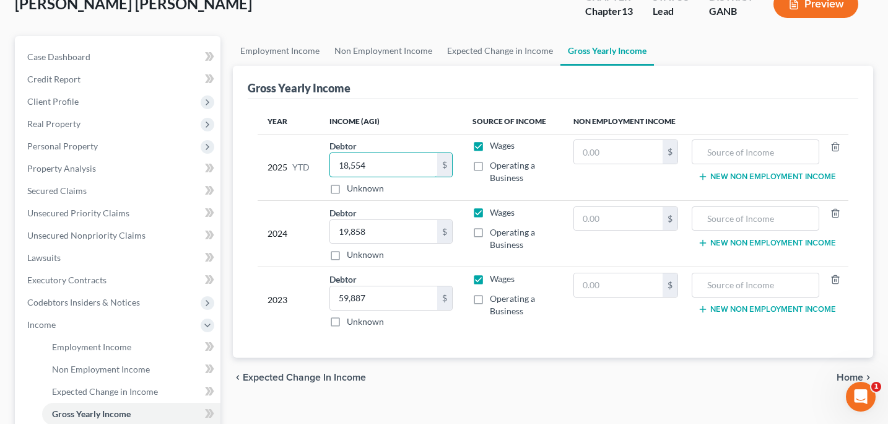
scroll to position [84, 0]
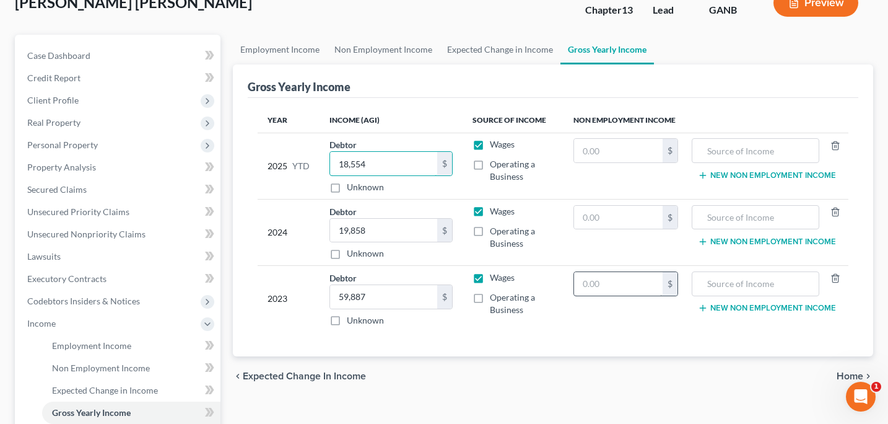
type input "18,554"
click at [590, 287] on input "text" at bounding box center [618, 284] width 88 height 24
type input "19,221"
click at [589, 212] on input "text" at bounding box center [618, 218] width 88 height 24
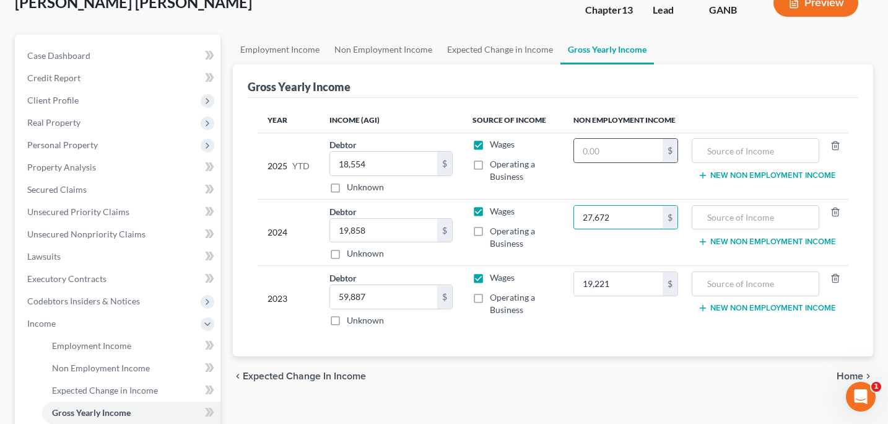
type input "27,672"
click at [589, 156] on input "text" at bounding box center [618, 151] width 88 height 24
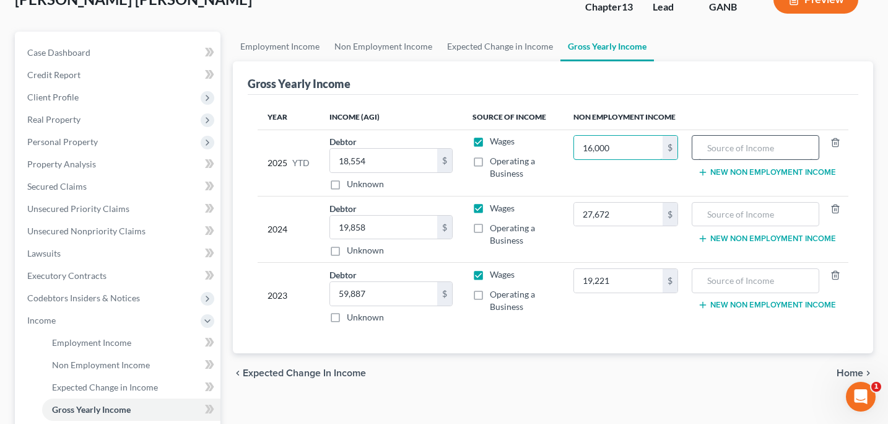
type input "16,000"
click at [719, 150] on input "text" at bounding box center [756, 148] width 114 height 24
type input "non filling spouse"
click at [711, 220] on input "text" at bounding box center [756, 215] width 114 height 24
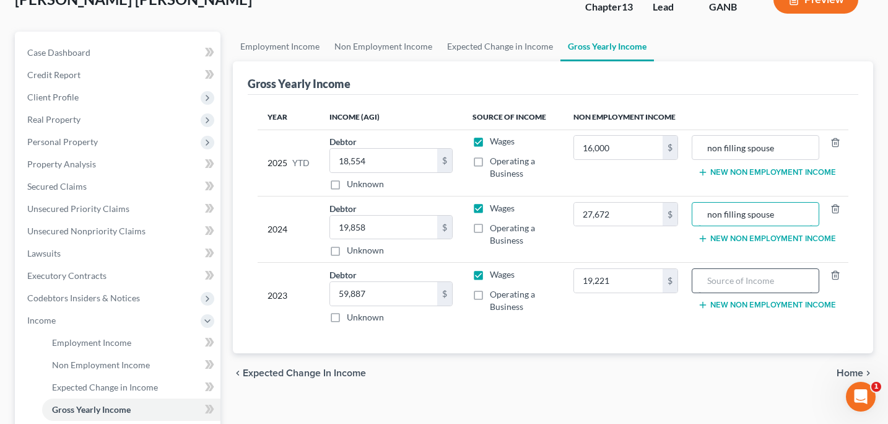
type input "non filling spouse"
click at [705, 286] on input "text" at bounding box center [756, 281] width 114 height 24
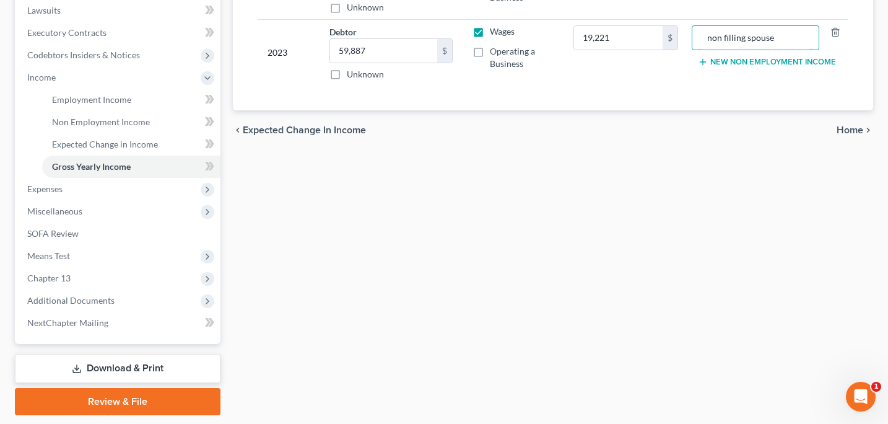
scroll to position [325, 0]
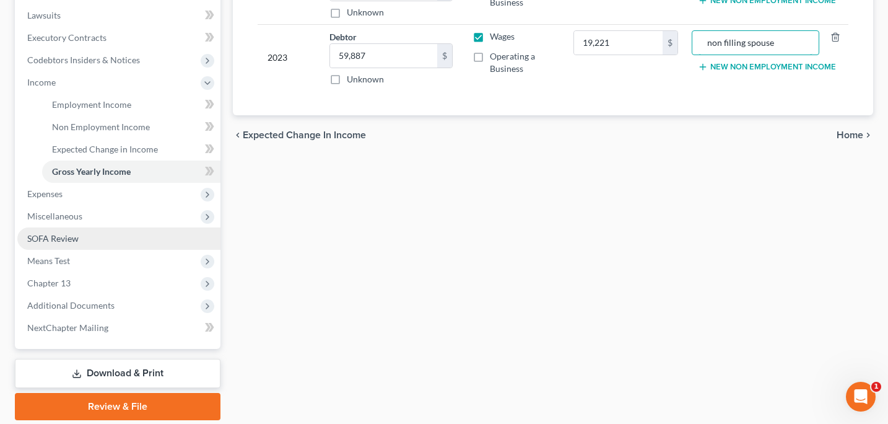
type input "non filling spouse"
click at [69, 240] on span "SOFA Review" at bounding box center [52, 238] width 51 height 11
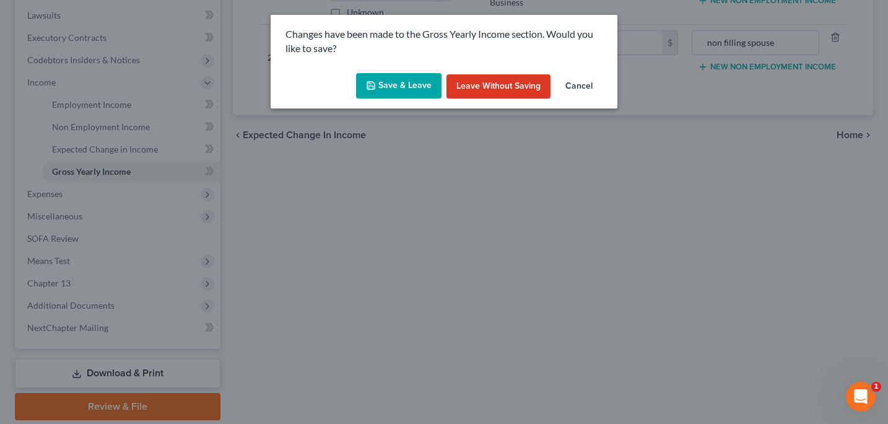
click at [389, 93] on button "Save & Leave" at bounding box center [398, 86] width 85 height 26
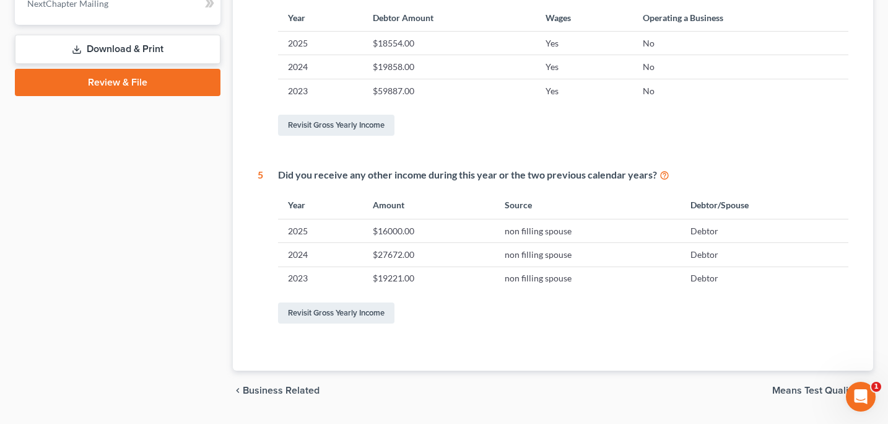
scroll to position [563, 0]
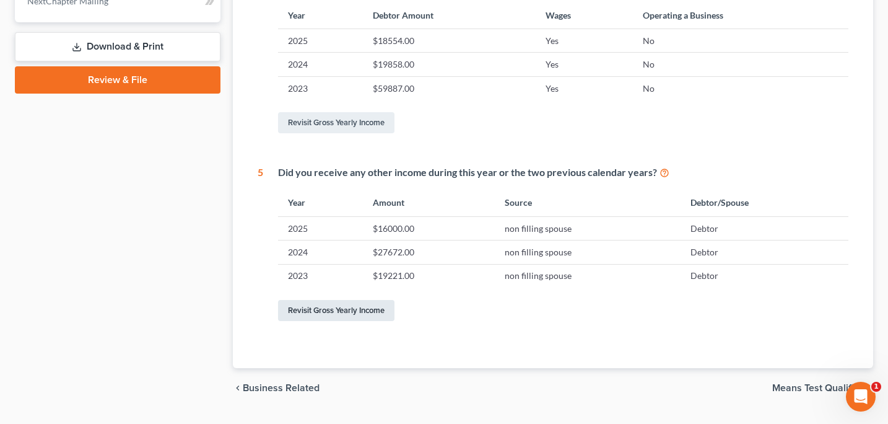
click at [333, 312] on link "Revisit Gross Yearly Income" at bounding box center [336, 310] width 116 height 21
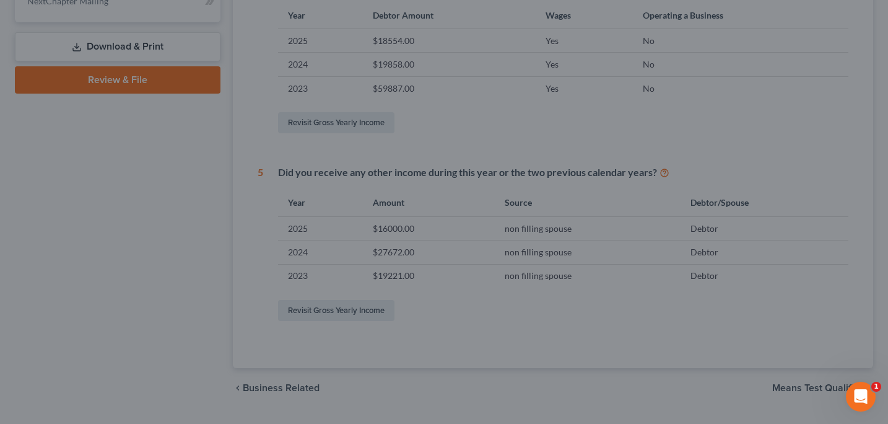
click at [375, 313] on div at bounding box center [444, 212] width 888 height 424
click at [525, 317] on div at bounding box center [444, 212] width 888 height 424
click at [823, 66] on div at bounding box center [444, 212] width 888 height 424
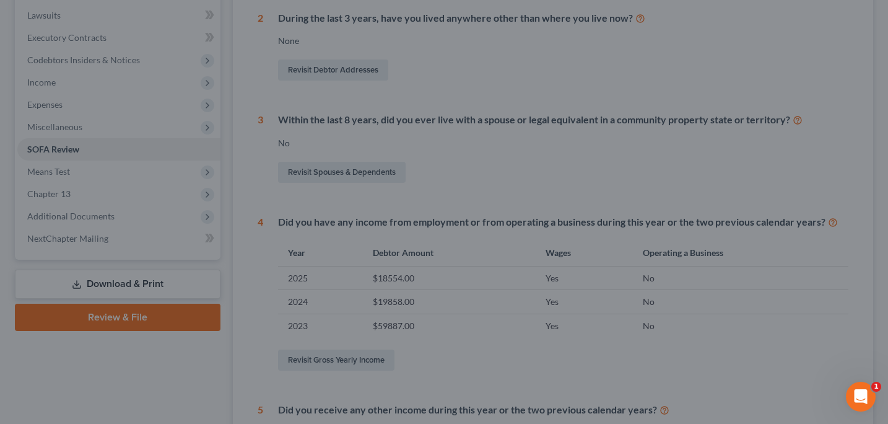
click at [473, 268] on div at bounding box center [444, 212] width 888 height 424
click at [574, 182] on div at bounding box center [444, 212] width 888 height 424
click at [499, 198] on div at bounding box center [444, 212] width 888 height 424
click at [61, 153] on div at bounding box center [444, 212] width 888 height 424
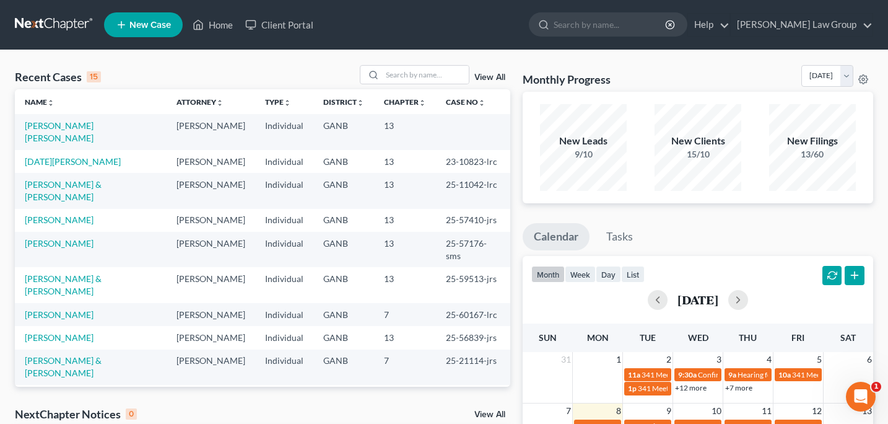
scroll to position [9, 0]
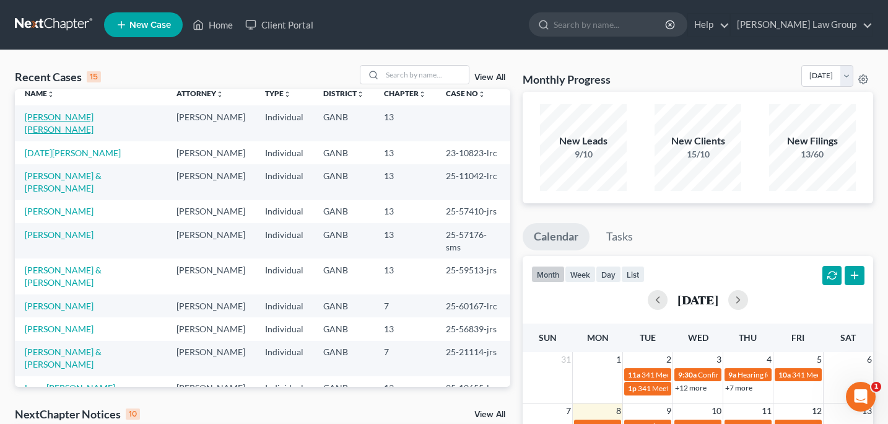
click at [94, 120] on link "[PERSON_NAME] [PERSON_NAME]" at bounding box center [59, 123] width 69 height 23
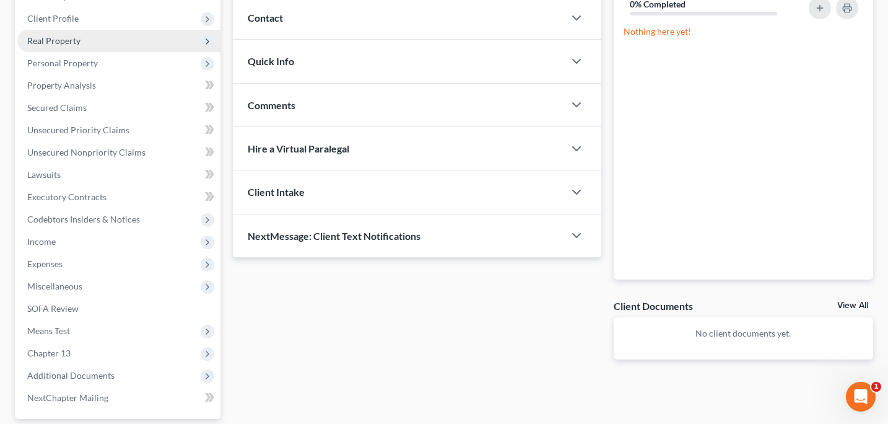
scroll to position [255, 0]
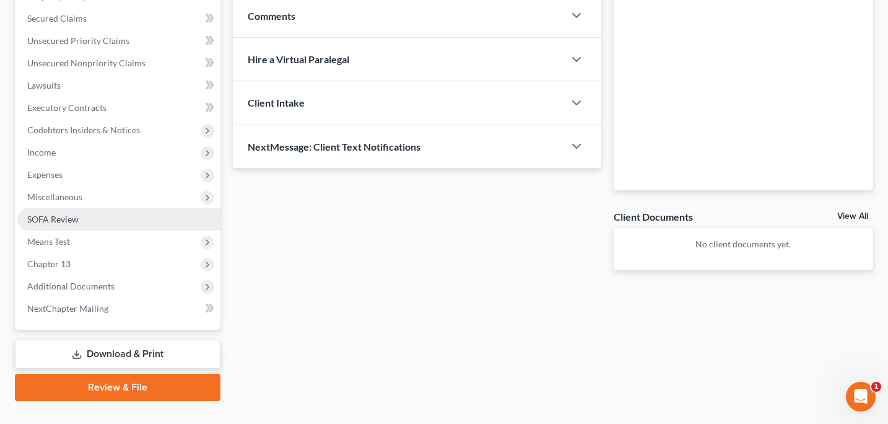
click at [68, 224] on span "SOFA Review" at bounding box center [52, 219] width 51 height 11
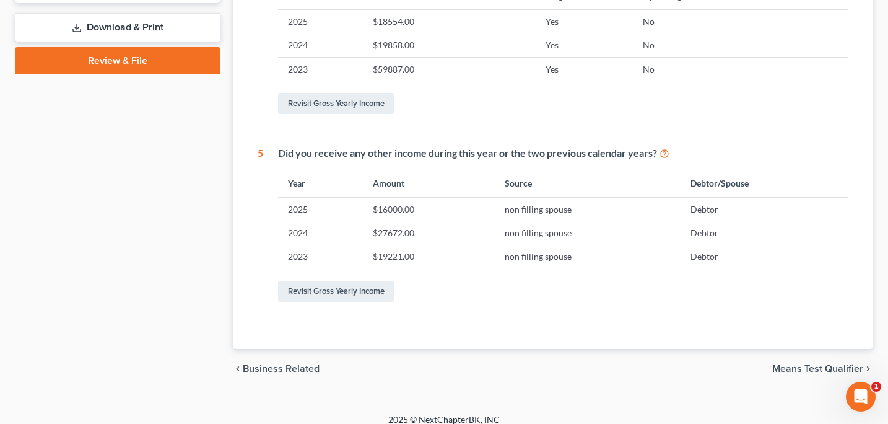
scroll to position [593, 0]
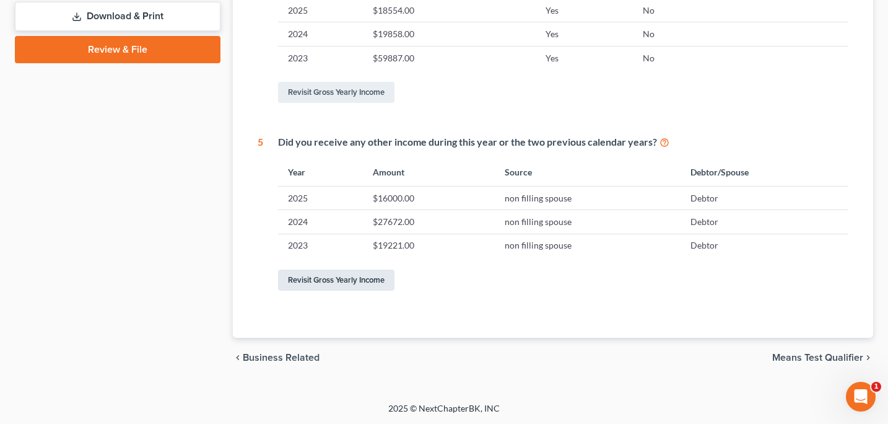
click at [370, 278] on link "Revisit Gross Yearly Income" at bounding box center [336, 279] width 116 height 21
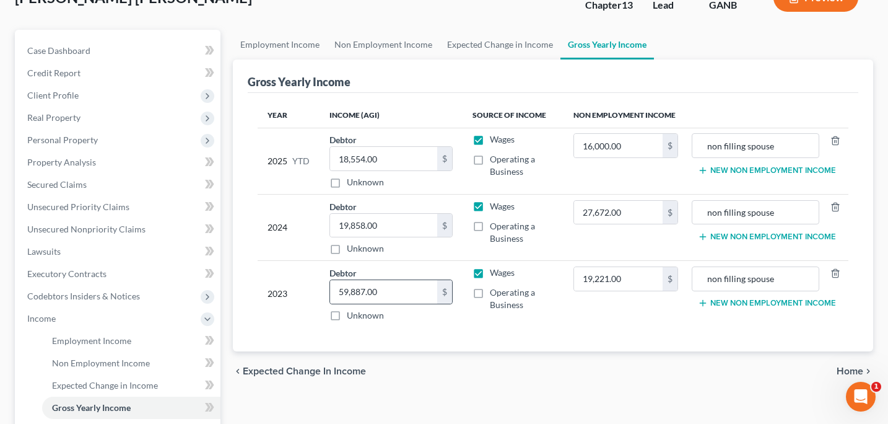
scroll to position [77, 0]
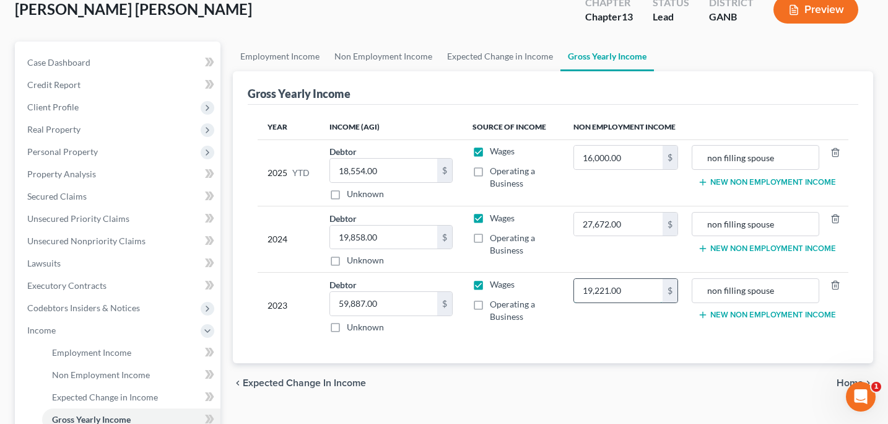
click at [634, 291] on input "19,221.00" at bounding box center [618, 291] width 88 height 24
click at [602, 291] on input "0" at bounding box center [618, 291] width 88 height 24
type input "0"
click at [640, 220] on input "27,672.00" at bounding box center [618, 224] width 88 height 24
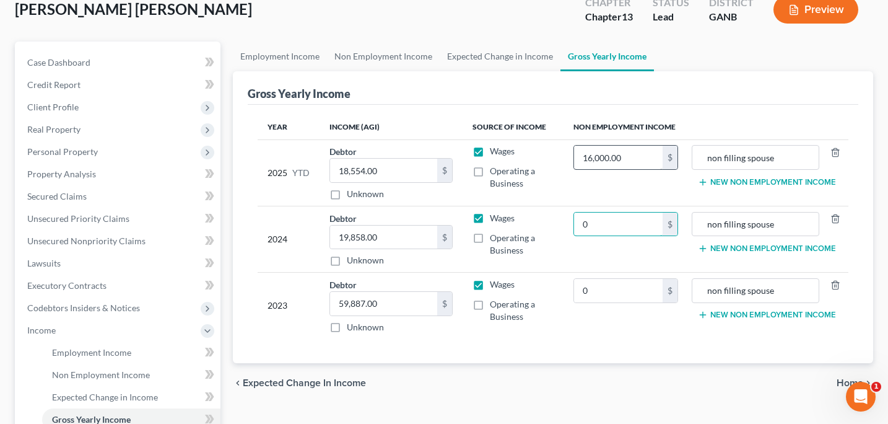
type input "0"
click at [635, 155] on input "16,000.00" at bounding box center [618, 158] width 88 height 24
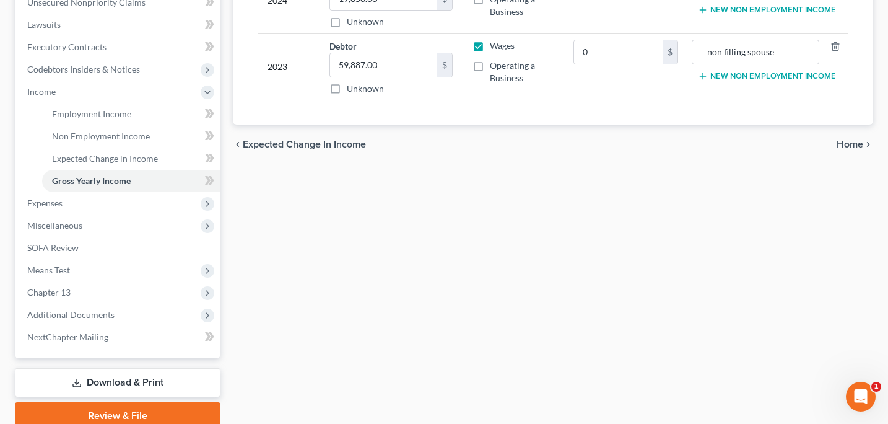
scroll to position [313, 0]
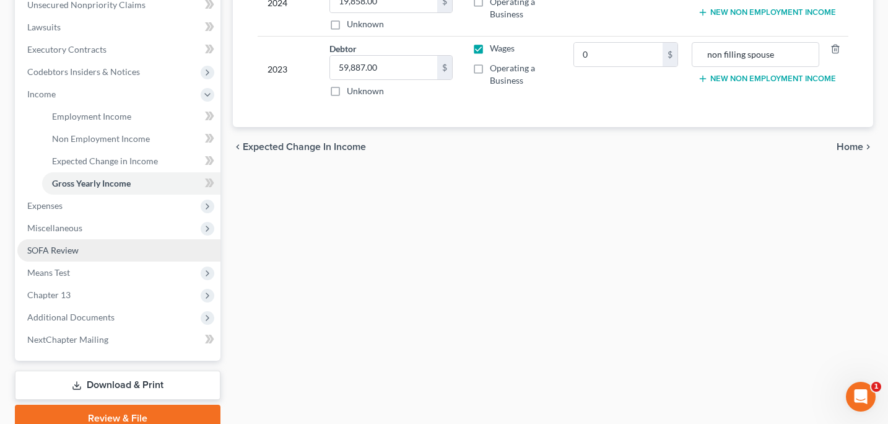
click at [64, 247] on span "SOFA Review" at bounding box center [52, 250] width 51 height 11
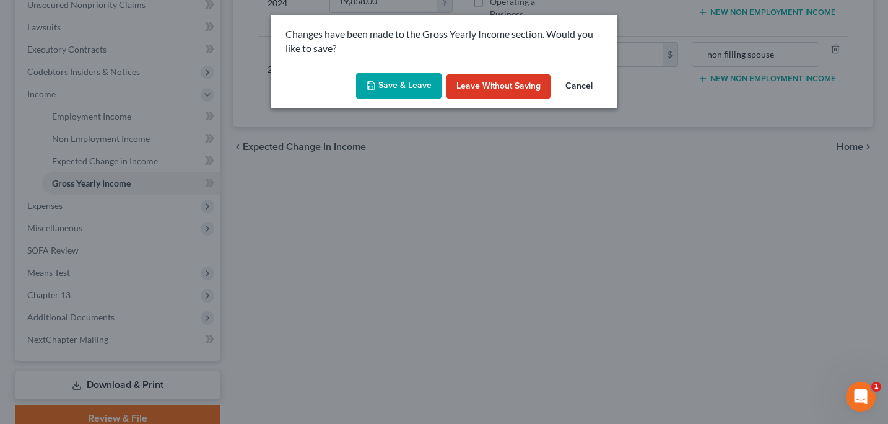
click at [408, 92] on button "Save & Leave" at bounding box center [398, 86] width 85 height 26
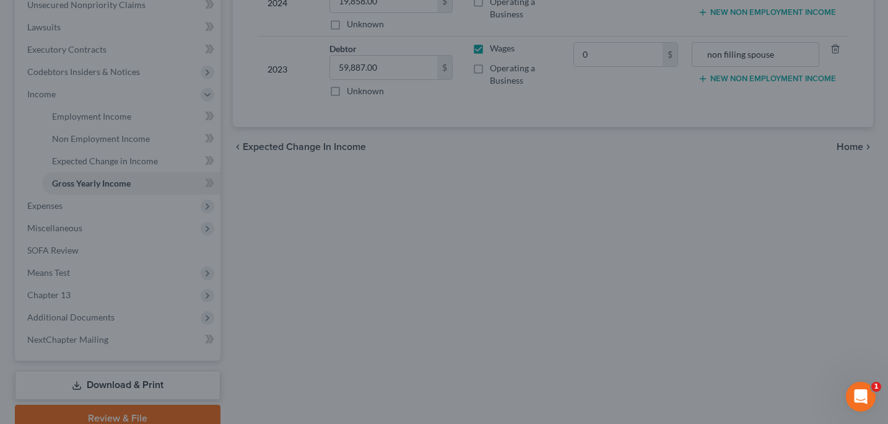
type input "0.00"
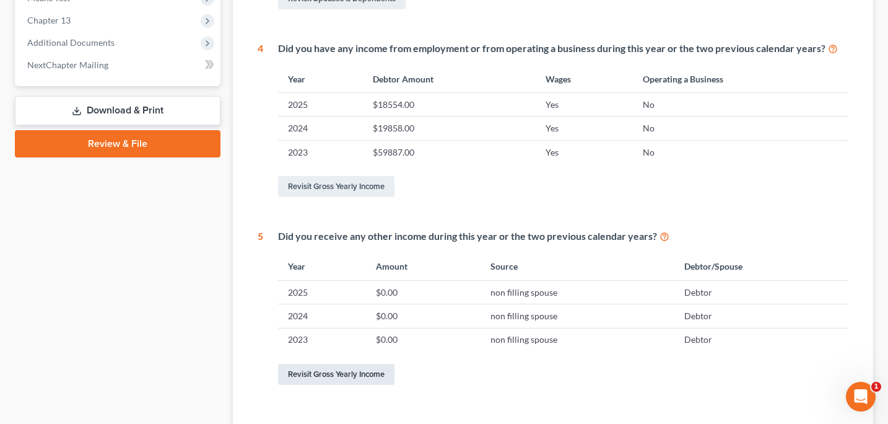
scroll to position [496, 0]
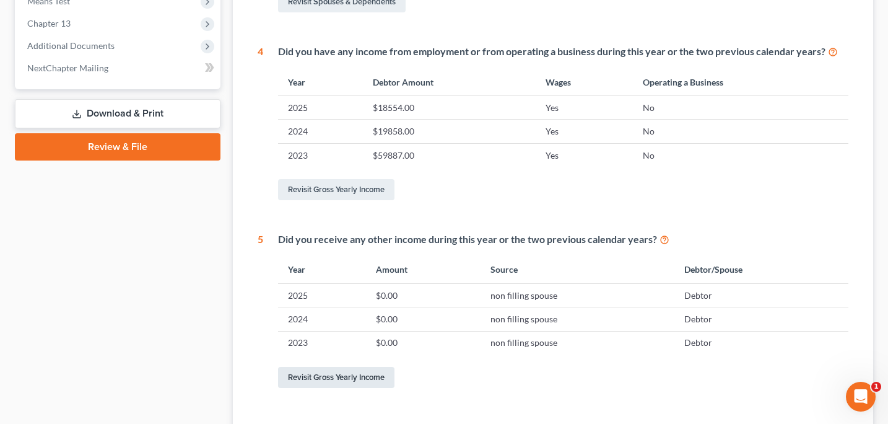
click at [346, 377] on link "Revisit Gross Yearly Income" at bounding box center [336, 377] width 116 height 21
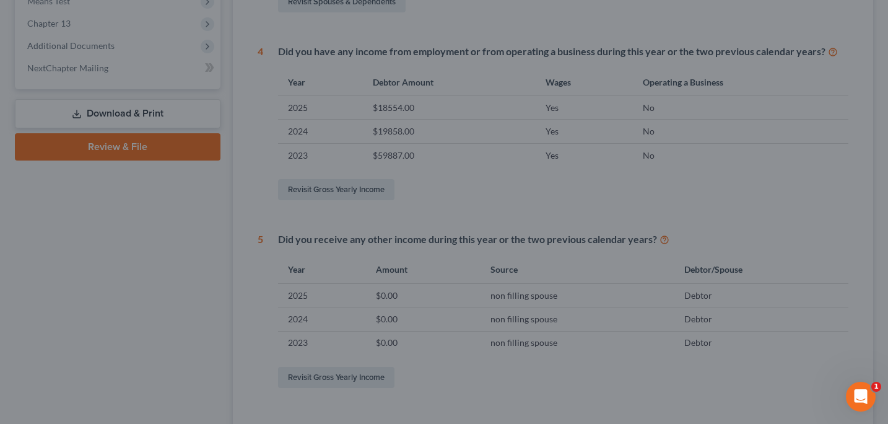
click at [369, 375] on div at bounding box center [444, 212] width 888 height 424
click at [367, 377] on div at bounding box center [444, 212] width 888 height 424
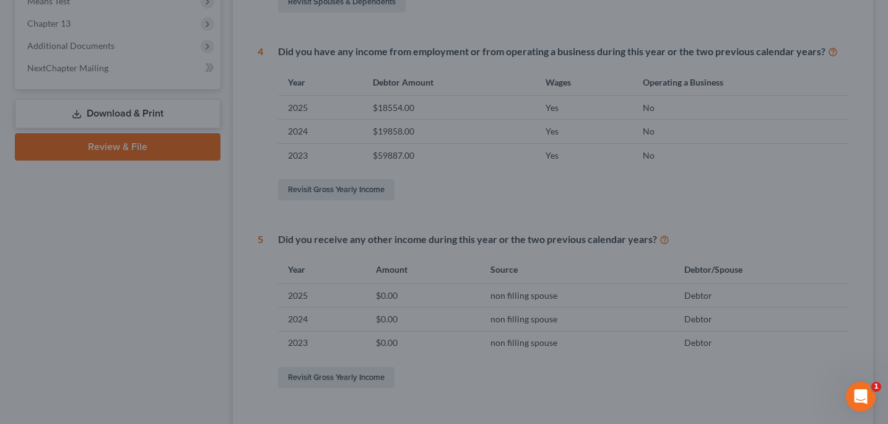
click at [348, 372] on div at bounding box center [444, 212] width 888 height 424
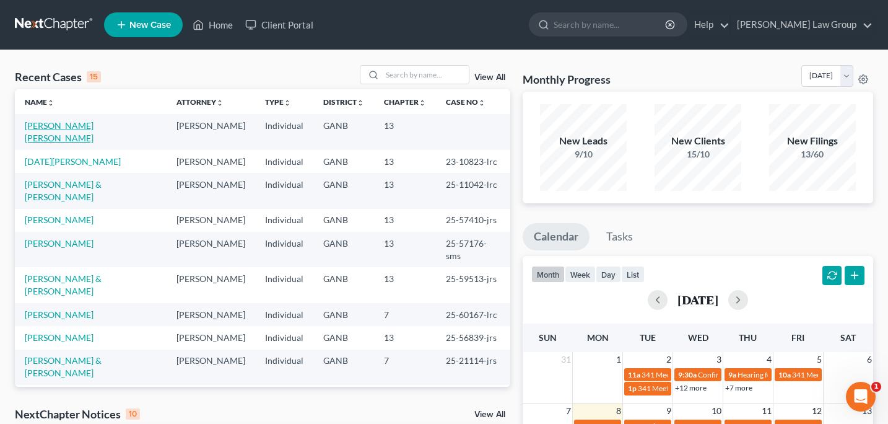
click at [94, 125] on link "[PERSON_NAME] [PERSON_NAME]" at bounding box center [59, 131] width 69 height 23
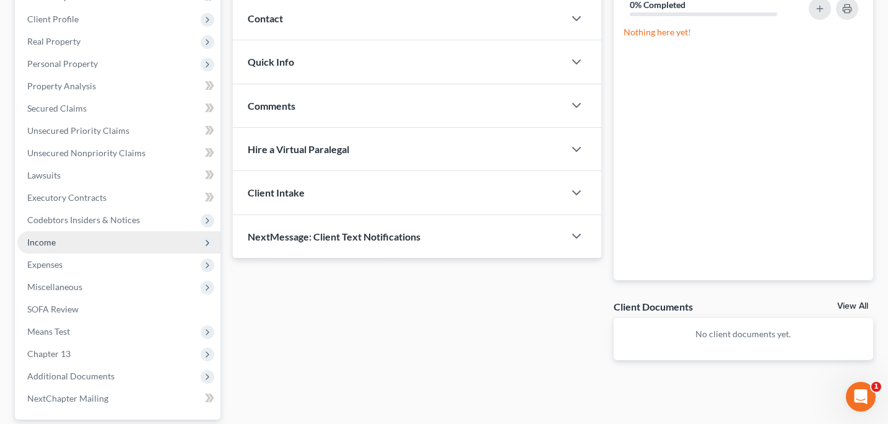
scroll to position [172, 0]
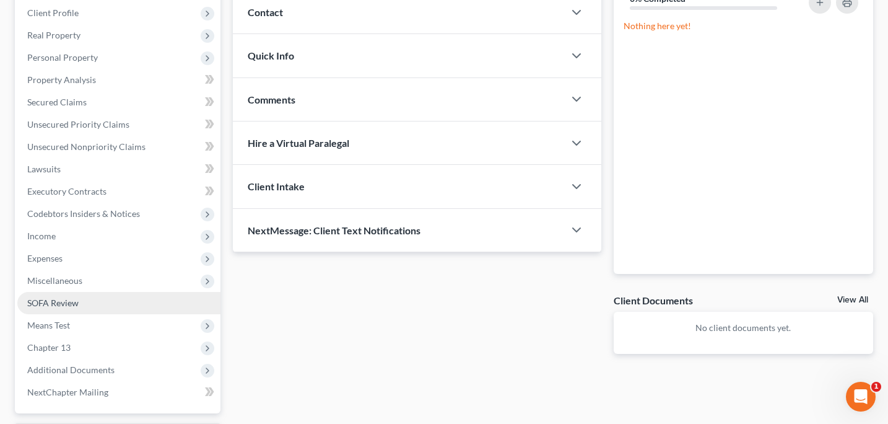
click at [61, 300] on span "SOFA Review" at bounding box center [52, 302] width 51 height 11
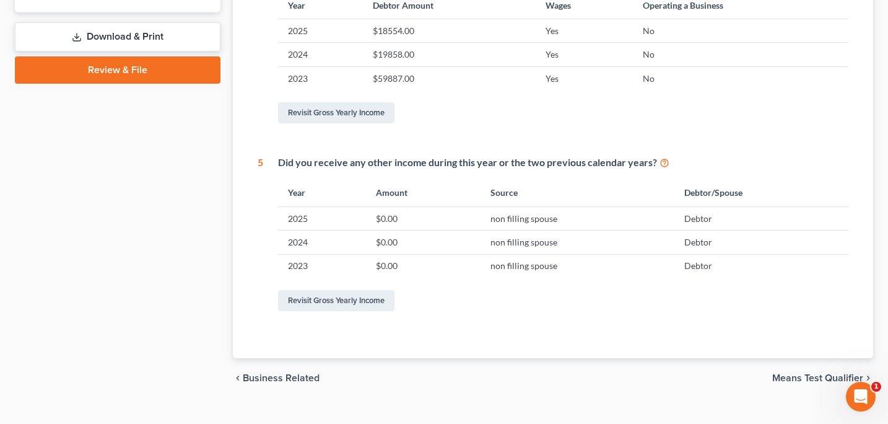
scroll to position [593, 0]
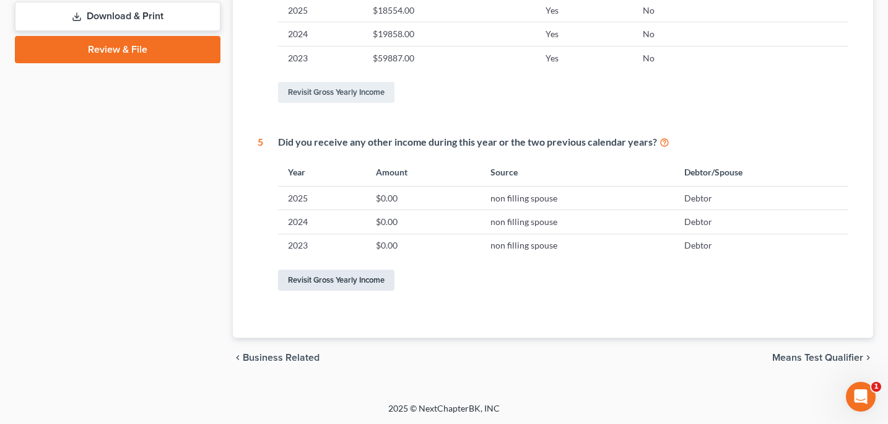
click at [364, 283] on link "Revisit Gross Yearly Income" at bounding box center [336, 279] width 116 height 21
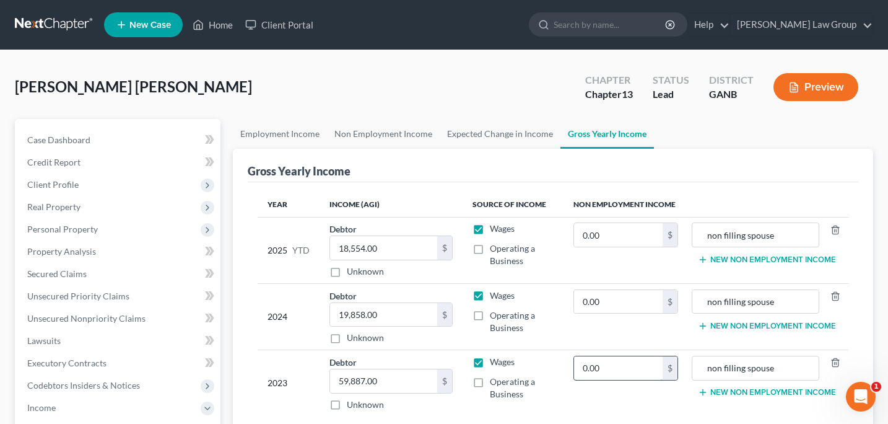
click at [620, 365] on input "0.00" at bounding box center [618, 368] width 88 height 24
click at [585, 370] on input "0" at bounding box center [618, 368] width 88 height 24
type input "19,221"
click at [586, 305] on input "0.00" at bounding box center [618, 302] width 88 height 24
click at [585, 302] on input "0.00" at bounding box center [618, 302] width 88 height 24
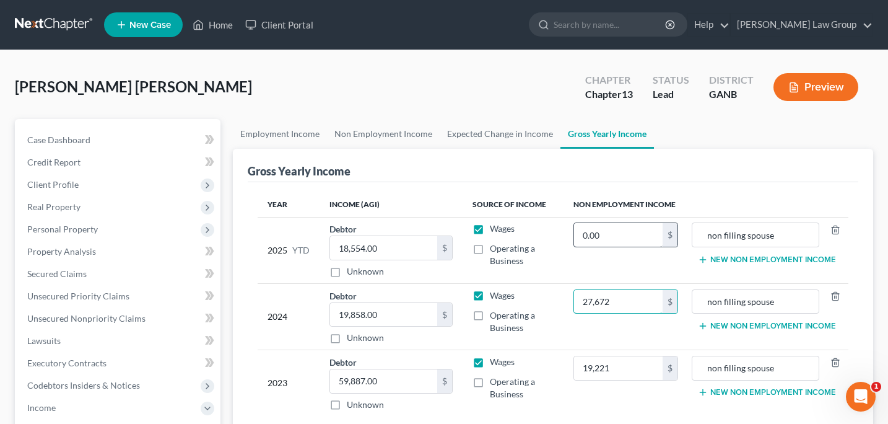
type input "27,672"
click at [580, 235] on input "0.00" at bounding box center [618, 235] width 88 height 24
click at [589, 236] on input "0.00" at bounding box center [618, 235] width 88 height 24
click at [586, 236] on input "0.00" at bounding box center [618, 235] width 88 height 24
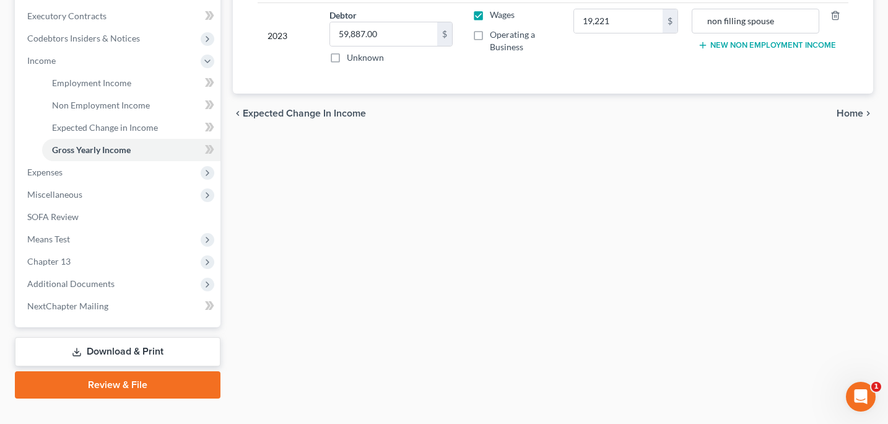
scroll to position [366, 0]
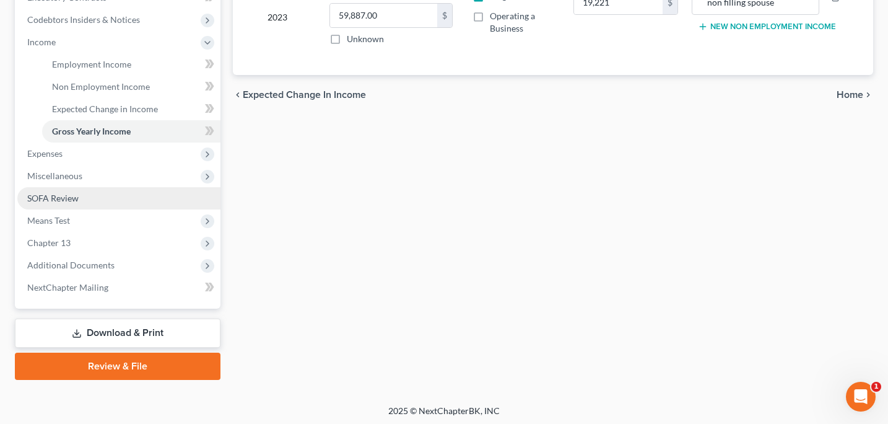
type input "16,000"
click at [61, 197] on span "SOFA Review" at bounding box center [52, 198] width 51 height 11
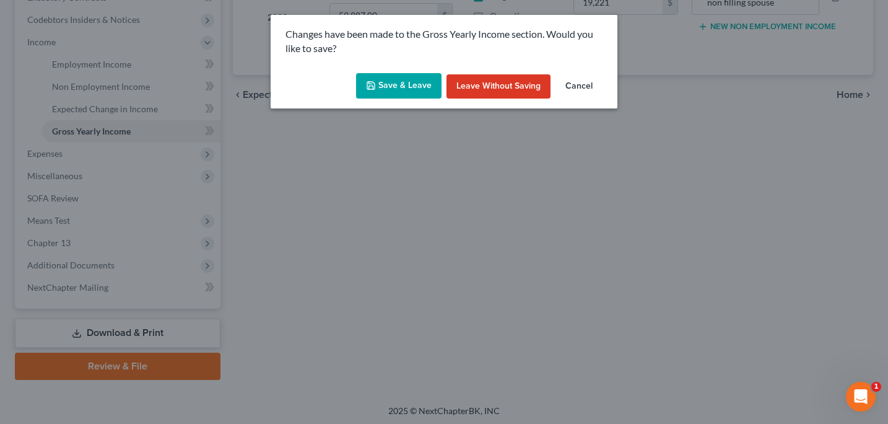
click at [405, 86] on button "Save & Leave" at bounding box center [398, 86] width 85 height 26
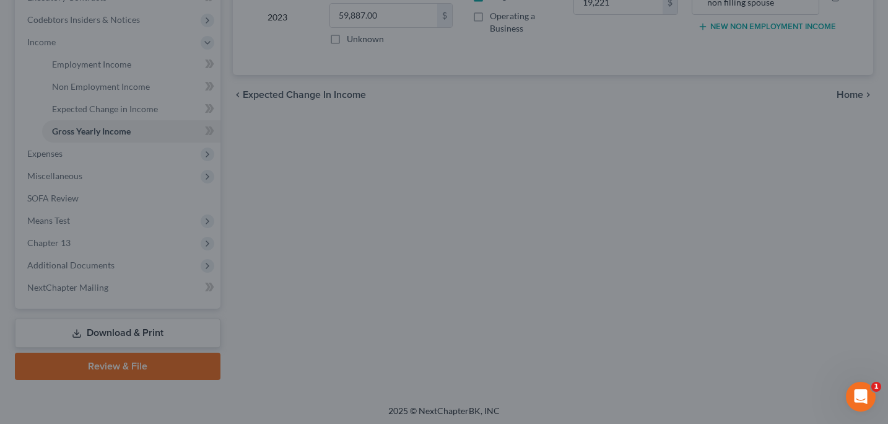
type input "19,221.00"
type input "27,672.00"
type input "16,000.00"
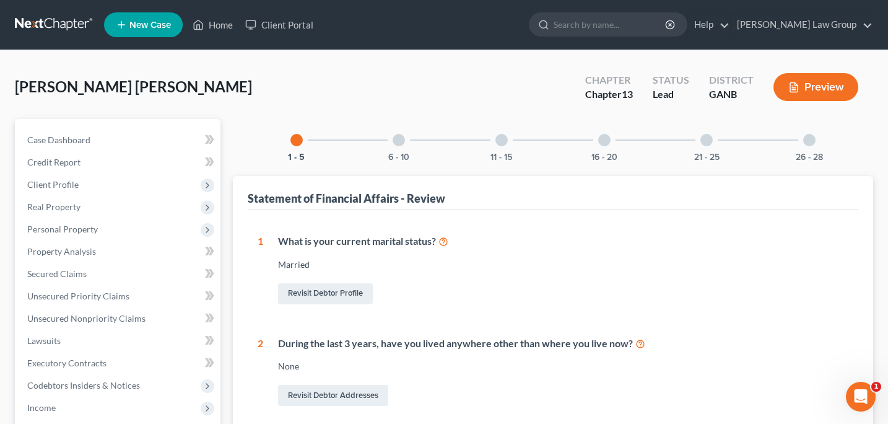
click at [400, 138] on div at bounding box center [399, 140] width 12 height 12
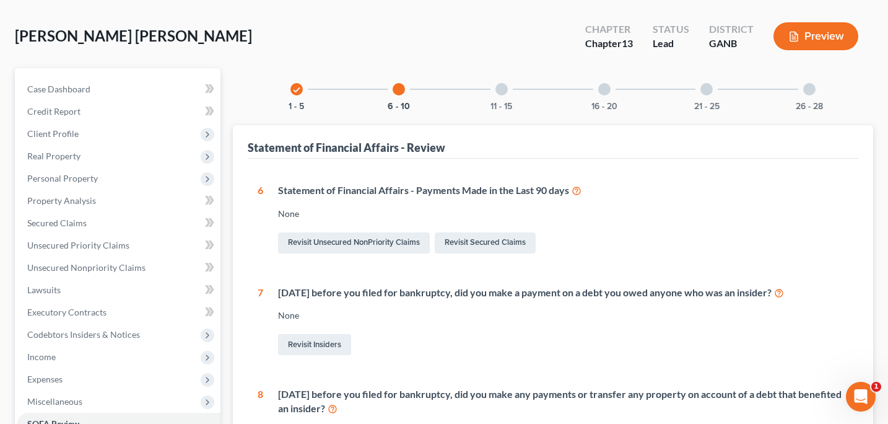
scroll to position [48, 0]
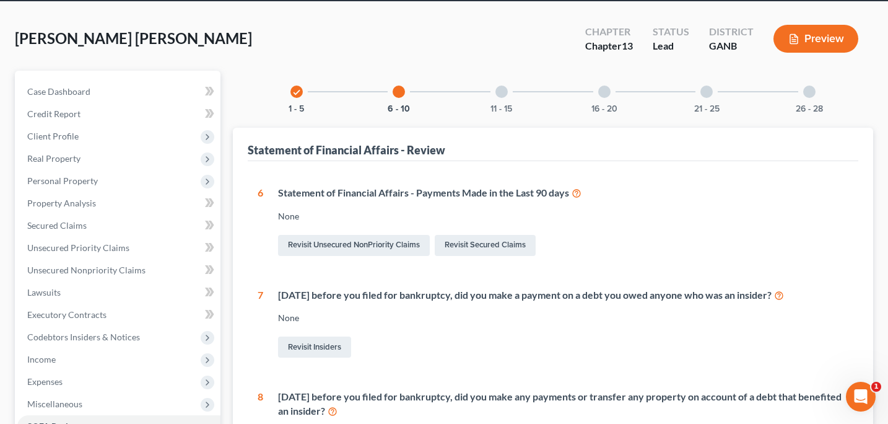
click at [501, 91] on div at bounding box center [502, 91] width 12 height 12
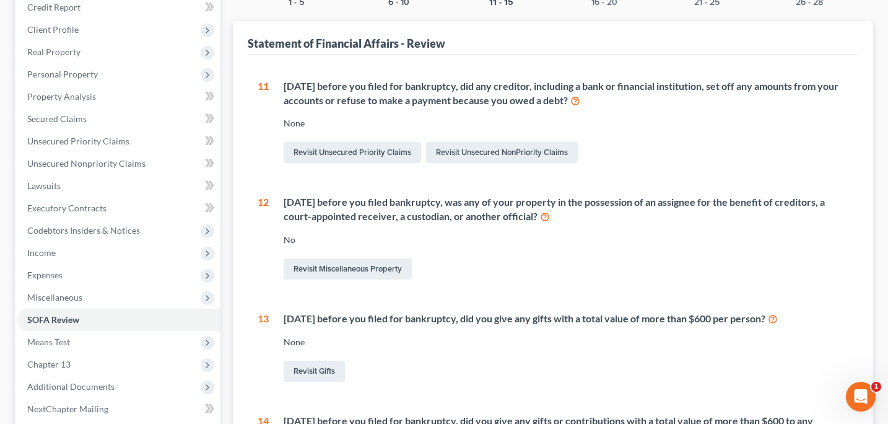
scroll to position [121, 0]
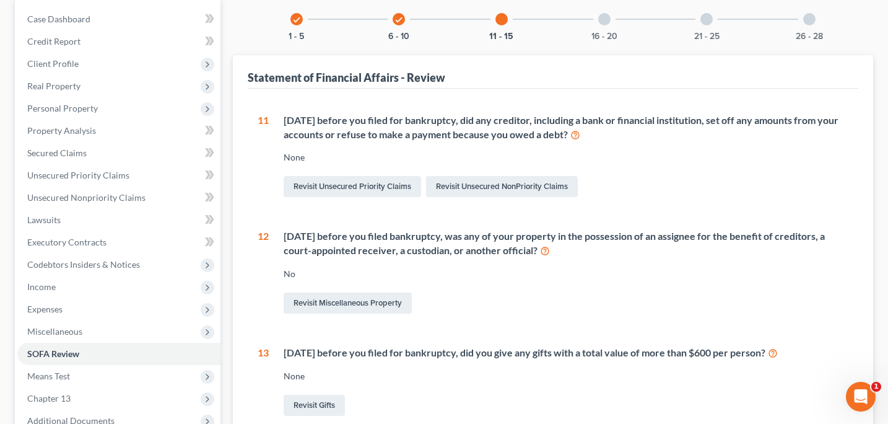
click at [600, 20] on div at bounding box center [604, 19] width 12 height 12
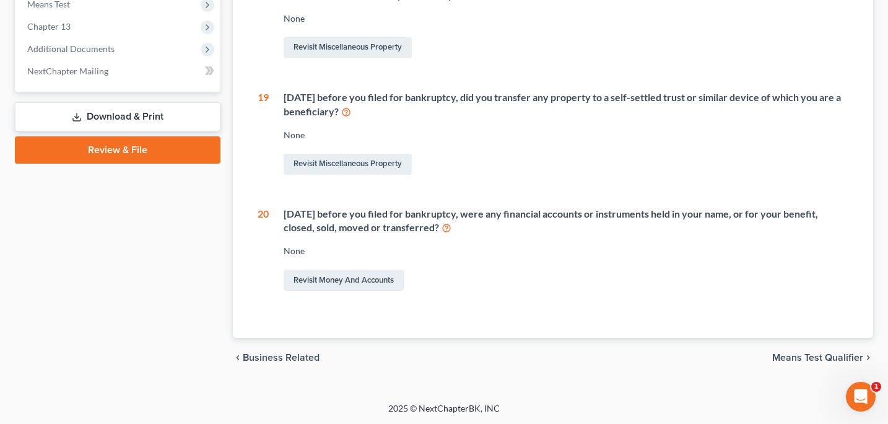
scroll to position [0, 0]
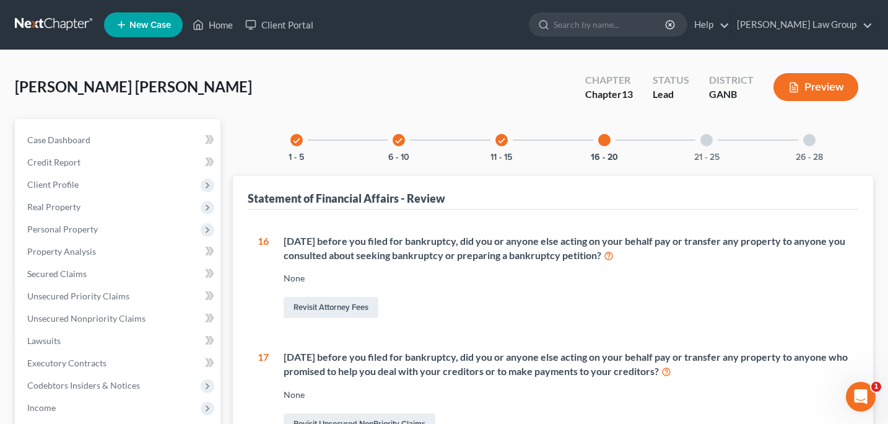
click at [707, 142] on div at bounding box center [707, 140] width 12 height 12
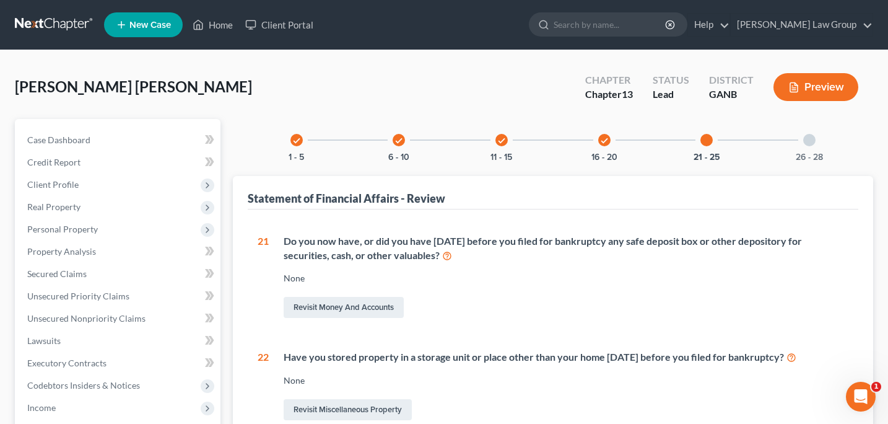
click at [808, 138] on div at bounding box center [809, 140] width 12 height 12
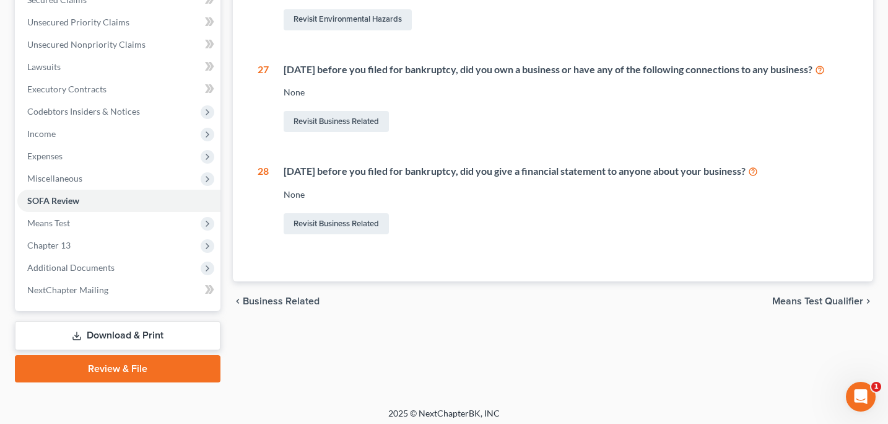
scroll to position [278, 0]
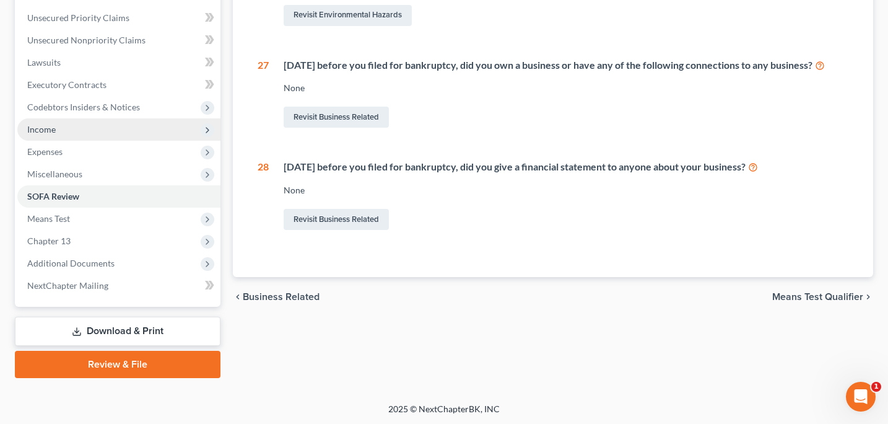
click at [51, 129] on span "Income" at bounding box center [41, 129] width 28 height 11
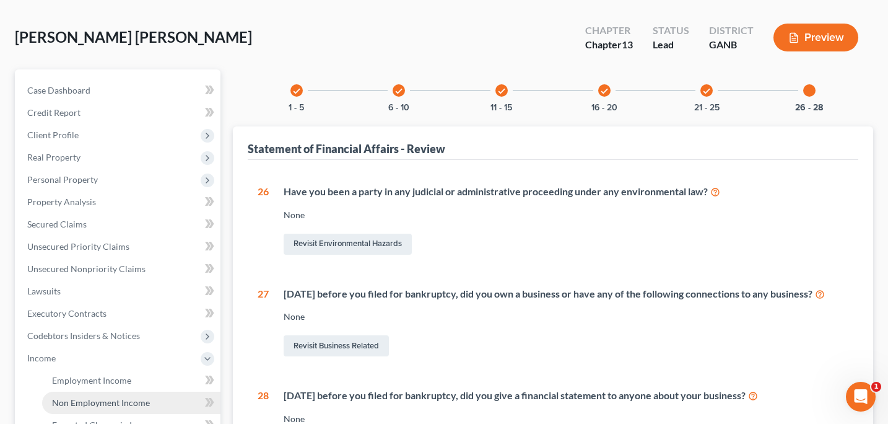
scroll to position [30, 0]
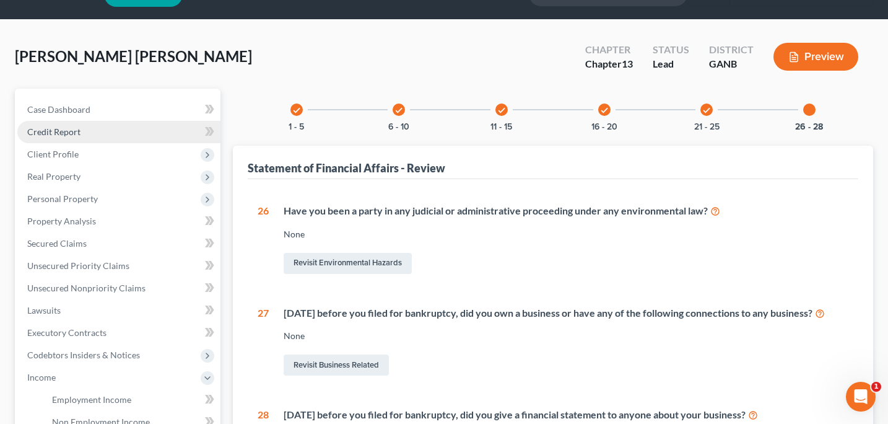
click at [64, 137] on link "Credit Report" at bounding box center [118, 132] width 203 height 22
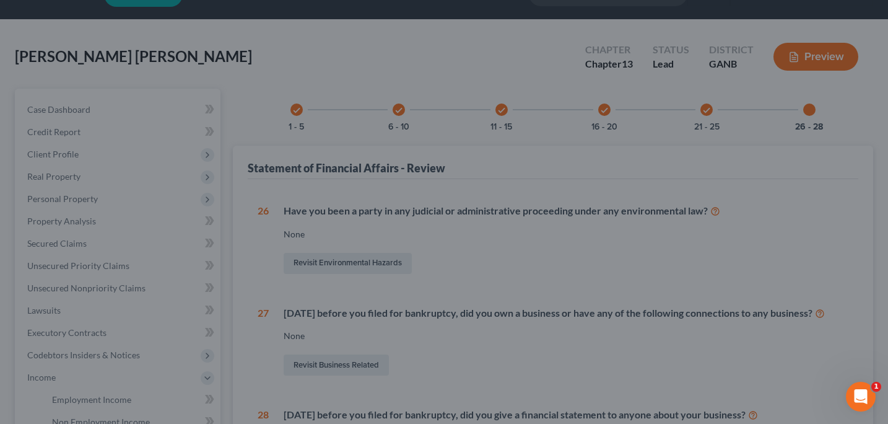
click at [59, 134] on div at bounding box center [444, 212] width 888 height 424
click at [311, 44] on div at bounding box center [444, 212] width 888 height 424
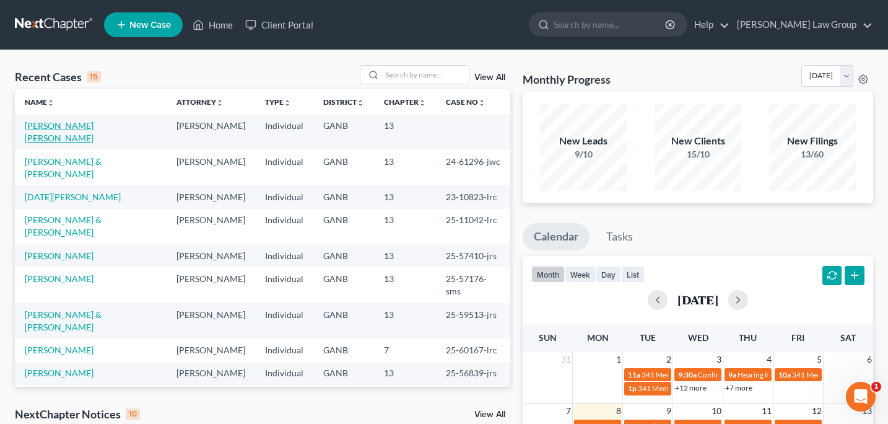
click at [87, 125] on link "[PERSON_NAME] [PERSON_NAME]" at bounding box center [59, 131] width 69 height 23
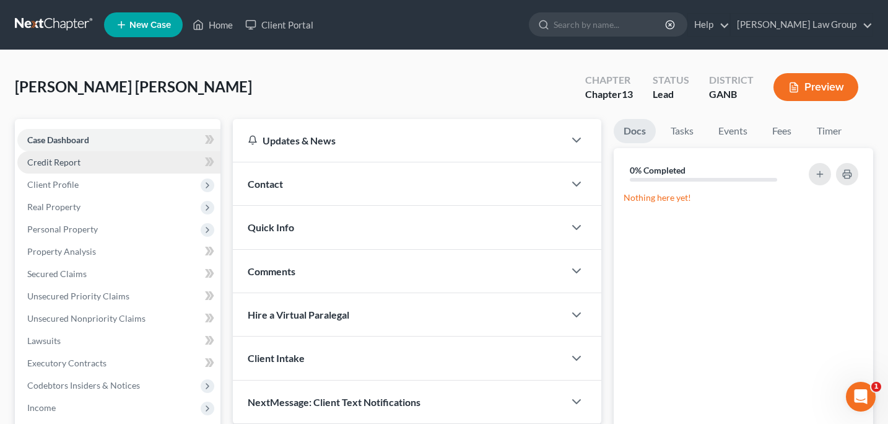
click at [69, 161] on span "Credit Report" at bounding box center [53, 162] width 53 height 11
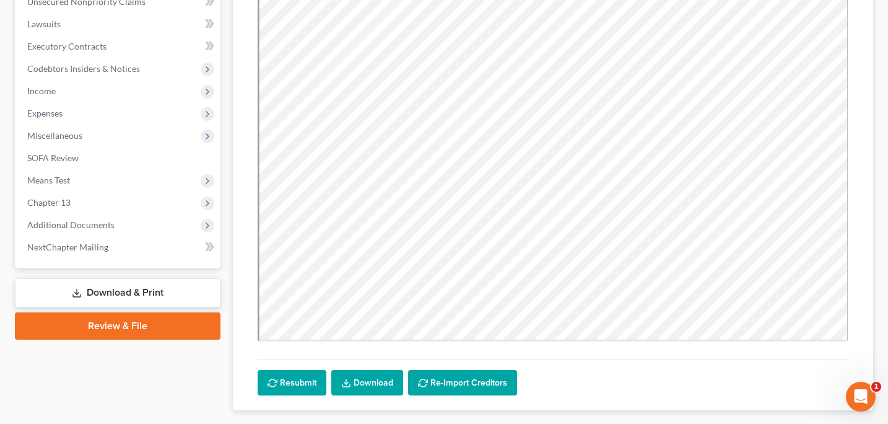
scroll to position [315, 0]
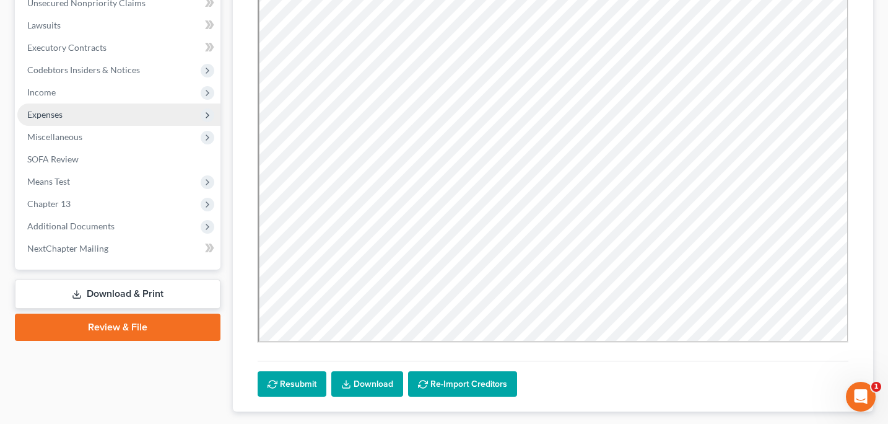
click at [51, 116] on span "Expenses" at bounding box center [44, 114] width 35 height 11
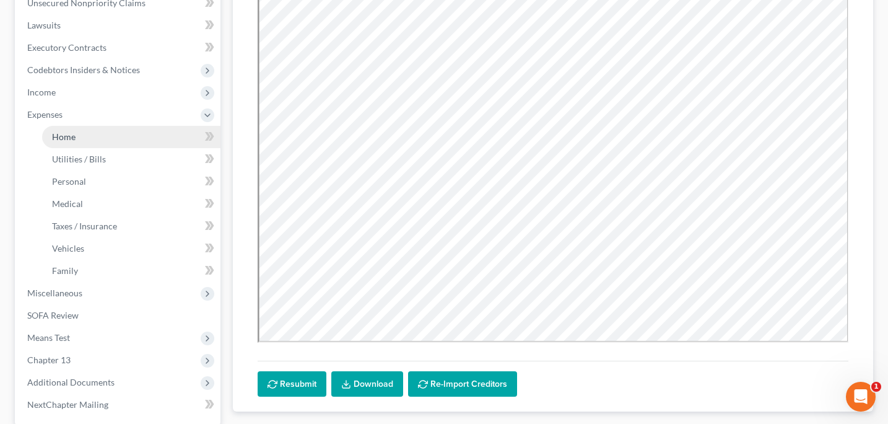
click at [60, 133] on span "Home" at bounding box center [64, 136] width 24 height 11
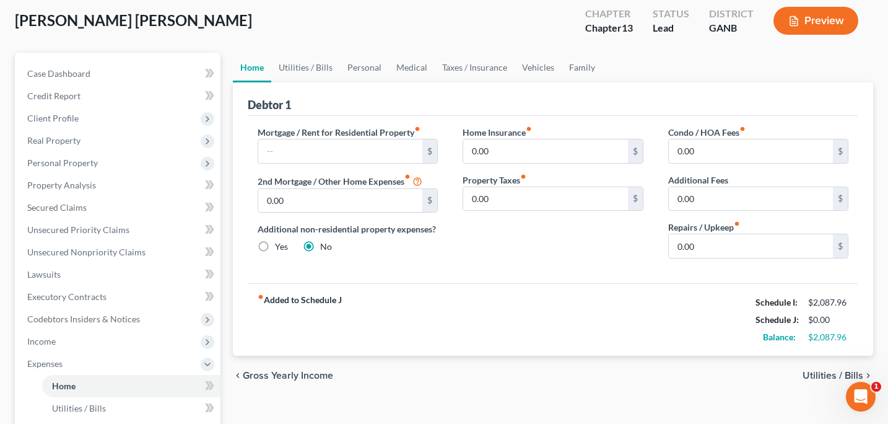
scroll to position [68, 0]
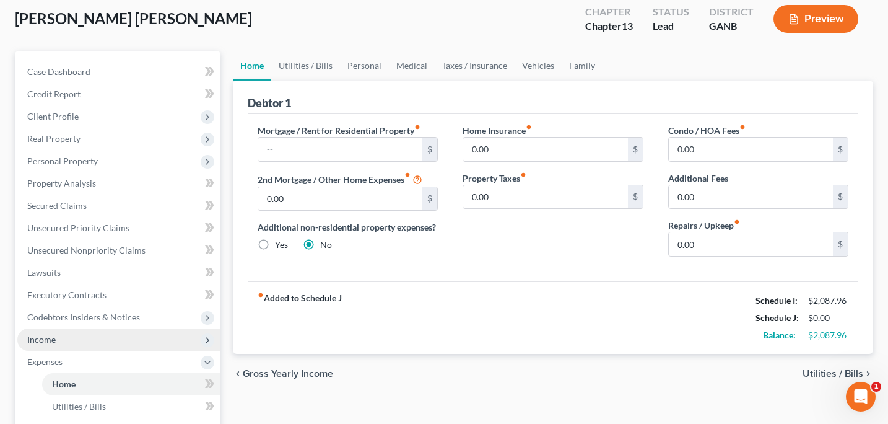
click at [71, 342] on span "Income" at bounding box center [118, 339] width 203 height 22
click at [83, 345] on span "Income" at bounding box center [118, 339] width 203 height 22
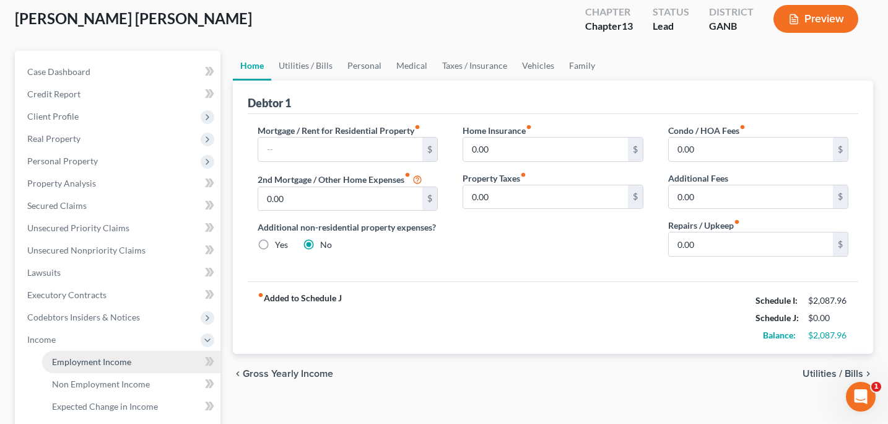
click at [91, 363] on span "Employment Income" at bounding box center [91, 361] width 79 height 11
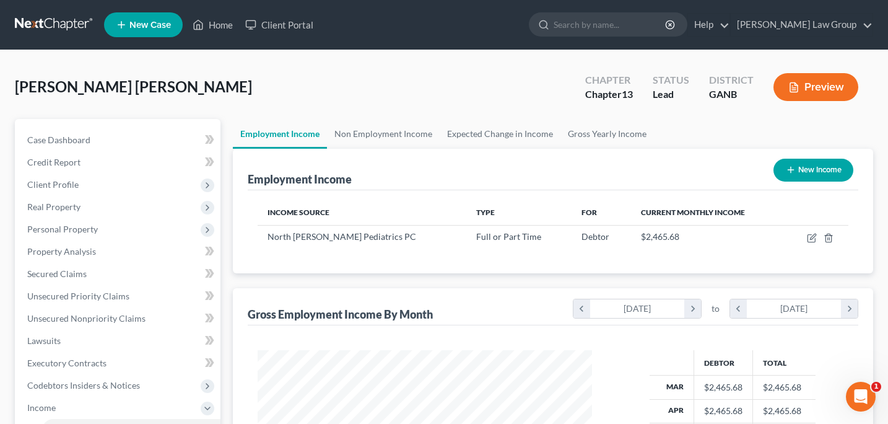
scroll to position [222, 359]
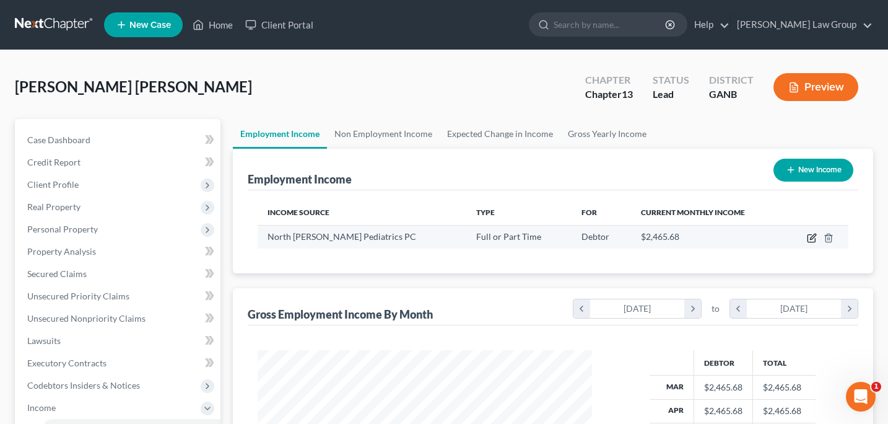
click at [815, 236] on icon "button" at bounding box center [813, 237] width 6 height 6
select select "0"
select select "10"
select select "1"
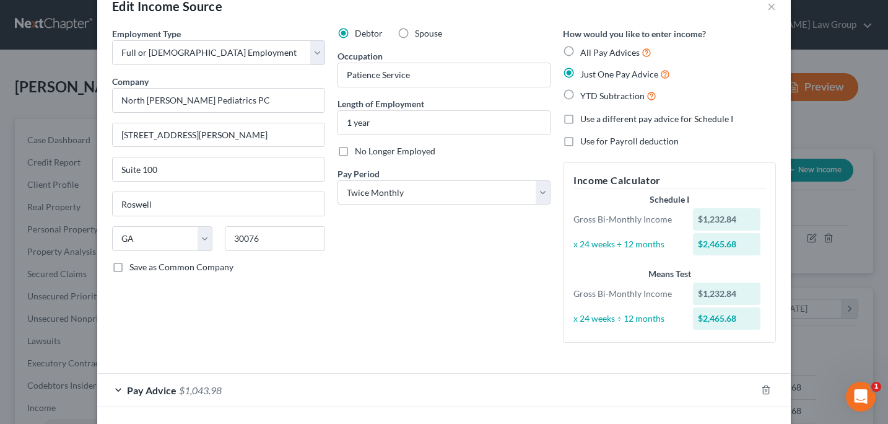
scroll to position [81, 0]
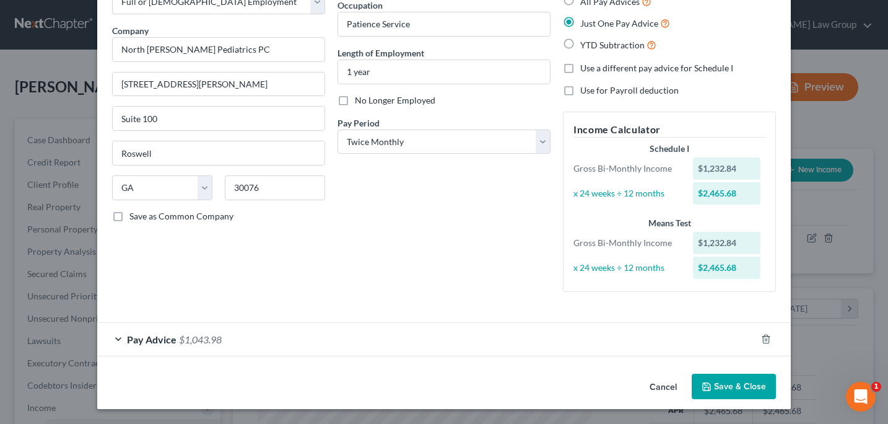
click at [732, 389] on button "Save & Close" at bounding box center [734, 387] width 84 height 26
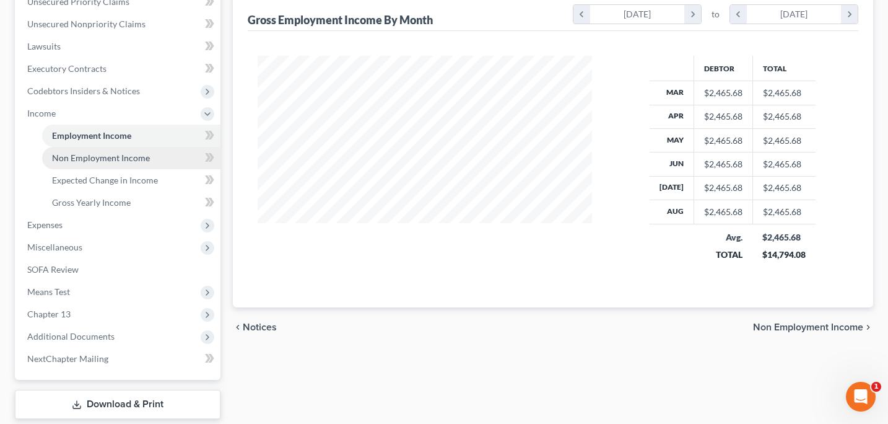
scroll to position [339, 0]
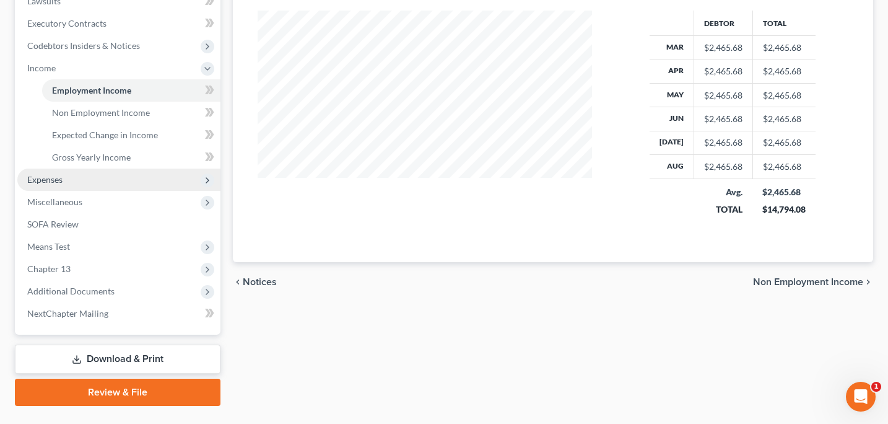
click at [74, 186] on span "Expenses" at bounding box center [118, 180] width 203 height 22
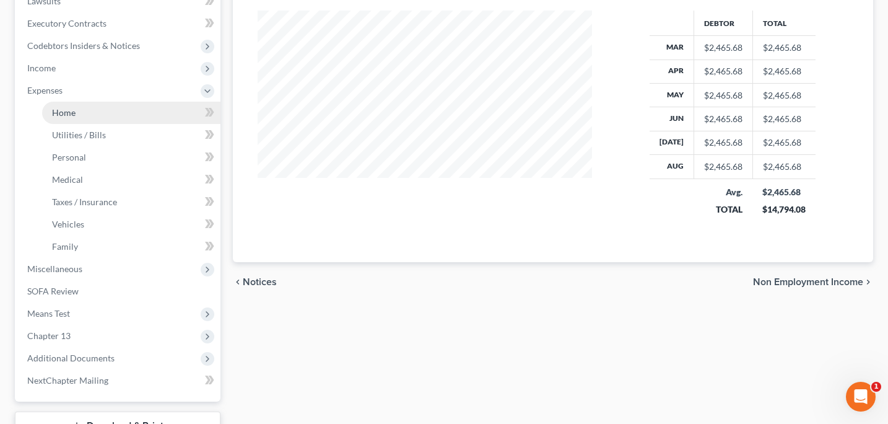
click at [80, 120] on link "Home" at bounding box center [131, 113] width 178 height 22
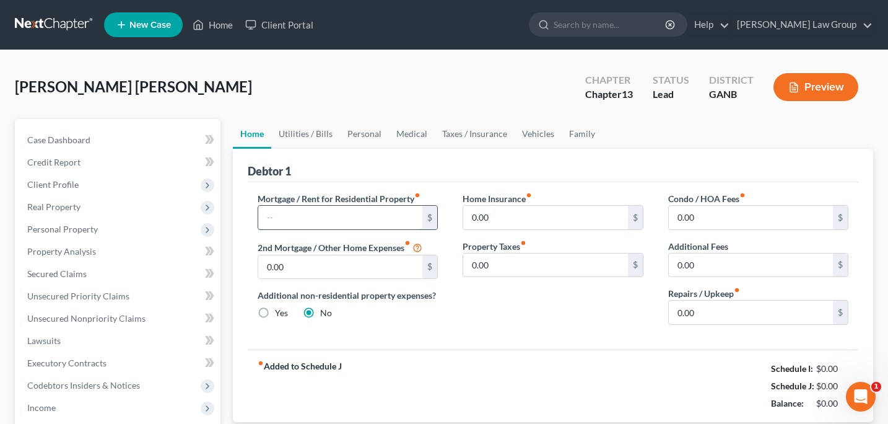
click at [276, 219] on input "text" at bounding box center [340, 218] width 165 height 24
type input "1,714"
click at [304, 134] on link "Utilities / Bills" at bounding box center [305, 134] width 69 height 30
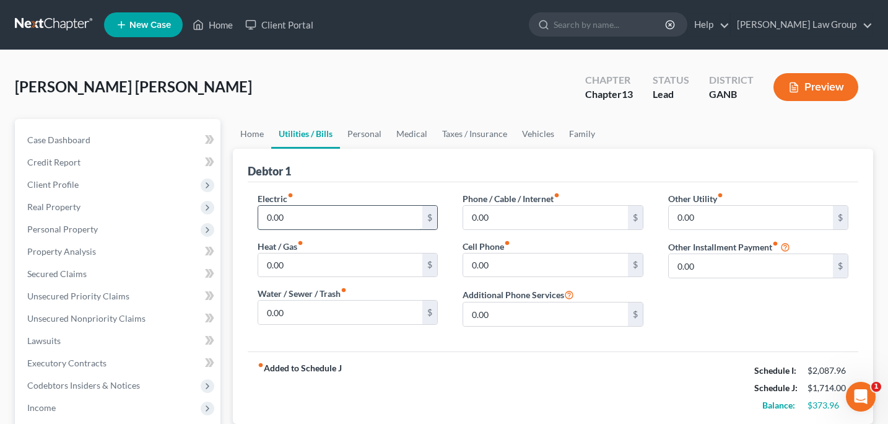
click at [301, 214] on input "0.00" at bounding box center [340, 218] width 165 height 24
type input "180"
click at [301, 262] on input "0.00" at bounding box center [340, 265] width 165 height 24
type input "60"
click at [299, 313] on input "0.00" at bounding box center [340, 312] width 165 height 24
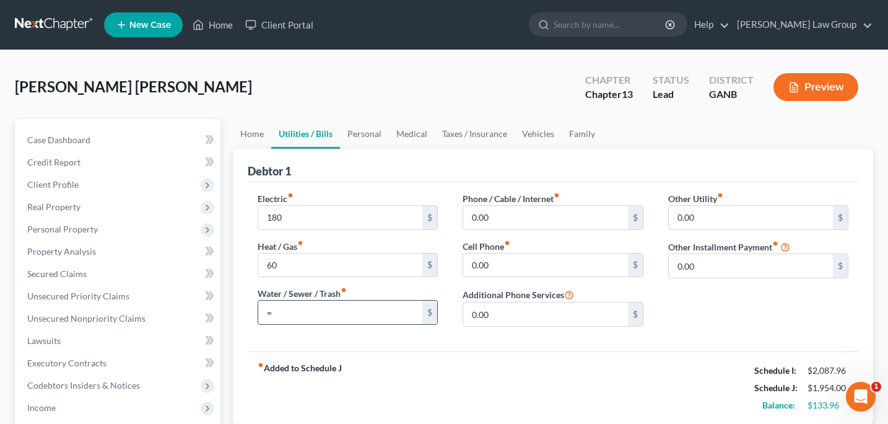
type input "0"
type input "80"
click at [471, 219] on input "0.00" at bounding box center [545, 218] width 165 height 24
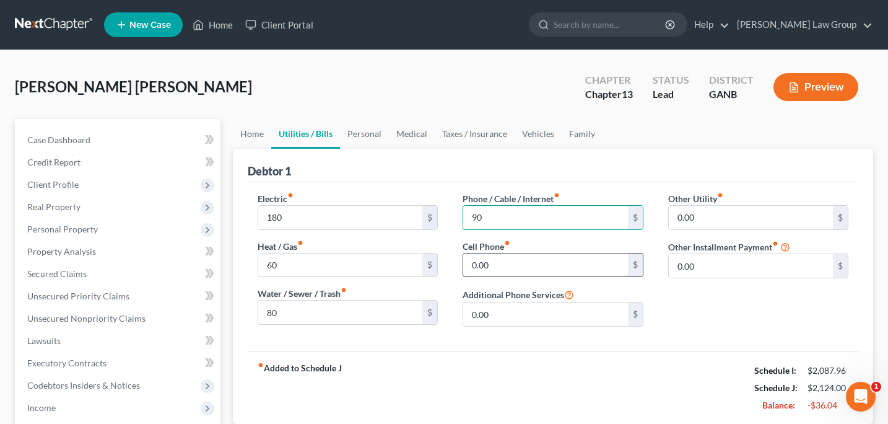
type input "90"
click at [496, 264] on input "0.00" at bounding box center [545, 265] width 165 height 24
type input "120"
click at [367, 135] on link "Personal" at bounding box center [364, 134] width 49 height 30
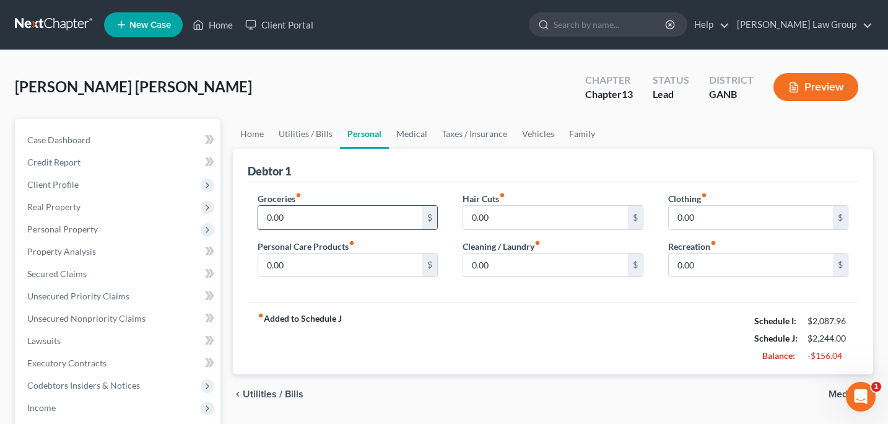
click at [318, 213] on input "0.00" at bounding box center [340, 218] width 165 height 24
type input "400"
click at [299, 266] on input "0.00" at bounding box center [340, 265] width 165 height 24
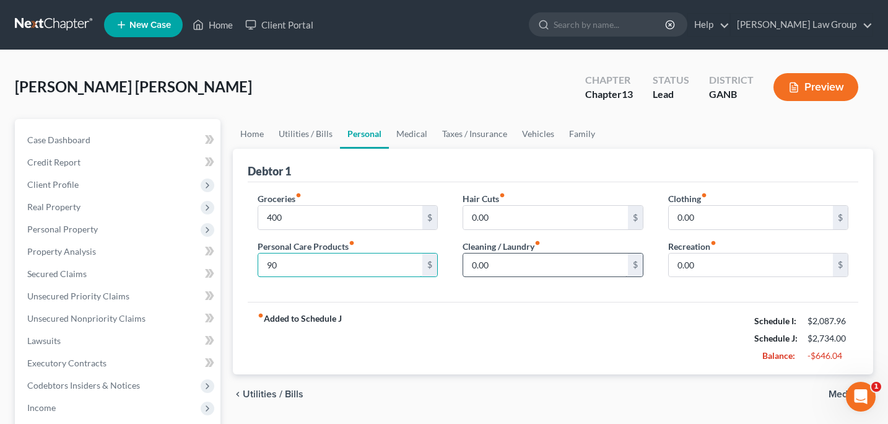
type input "90"
click at [501, 271] on input "0.00" at bounding box center [545, 265] width 165 height 24
type input "90"
click at [413, 132] on link "Medical" at bounding box center [412, 134] width 46 height 30
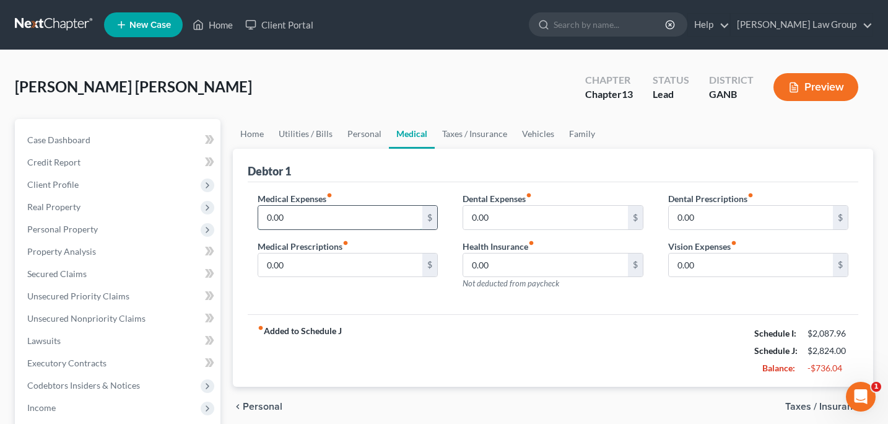
click at [305, 222] on input "0.00" at bounding box center [340, 218] width 165 height 24
type input "50"
click at [468, 134] on link "Taxes / Insurance" at bounding box center [475, 134] width 80 height 30
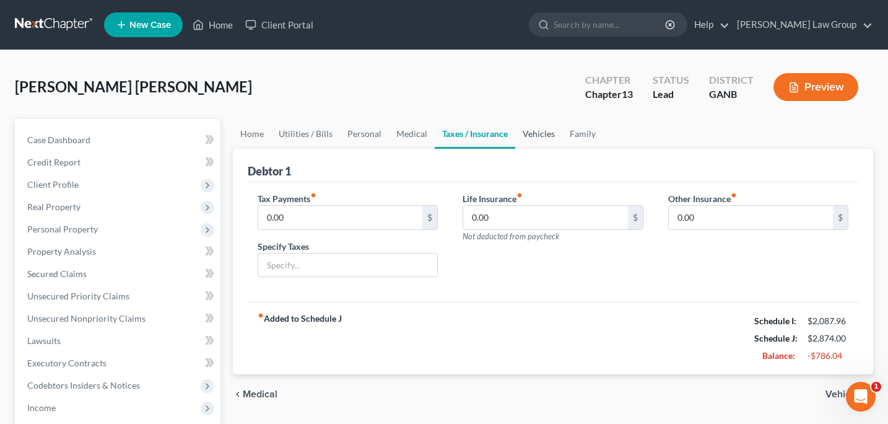
click at [540, 135] on link "Vehicles" at bounding box center [538, 134] width 47 height 30
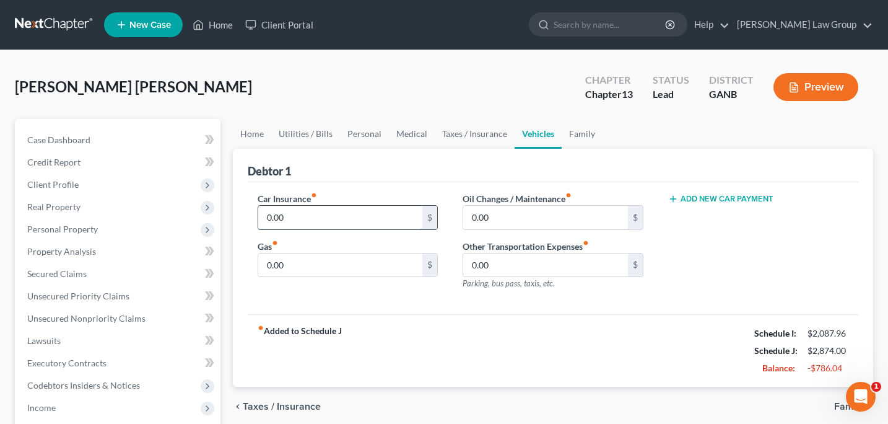
click at [297, 217] on input "0.00" at bounding box center [340, 218] width 165 height 24
type input "150"
click at [298, 267] on input "0.00" at bounding box center [340, 265] width 165 height 24
type input "200"
click at [509, 214] on input "0.00" at bounding box center [545, 218] width 165 height 24
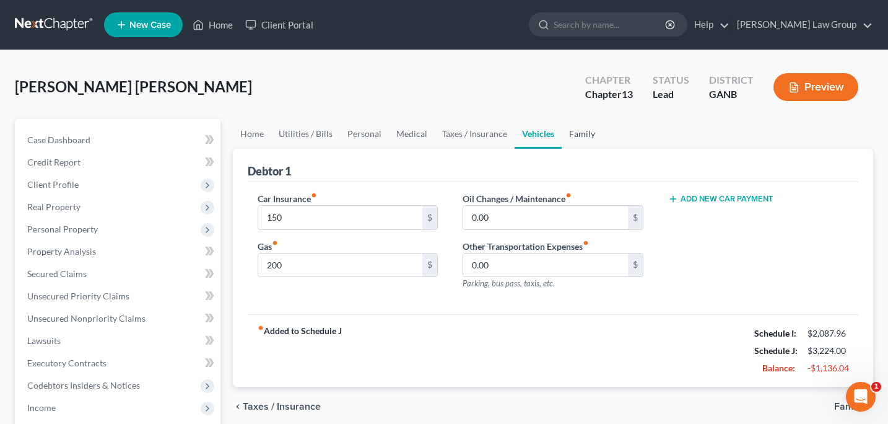
click at [576, 131] on link "Family" at bounding box center [582, 134] width 41 height 30
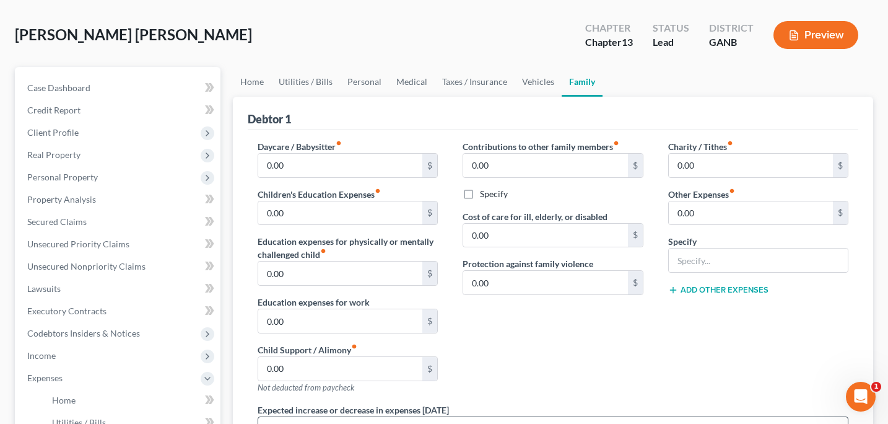
scroll to position [41, 0]
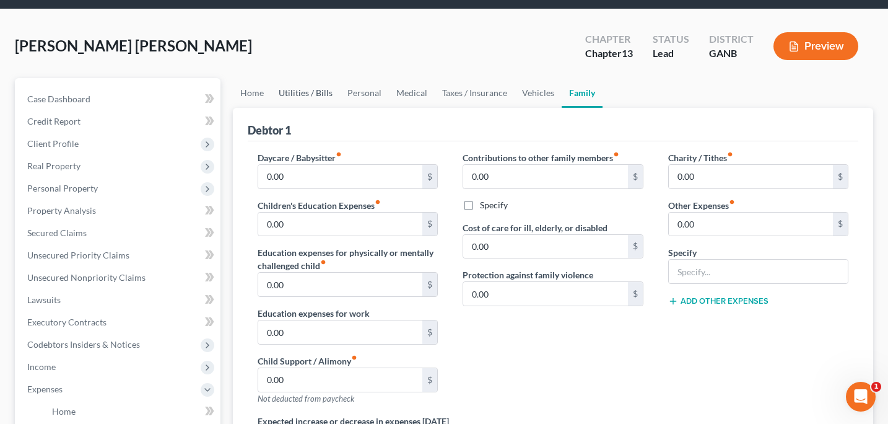
click at [305, 94] on link "Utilities / Bills" at bounding box center [305, 93] width 69 height 30
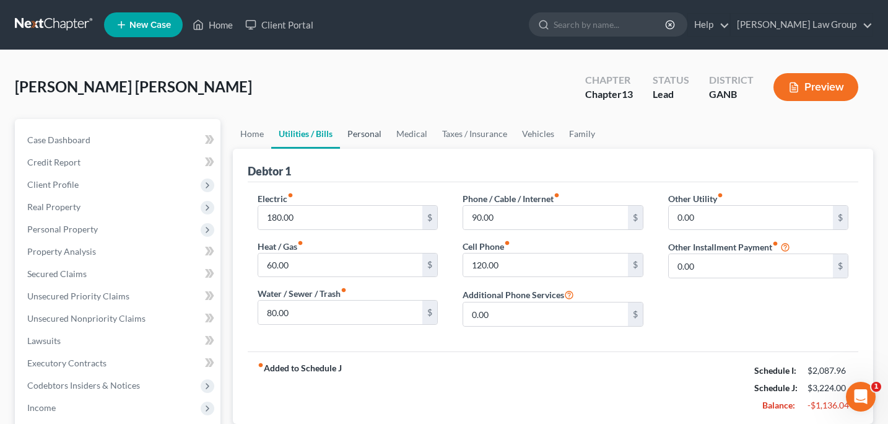
click at [372, 131] on link "Personal" at bounding box center [364, 134] width 49 height 30
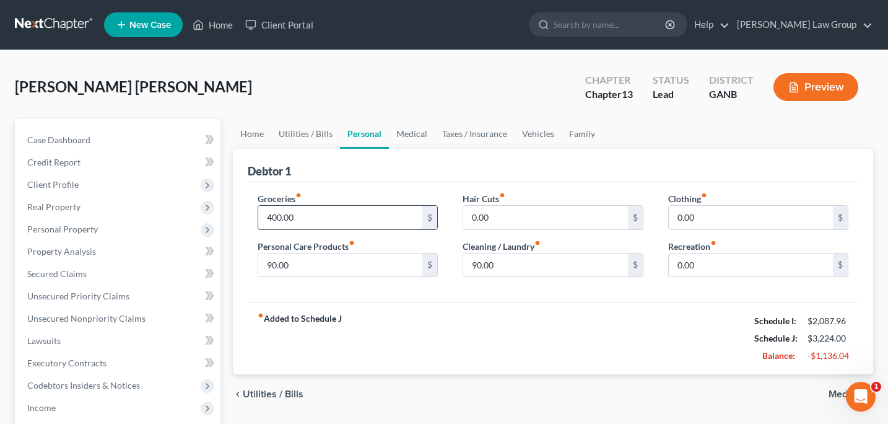
click at [273, 219] on input "400.00" at bounding box center [340, 218] width 165 height 24
click at [274, 219] on input "400.00" at bounding box center [340, 218] width 165 height 24
click at [272, 218] on input "400.00" at bounding box center [340, 218] width 165 height 24
type input "500.00"
click at [463, 137] on link "Taxes / Insurance" at bounding box center [475, 134] width 80 height 30
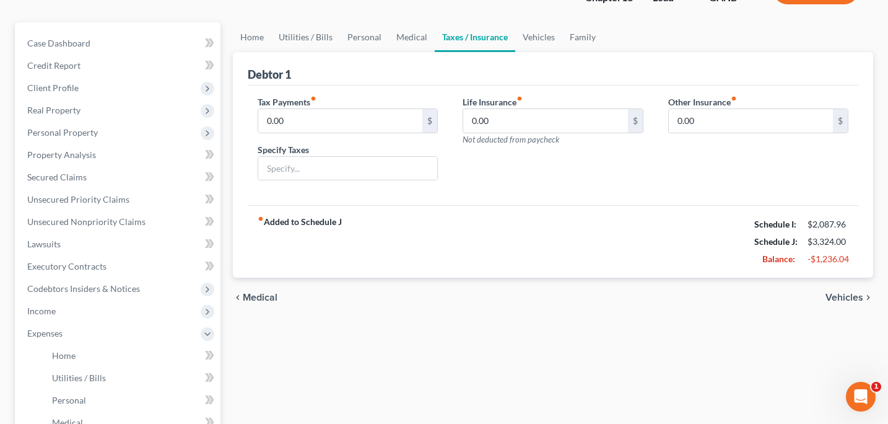
scroll to position [97, 0]
click at [248, 39] on link "Home" at bounding box center [252, 37] width 38 height 30
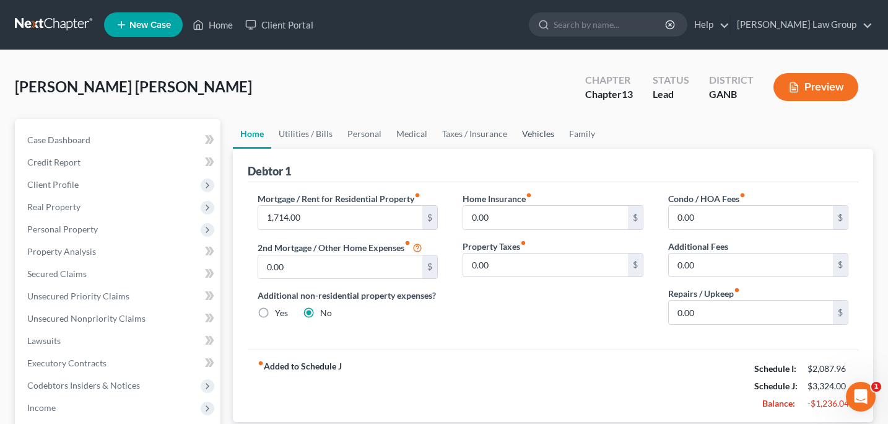
click at [540, 135] on link "Vehicles" at bounding box center [538, 134] width 47 height 30
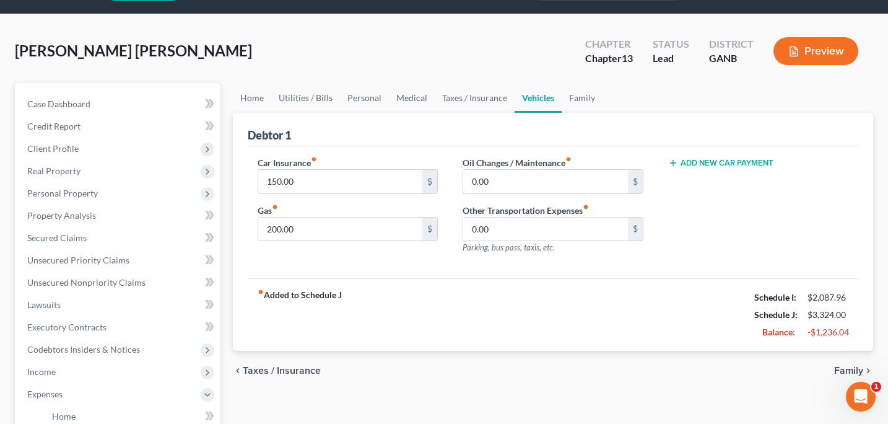
scroll to position [38, 0]
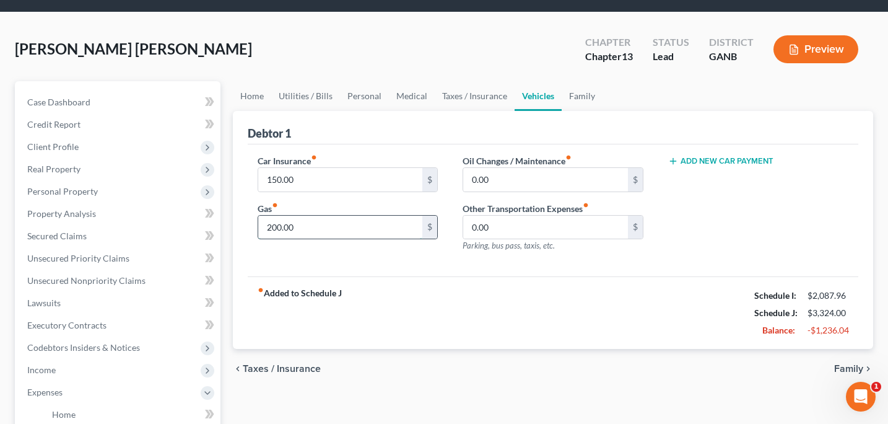
click at [272, 227] on input "200.00" at bounding box center [340, 228] width 165 height 24
click at [277, 225] on input "200.00" at bounding box center [340, 228] width 165 height 24
type input "280.00"
click at [363, 260] on div "Car Insurance fiber_manual_record 150.00 $ Gas fiber_manual_record 280.00 $" at bounding box center [348, 208] width 206 height 108
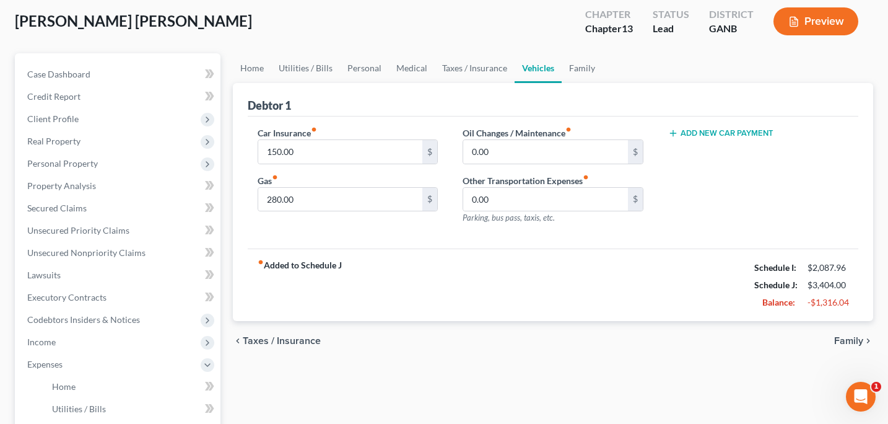
scroll to position [70, 0]
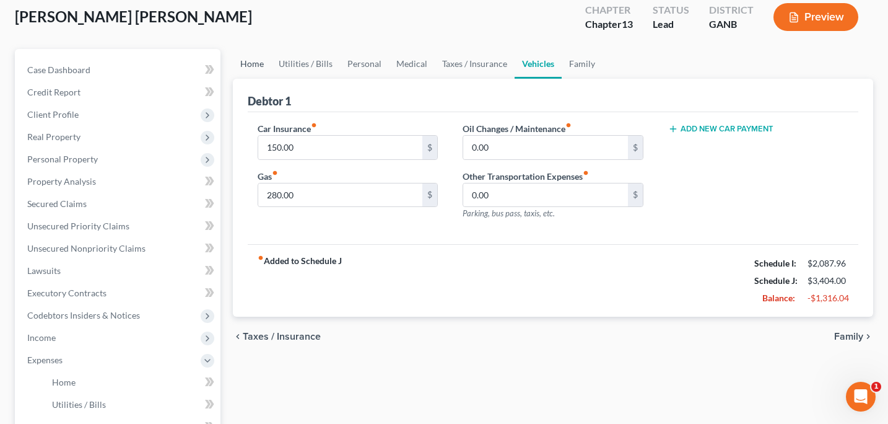
click at [256, 63] on link "Home" at bounding box center [252, 64] width 38 height 30
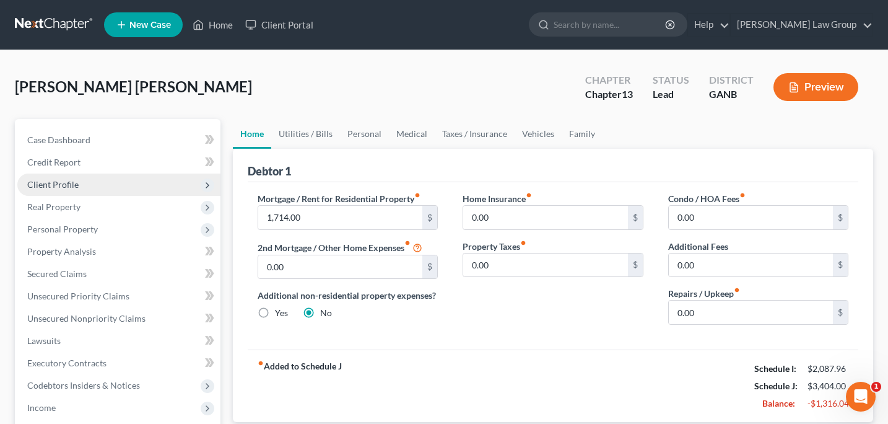
click at [73, 187] on span "Client Profile" at bounding box center [52, 184] width 51 height 11
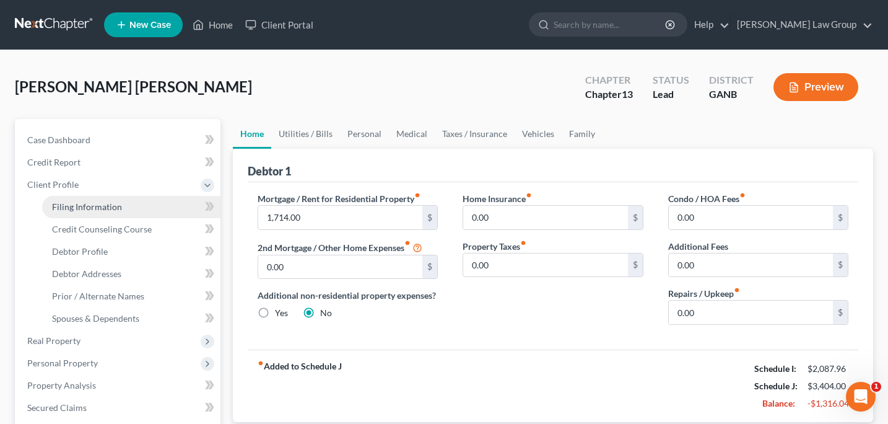
click at [81, 209] on span "Filing Information" at bounding box center [87, 206] width 70 height 11
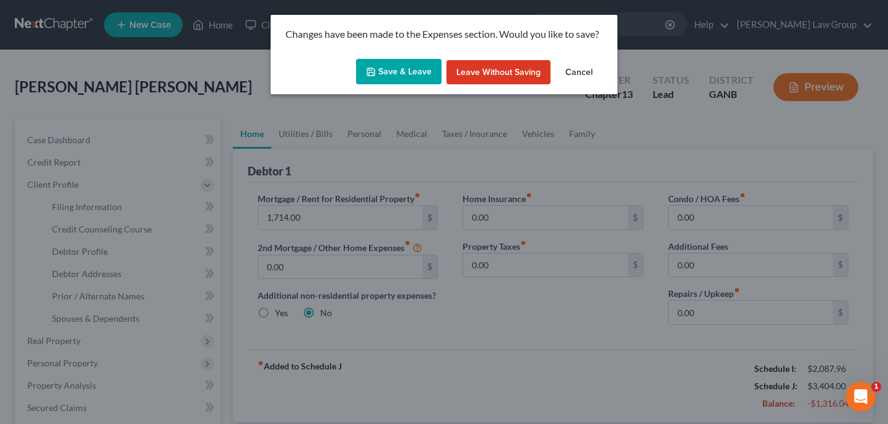
click at [412, 74] on button "Save & Leave" at bounding box center [398, 72] width 85 height 26
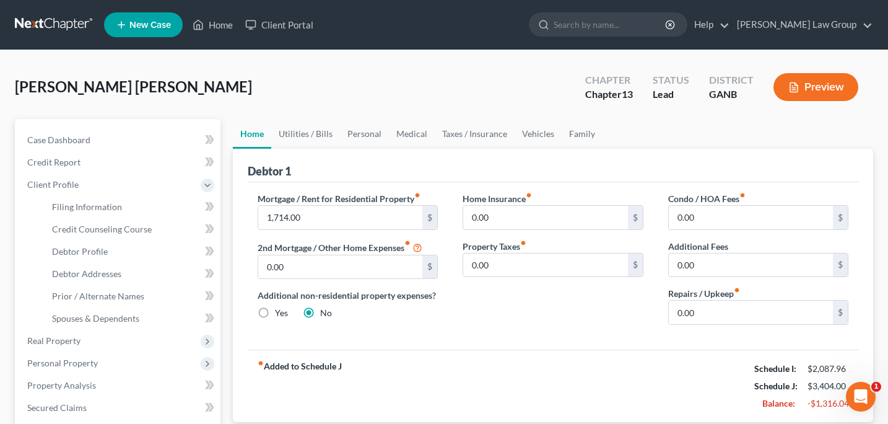
select select "1"
select select "0"
select select "3"
select select "10"
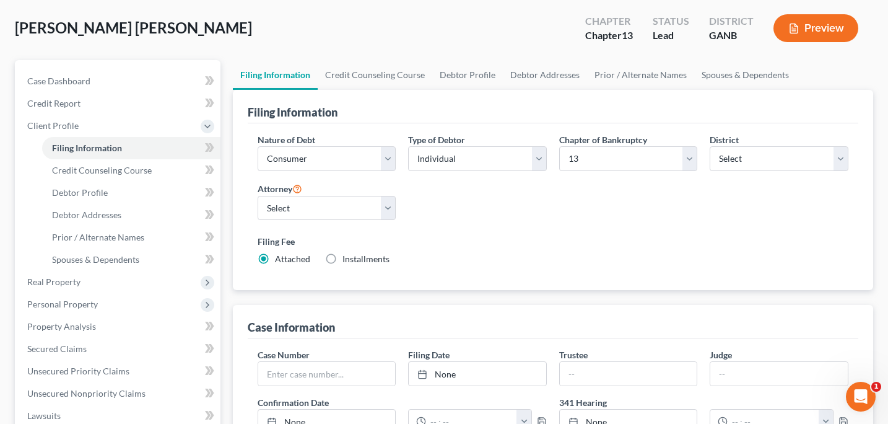
scroll to position [40, 0]
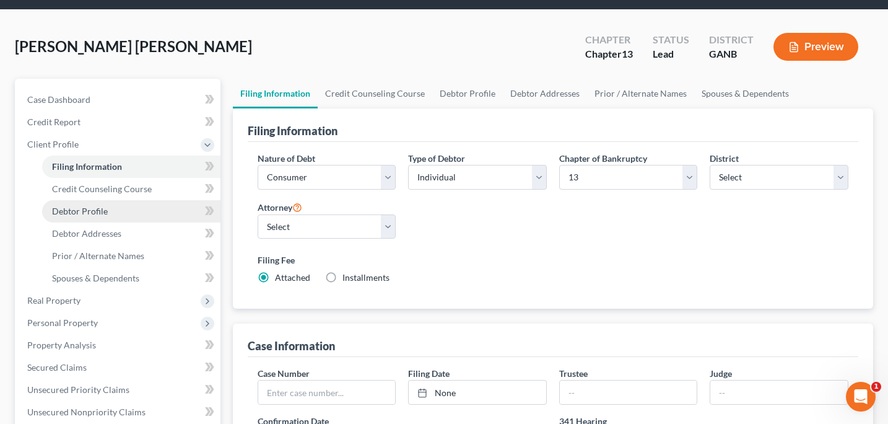
click at [89, 214] on span "Debtor Profile" at bounding box center [80, 211] width 56 height 11
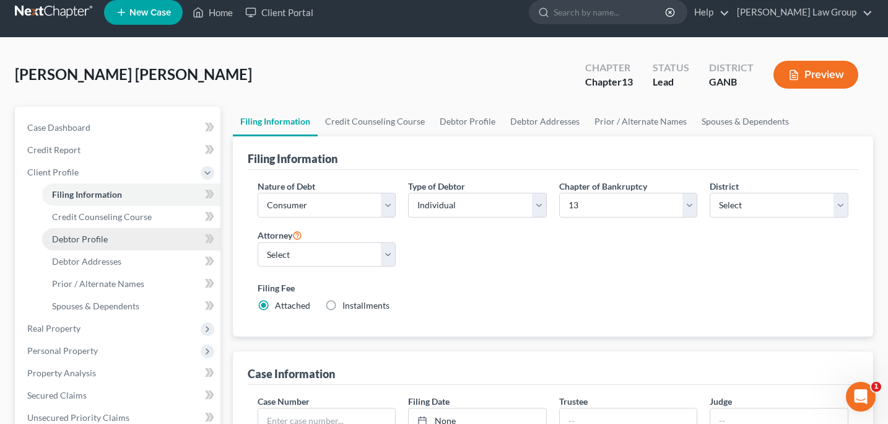
select select "1"
select select "4"
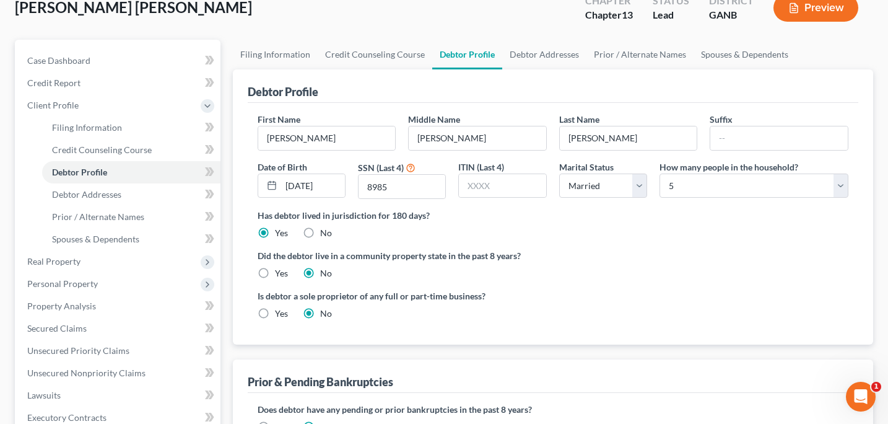
scroll to position [81, 0]
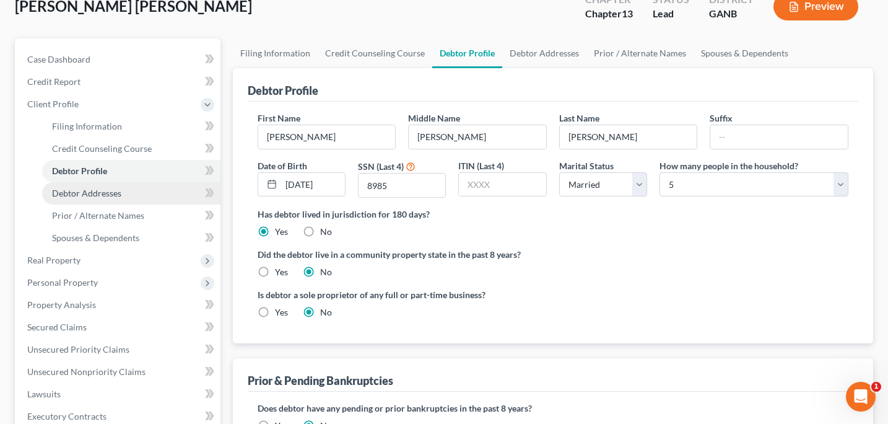
click at [81, 189] on span "Debtor Addresses" at bounding box center [86, 193] width 69 height 11
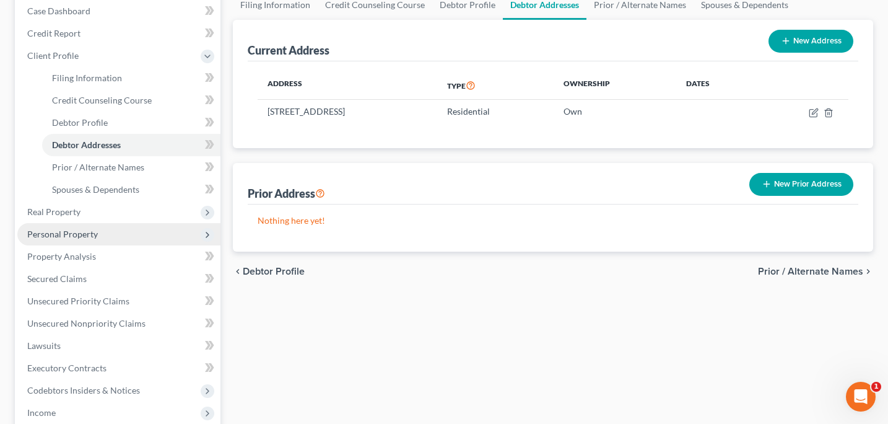
scroll to position [139, 0]
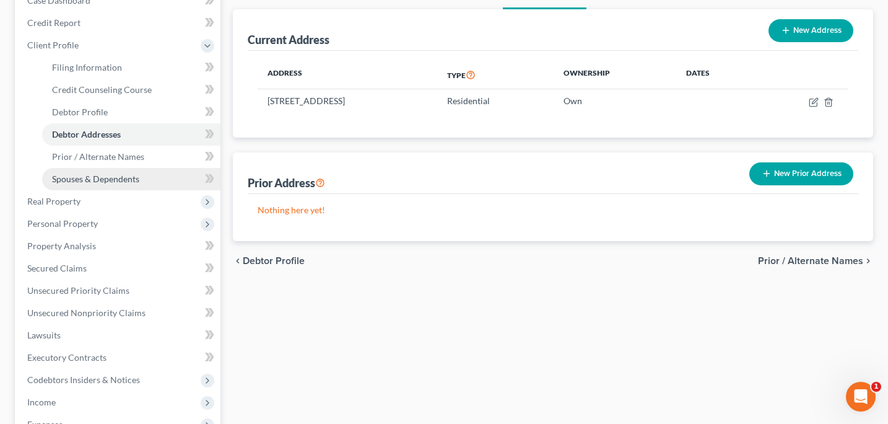
click at [113, 177] on span "Spouses & Dependents" at bounding box center [95, 178] width 87 height 11
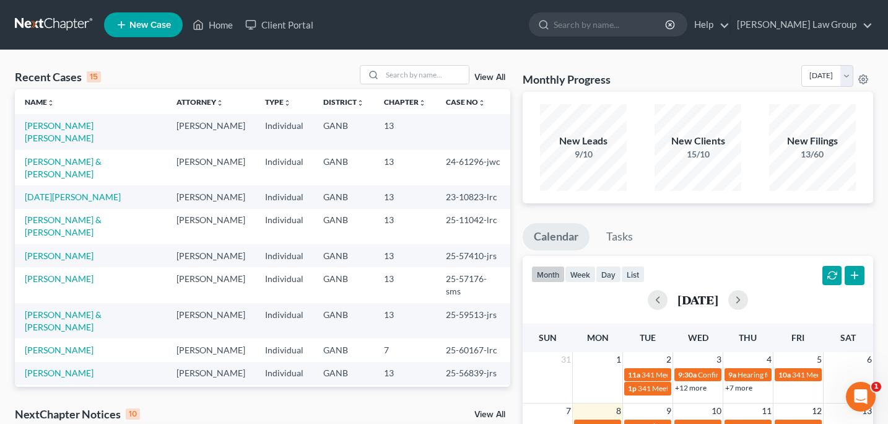
click at [81, 120] on td "[PERSON_NAME] [PERSON_NAME]" at bounding box center [91, 131] width 152 height 35
click at [80, 127] on link "[PERSON_NAME] [PERSON_NAME]" at bounding box center [59, 131] width 69 height 23
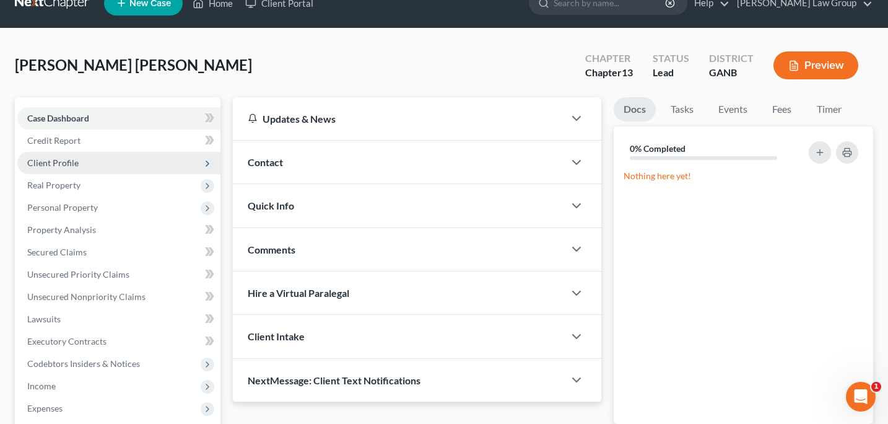
scroll to position [29, 0]
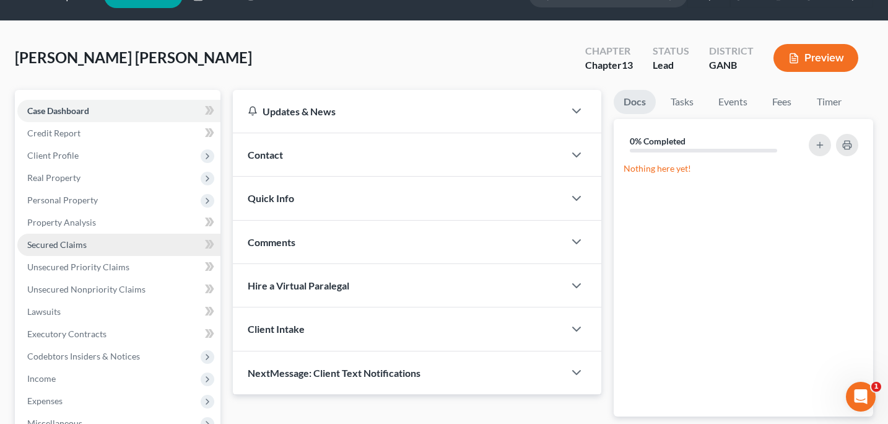
click at [85, 250] on link "Secured Claims" at bounding box center [118, 245] width 203 height 22
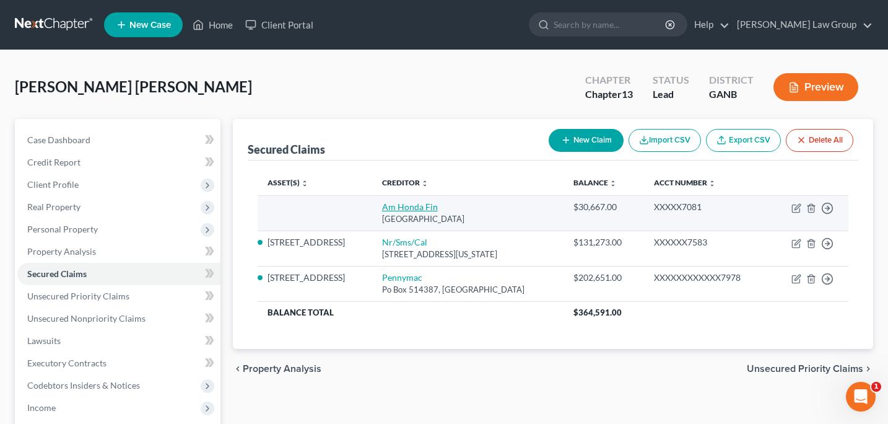
click at [422, 211] on link "Am Honda Fin" at bounding box center [410, 206] width 56 height 11
select select "45"
select select "0"
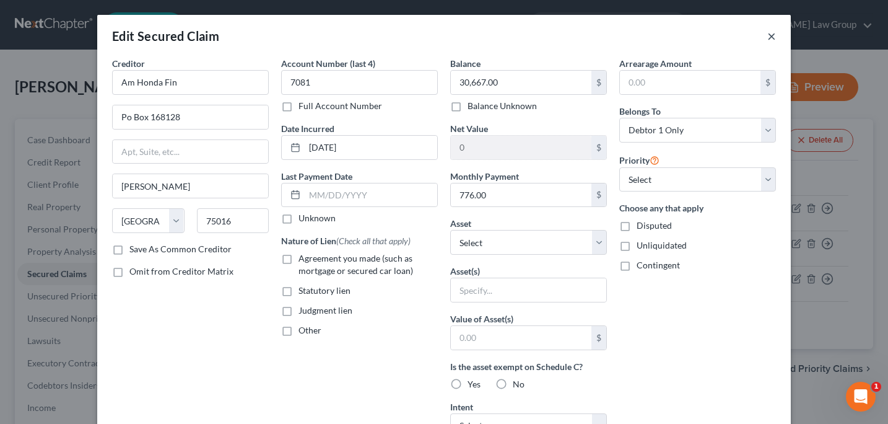
click at [768, 36] on button "×" at bounding box center [772, 35] width 9 height 15
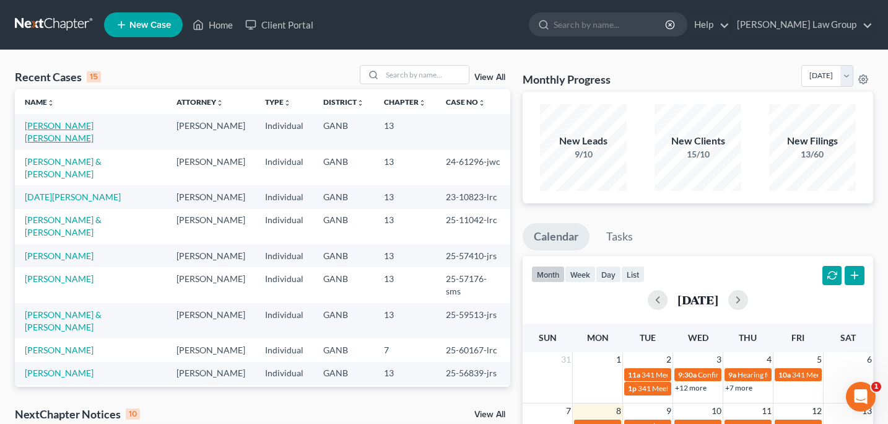
click at [94, 128] on link "[PERSON_NAME] [PERSON_NAME]" at bounding box center [59, 131] width 69 height 23
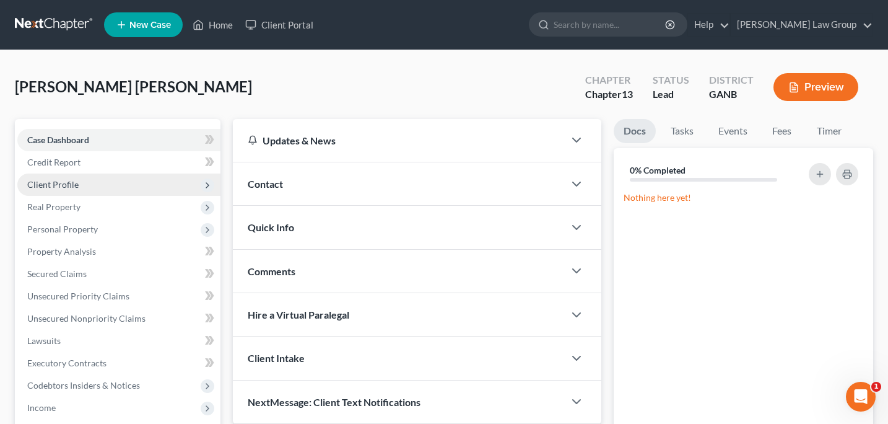
click at [58, 187] on span "Client Profile" at bounding box center [52, 184] width 51 height 11
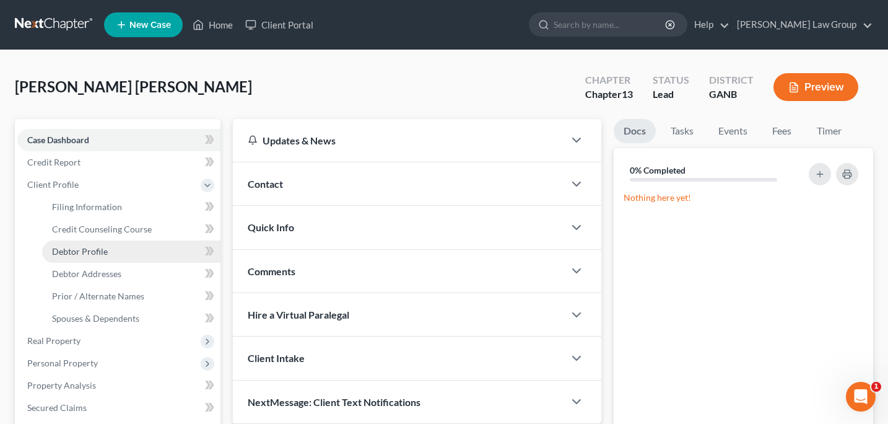
click at [88, 250] on span "Debtor Profile" at bounding box center [80, 251] width 56 height 11
select select "1"
select select "4"
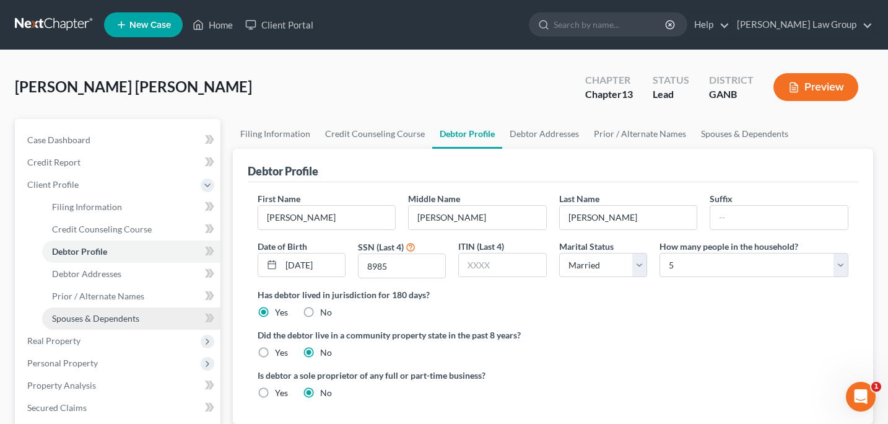
click at [109, 316] on span "Spouses & Dependents" at bounding box center [95, 318] width 87 height 11
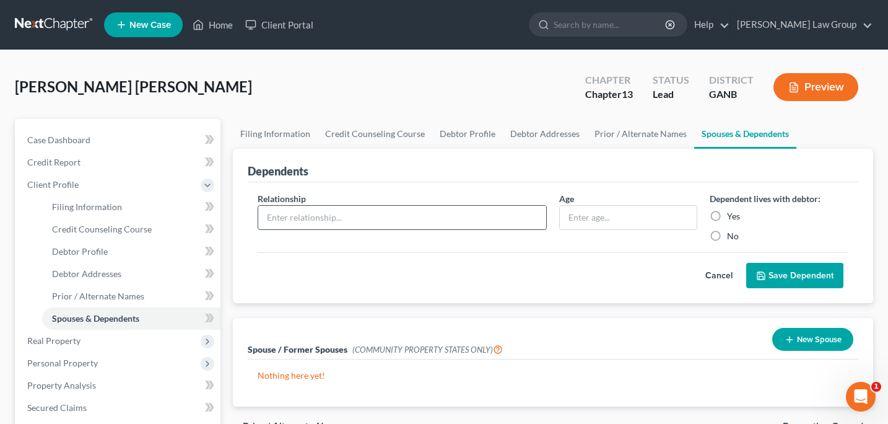
click at [291, 225] on input "text" at bounding box center [402, 218] width 288 height 24
type input "Son"
click at [567, 225] on input "text" at bounding box center [629, 218] width 138 height 24
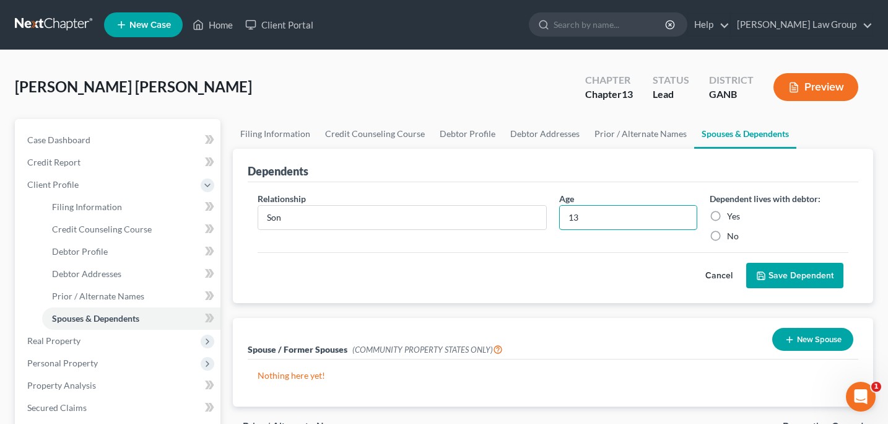
type input "13"
click at [727, 210] on label "Yes" at bounding box center [733, 216] width 13 height 12
click at [732, 210] on input "Yes" at bounding box center [736, 214] width 8 height 8
radio input "true"
click at [770, 272] on button "Save Dependent" at bounding box center [794, 276] width 97 height 26
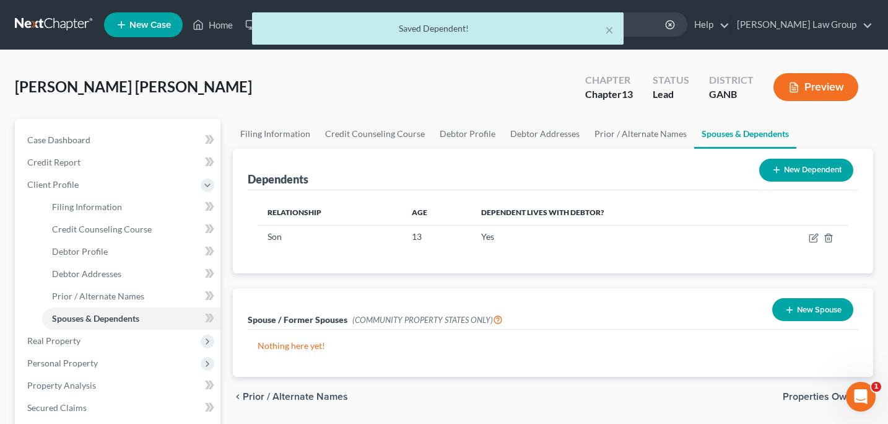
click at [772, 169] on icon at bounding box center [777, 170] width 10 height 10
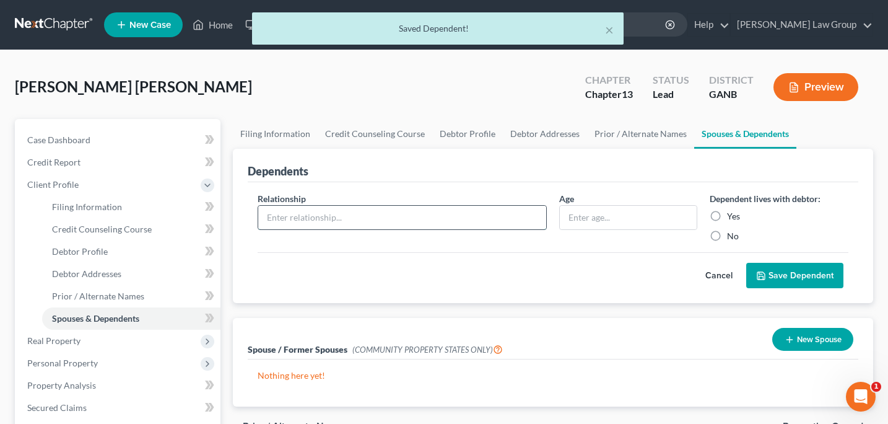
click at [278, 220] on input "text" at bounding box center [402, 218] width 288 height 24
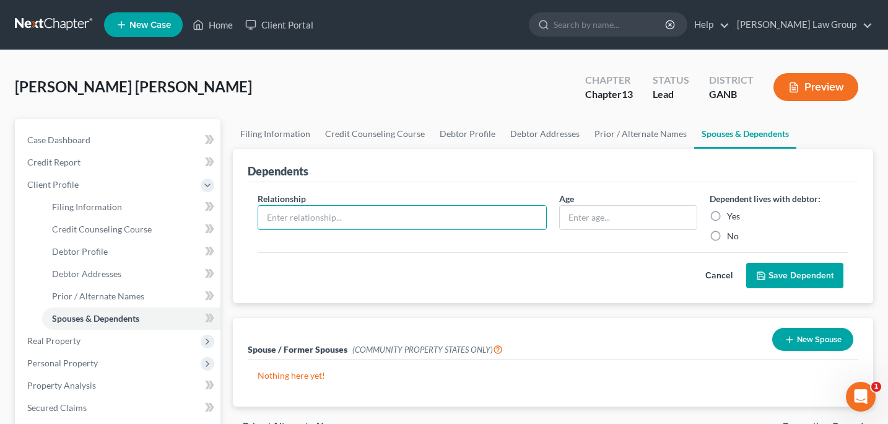
type input "Daughter"
click at [561, 220] on input "text" at bounding box center [629, 218] width 138 height 24
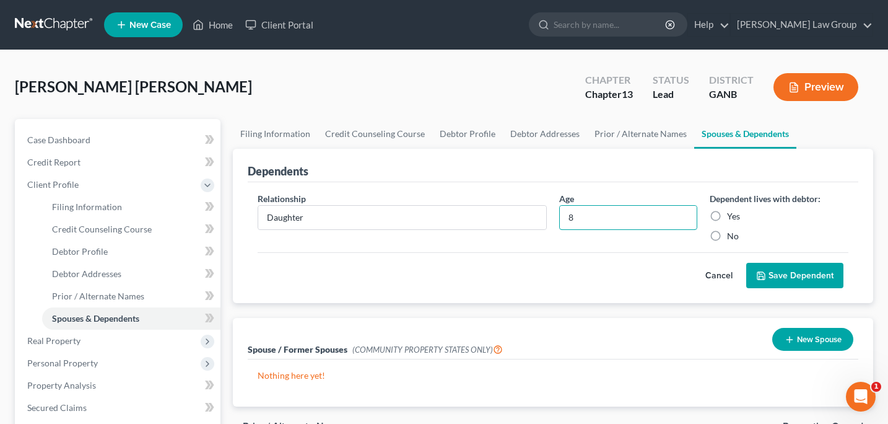
type input "8"
click at [727, 217] on label "Yes" at bounding box center [733, 216] width 13 height 12
click at [732, 217] on input "Yes" at bounding box center [736, 214] width 8 height 8
radio input "true"
click at [776, 274] on button "Save Dependent" at bounding box center [794, 276] width 97 height 26
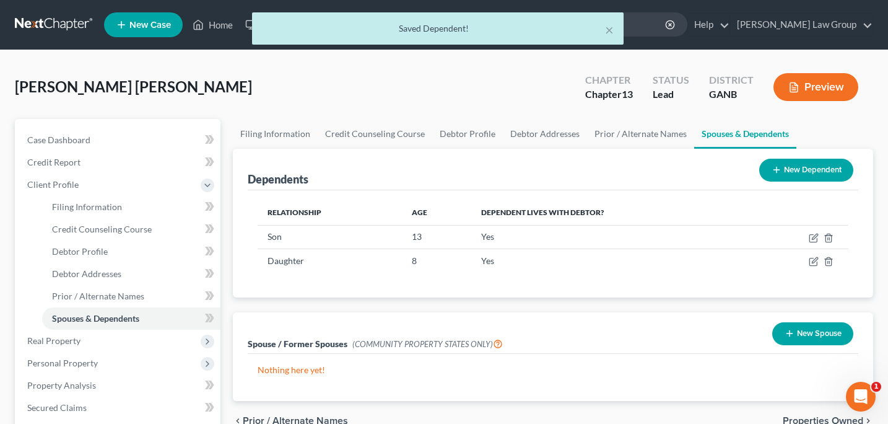
click at [800, 167] on button "New Dependent" at bounding box center [807, 170] width 94 height 23
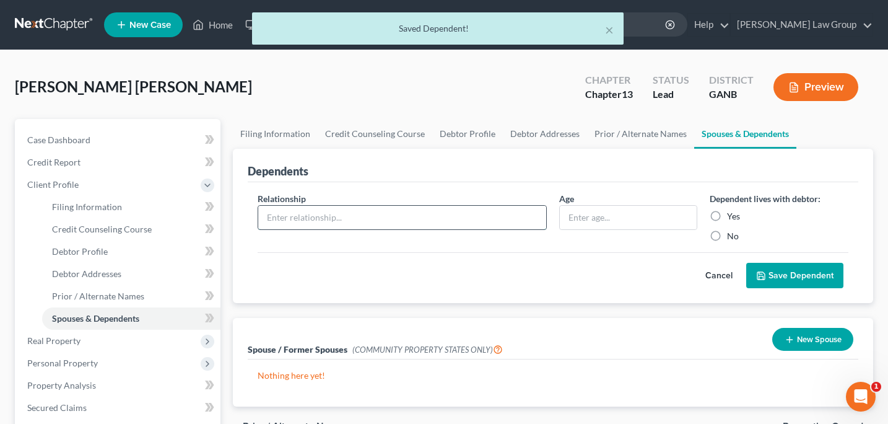
click at [276, 208] on input "text" at bounding box center [402, 218] width 288 height 24
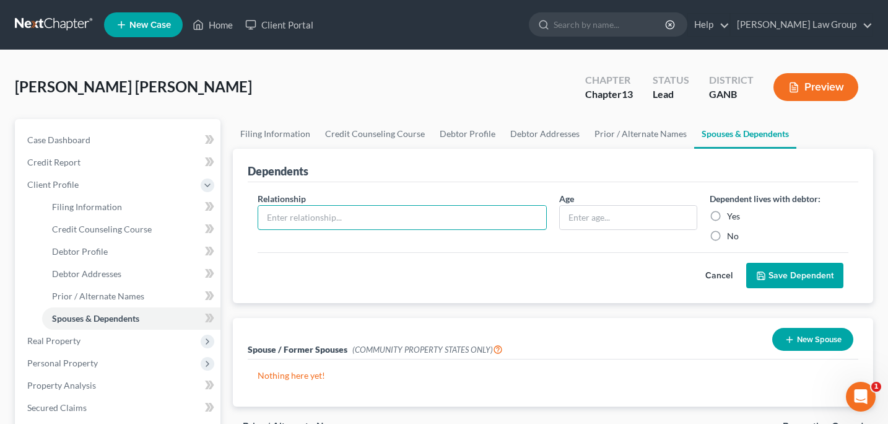
type input "Mother"
click at [572, 216] on input "text" at bounding box center [629, 218] width 138 height 24
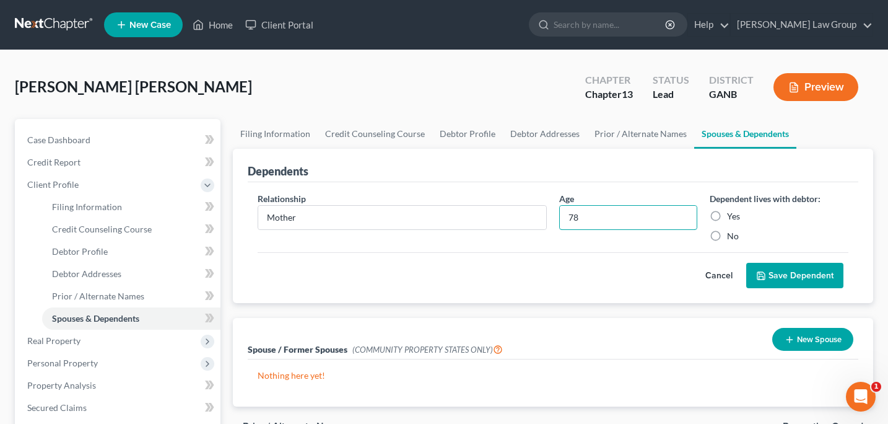
type input "78"
click at [727, 216] on label "Yes" at bounding box center [733, 216] width 13 height 12
click at [732, 216] on input "Yes" at bounding box center [736, 214] width 8 height 8
radio input "true"
click at [807, 276] on button "Save Dependent" at bounding box center [794, 276] width 97 height 26
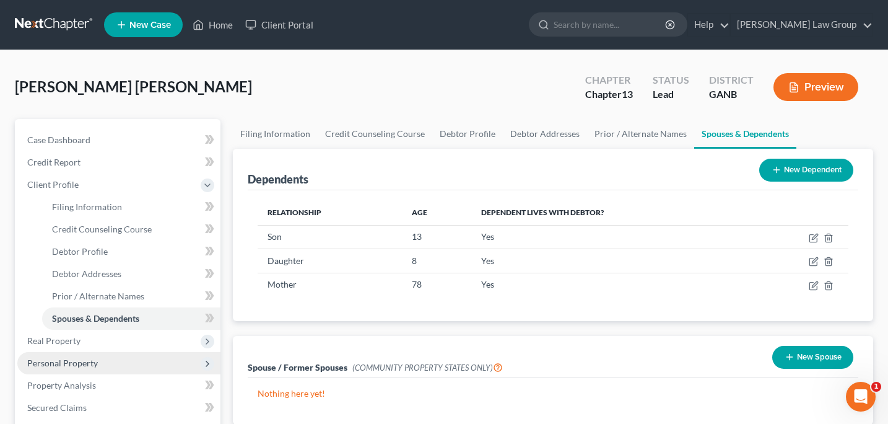
click at [85, 362] on span "Personal Property" at bounding box center [62, 362] width 71 height 11
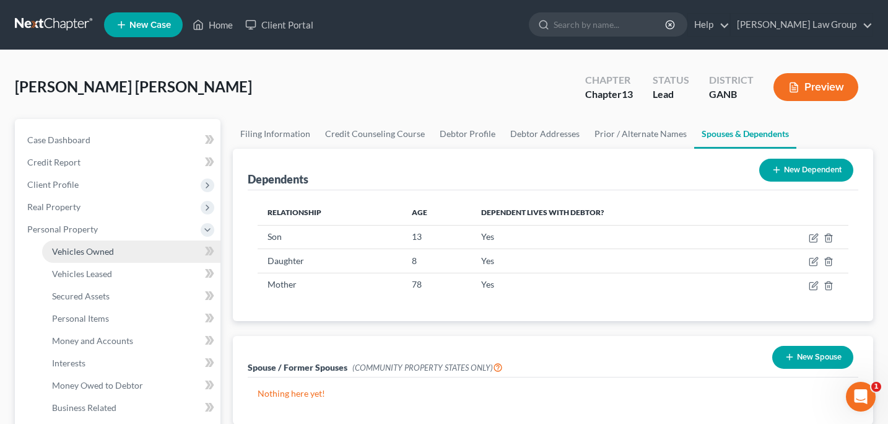
click at [93, 249] on span "Vehicles Owned" at bounding box center [83, 251] width 62 height 11
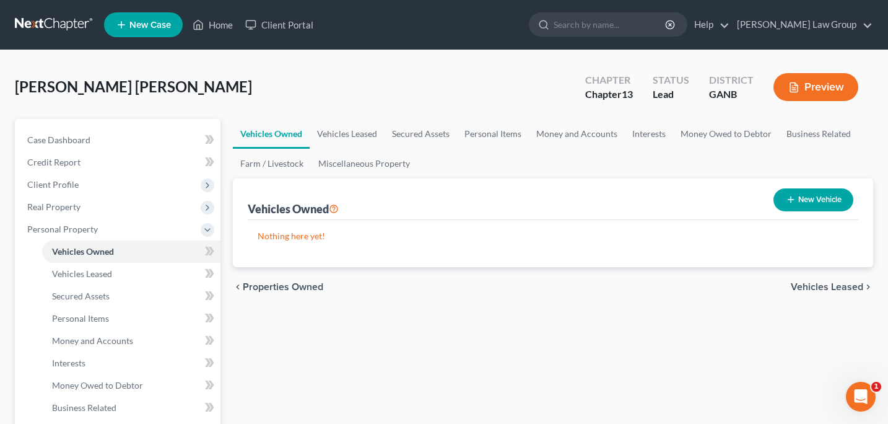
click at [803, 199] on button "New Vehicle" at bounding box center [814, 199] width 80 height 23
select select "0"
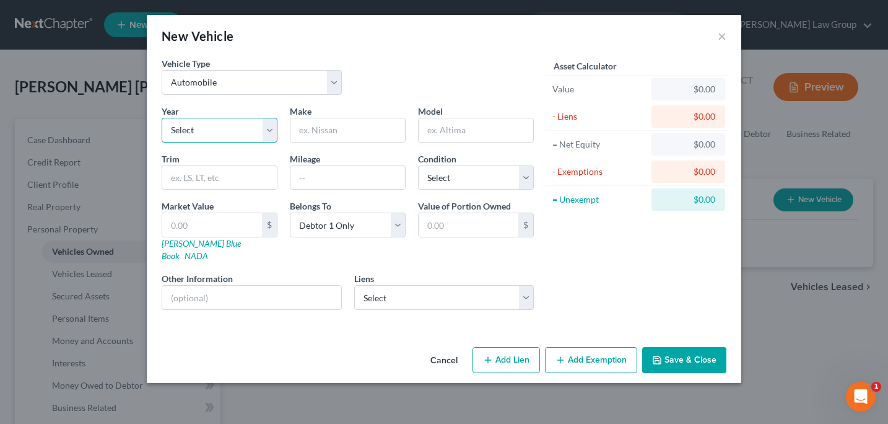
click at [270, 133] on select "Select 2026 2025 2024 2023 2022 2021 2020 2019 2018 2017 2016 2015 2014 2013 20…" at bounding box center [220, 130] width 116 height 25
select select "28"
click at [162, 118] on select "Select 2026 2025 2024 2023 2022 2021 2020 2019 2018 2017 2016 2015 2014 2013 20…" at bounding box center [220, 130] width 116 height 25
click at [307, 137] on input "text" at bounding box center [348, 130] width 115 height 24
type input "Jeep"
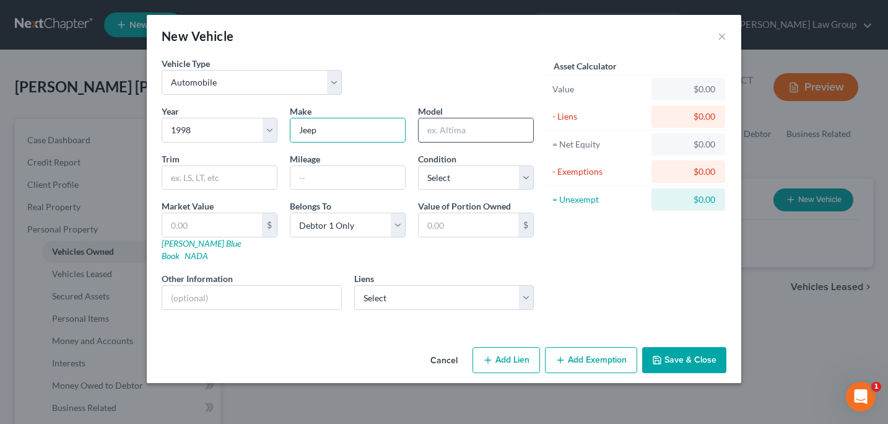
click at [431, 131] on input "text" at bounding box center [476, 130] width 115 height 24
click at [426, 133] on input "Cherokee" at bounding box center [476, 130] width 115 height 24
type input "Grand Cherokee"
click at [527, 173] on select "Select Excellent Very Good Good Fair Poor" at bounding box center [476, 177] width 116 height 25
select select "3"
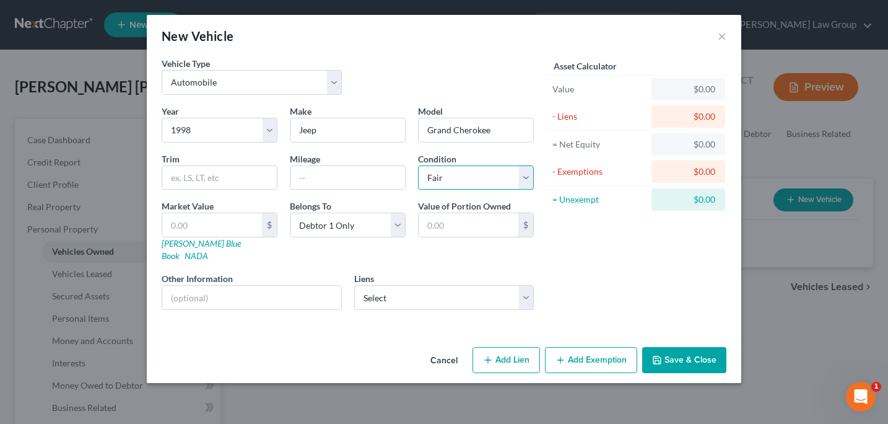
click at [418, 165] on select "Select Excellent Very Good Good Fair Poor" at bounding box center [476, 177] width 116 height 25
click at [305, 182] on input "text" at bounding box center [348, 178] width 115 height 24
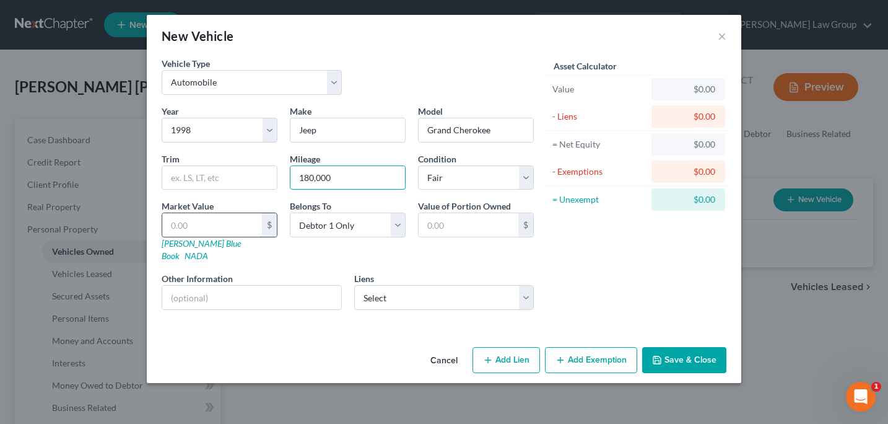
type input "180,000"
click at [168, 228] on input "text" at bounding box center [212, 225] width 100 height 24
type input "9"
type input "9.00"
type input "90"
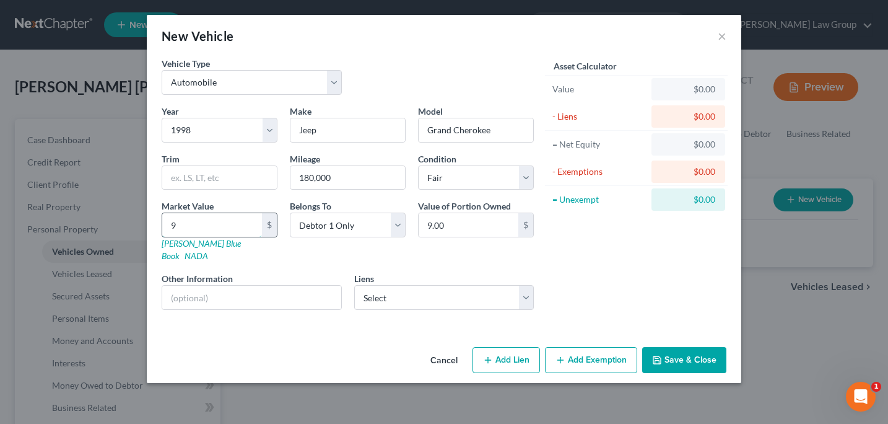
type input "90.00"
type input "900"
type input "900.00"
type input "900"
click at [674, 347] on button "Save & Close" at bounding box center [684, 360] width 84 height 26
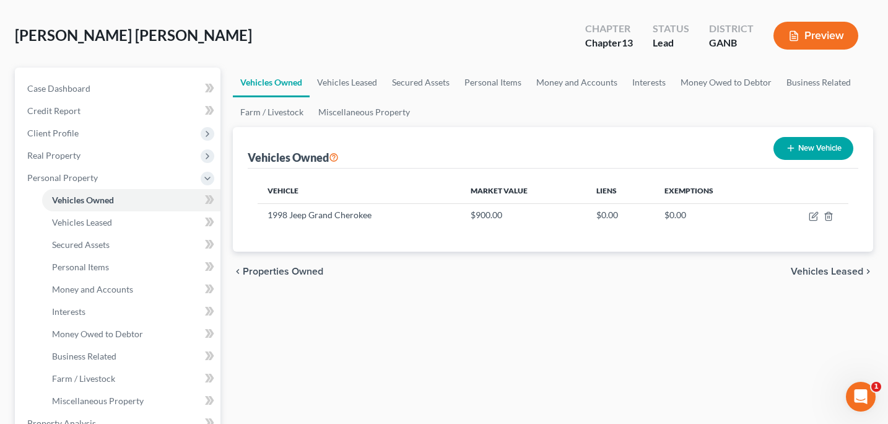
scroll to position [63, 0]
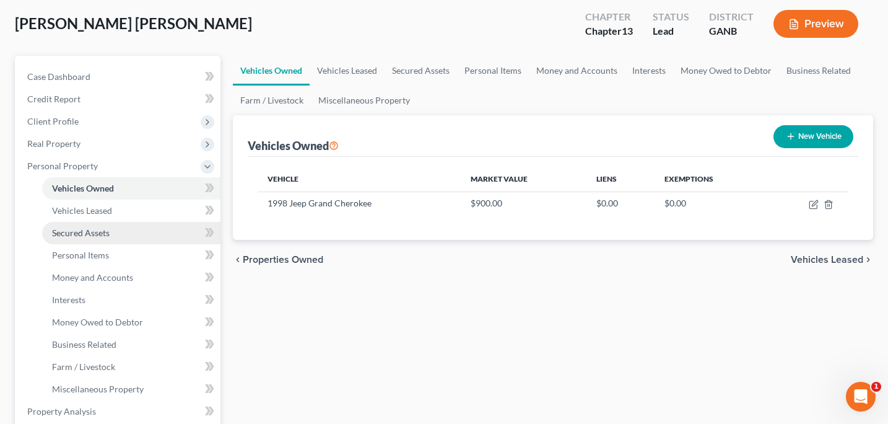
click at [73, 230] on span "Secured Assets" at bounding box center [81, 232] width 58 height 11
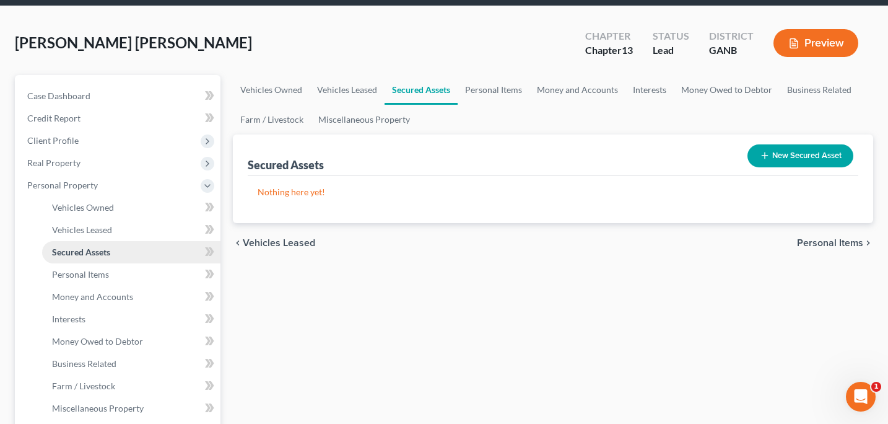
scroll to position [65, 0]
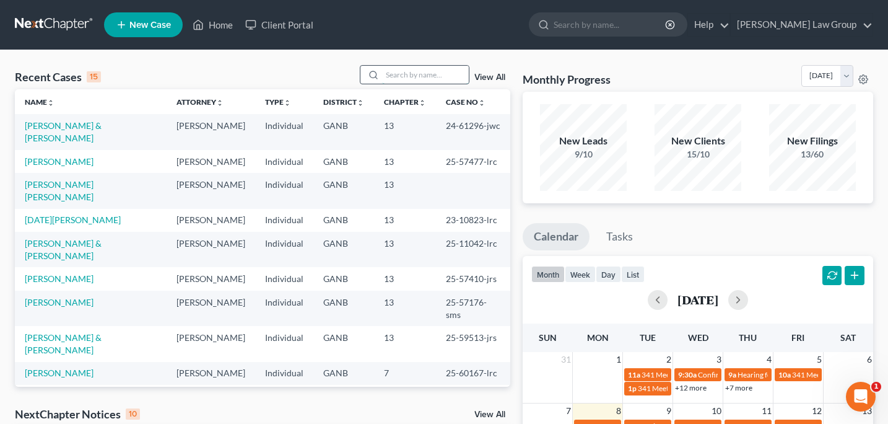
click at [400, 80] on input "search" at bounding box center [425, 75] width 87 height 18
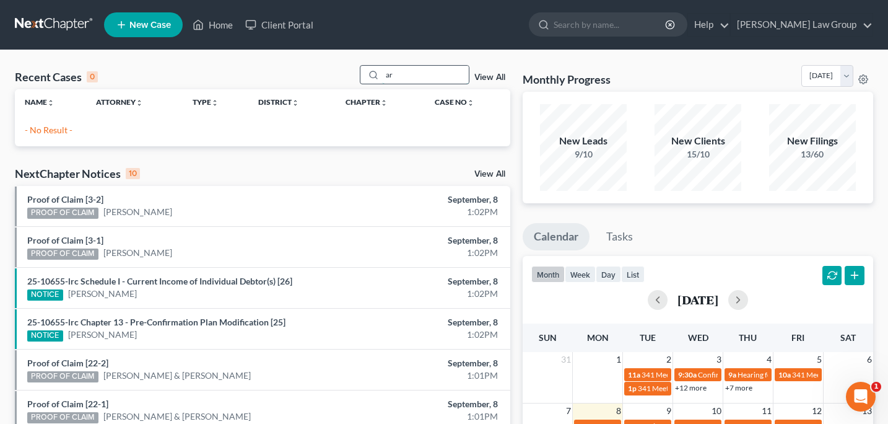
type input "a"
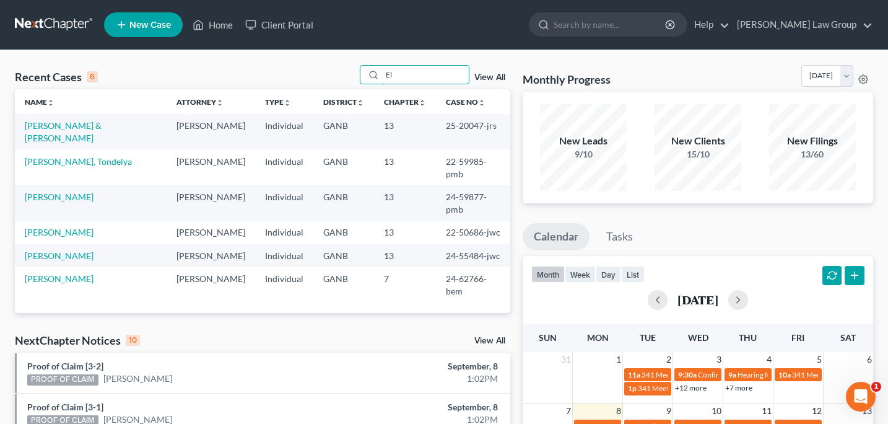
type input "E"
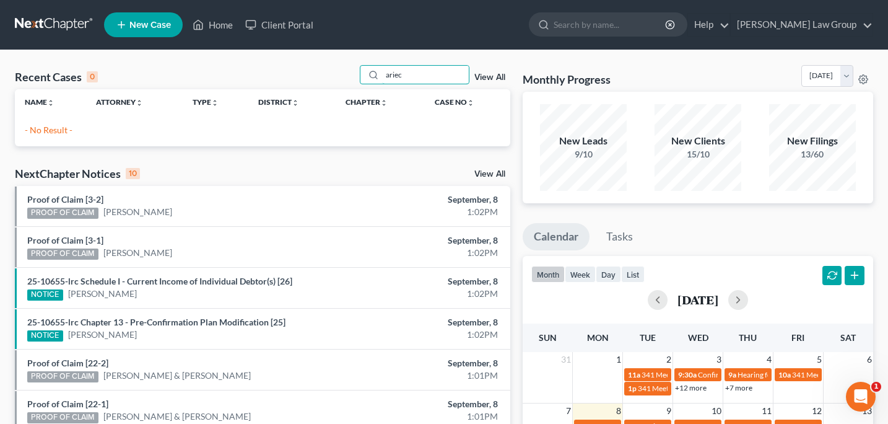
scroll to position [14, 0]
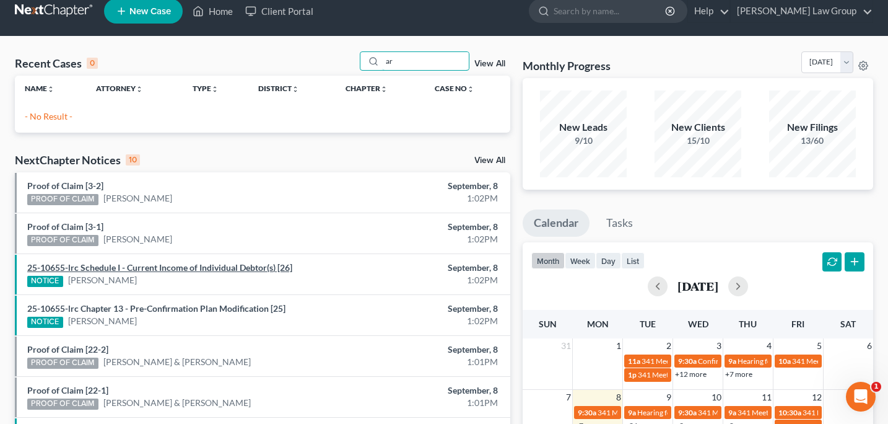
type input "a"
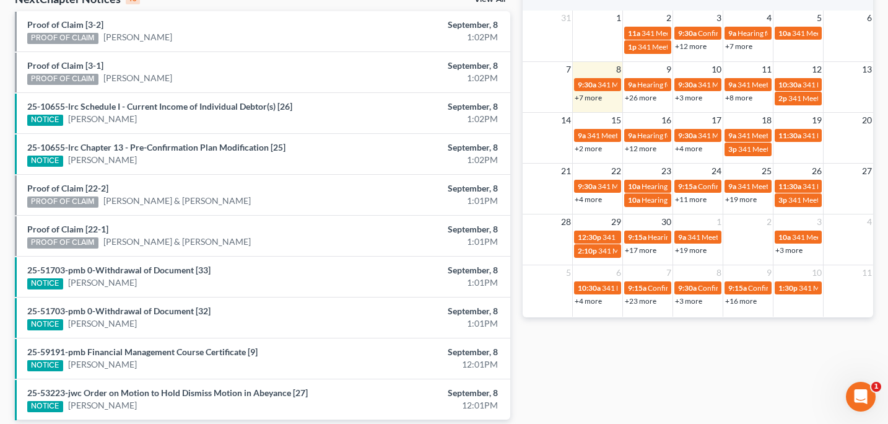
scroll to position [0, 0]
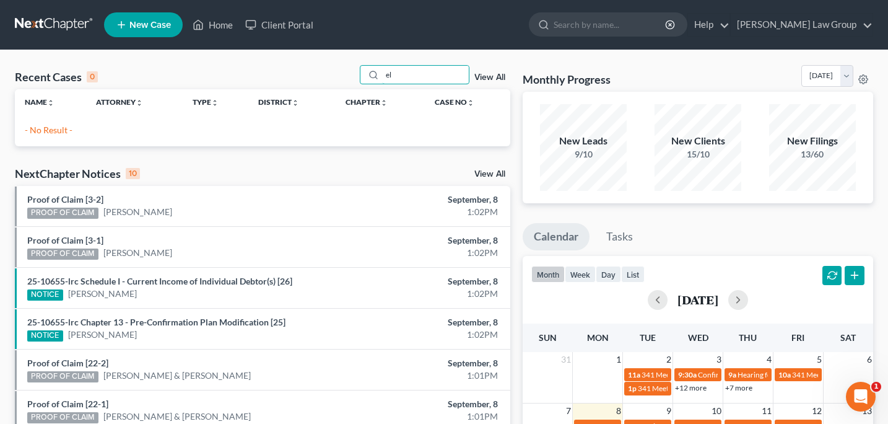
type input "e"
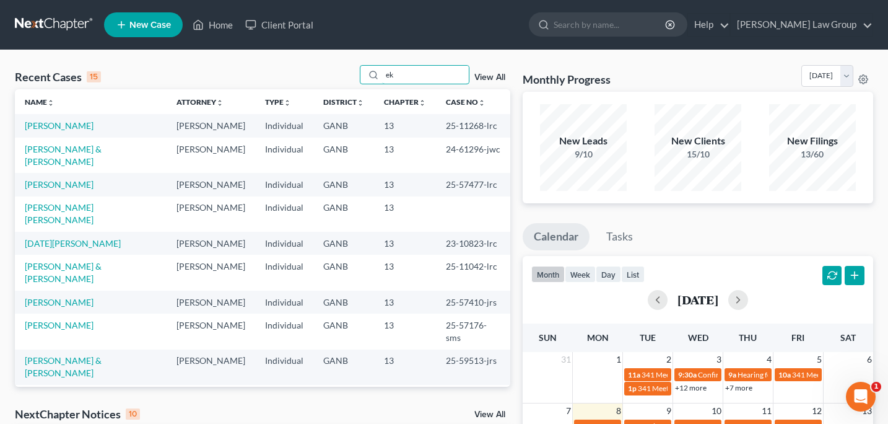
type input "e"
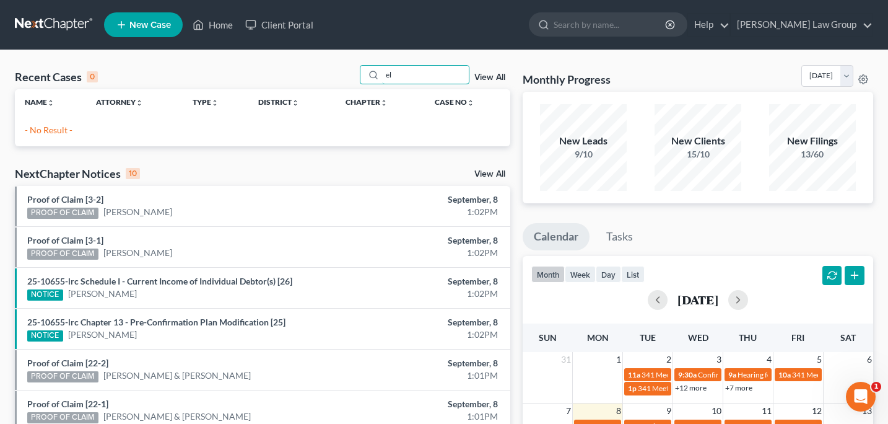
type input "e"
type input "E"
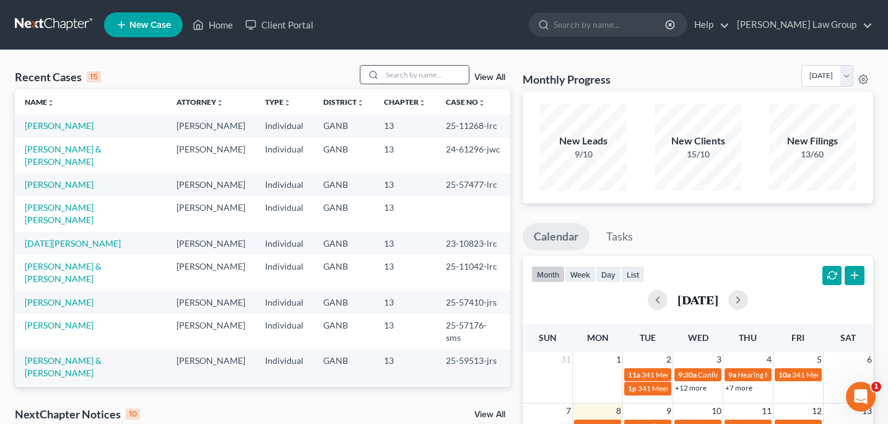
click at [390, 79] on input "search" at bounding box center [425, 75] width 87 height 18
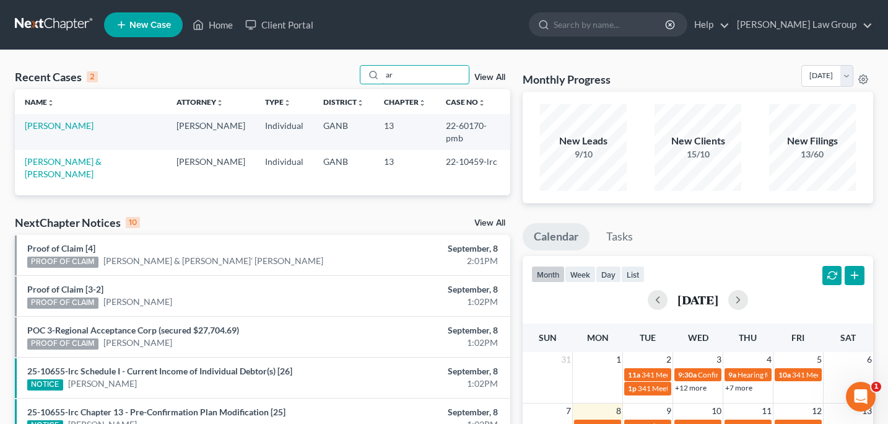
type input "a"
